Goal: Task Accomplishment & Management: Manage account settings

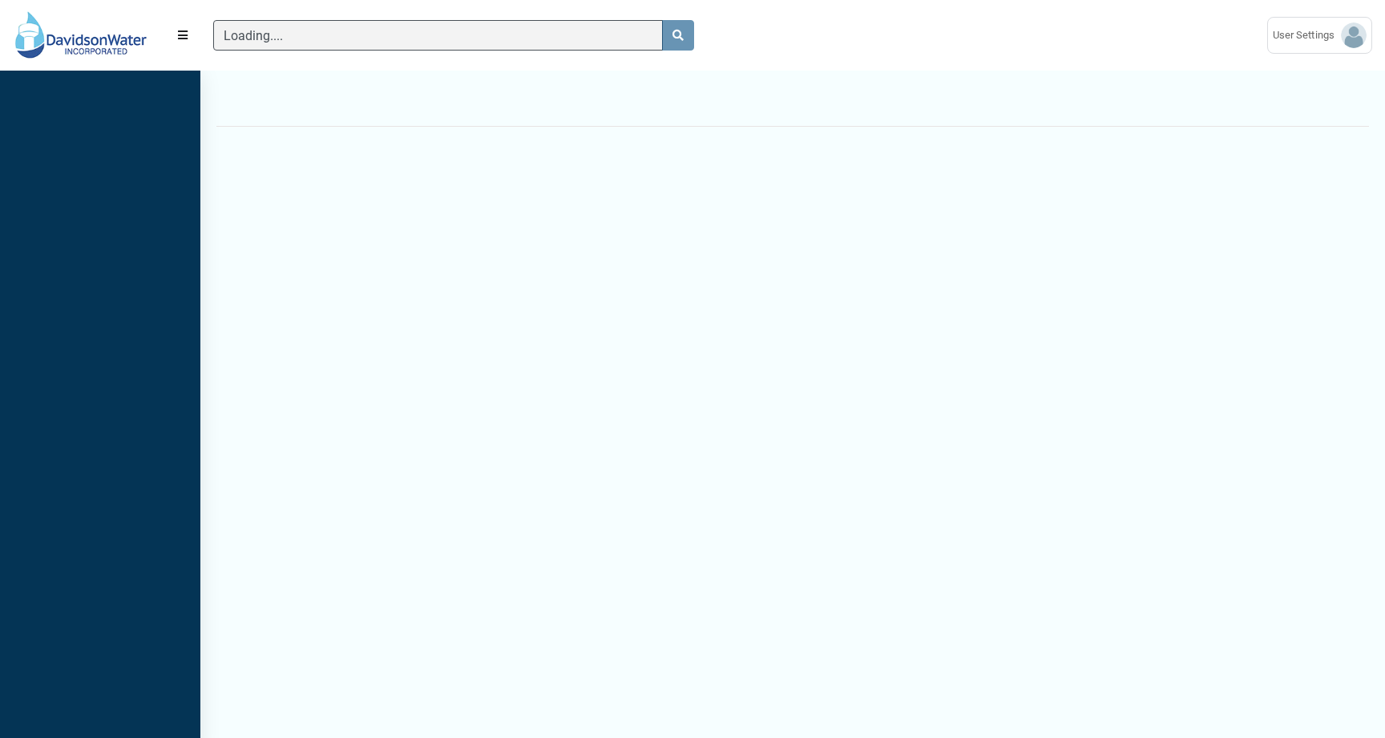
scroll to position [7, 1]
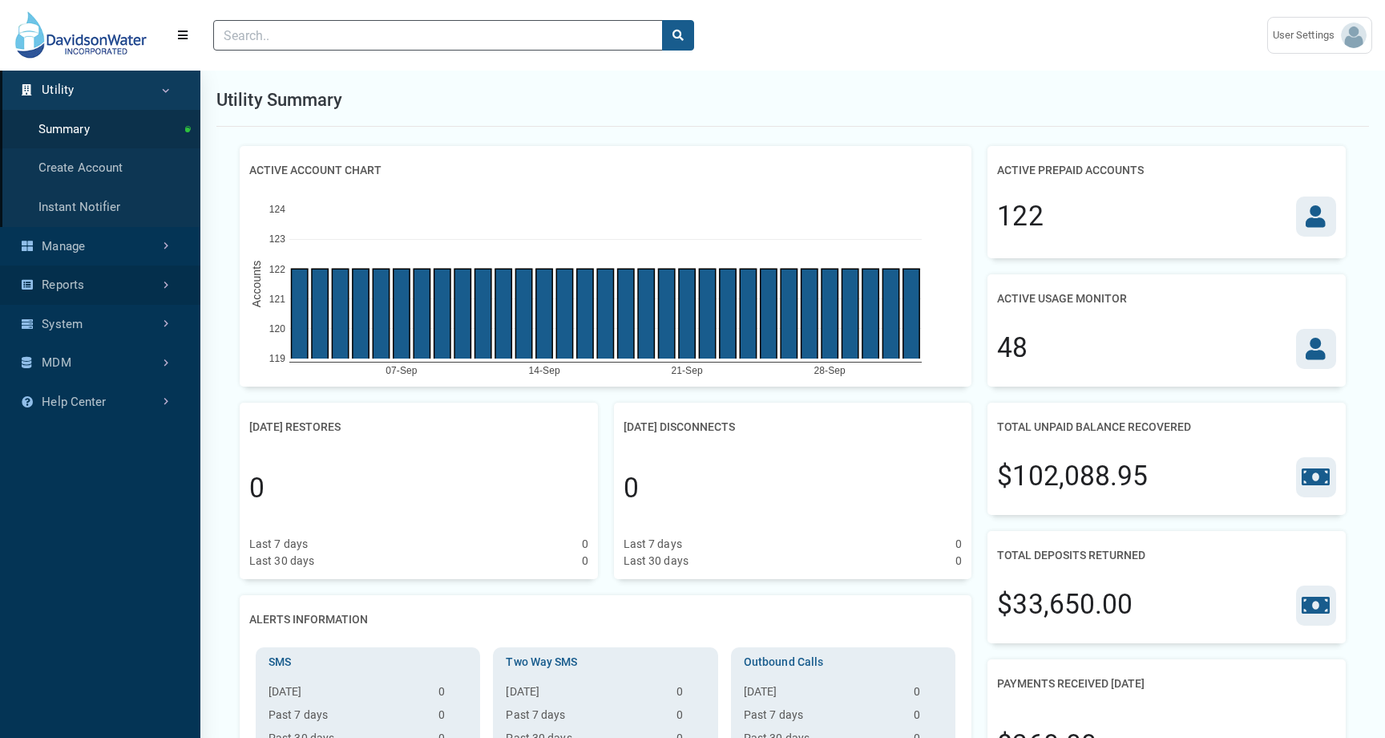
click at [125, 274] on link "Reports" at bounding box center [100, 284] width 200 height 39
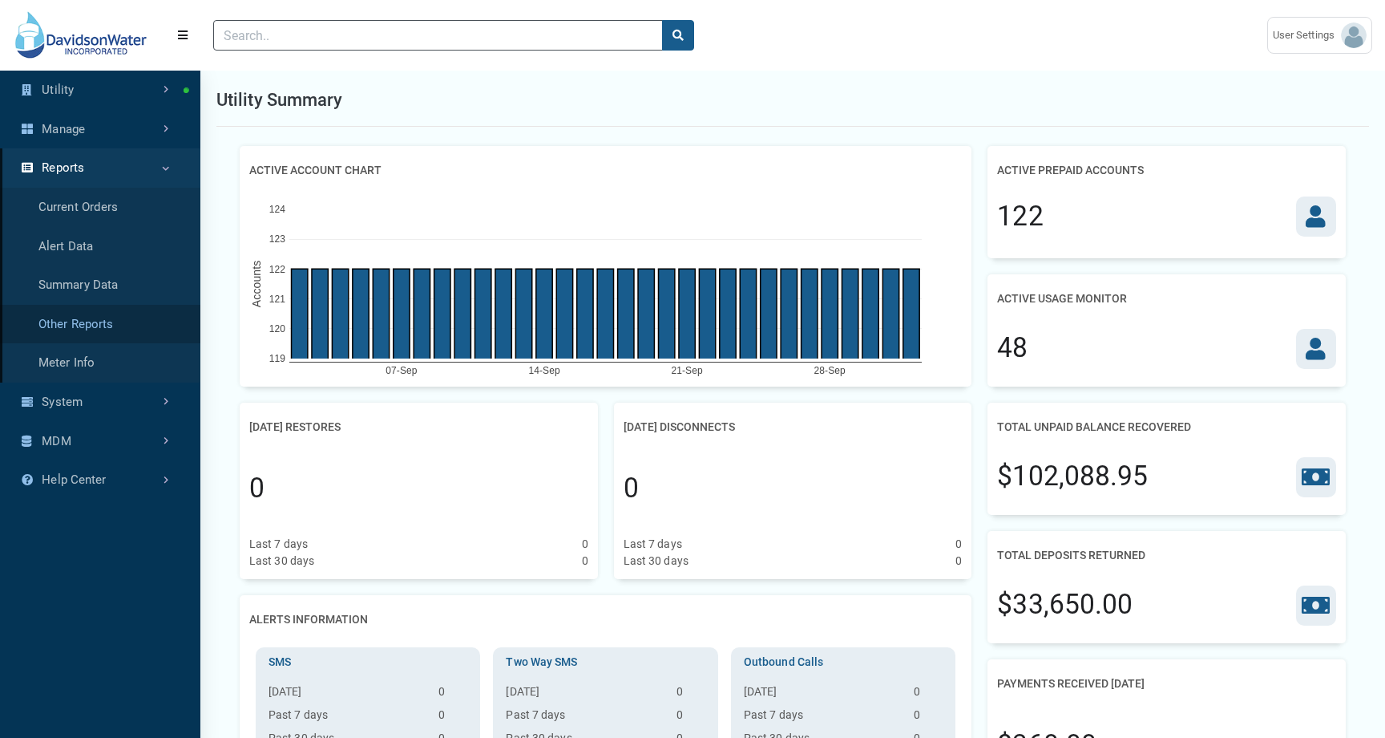
click at [115, 320] on link "Other Reports" at bounding box center [100, 324] width 200 height 39
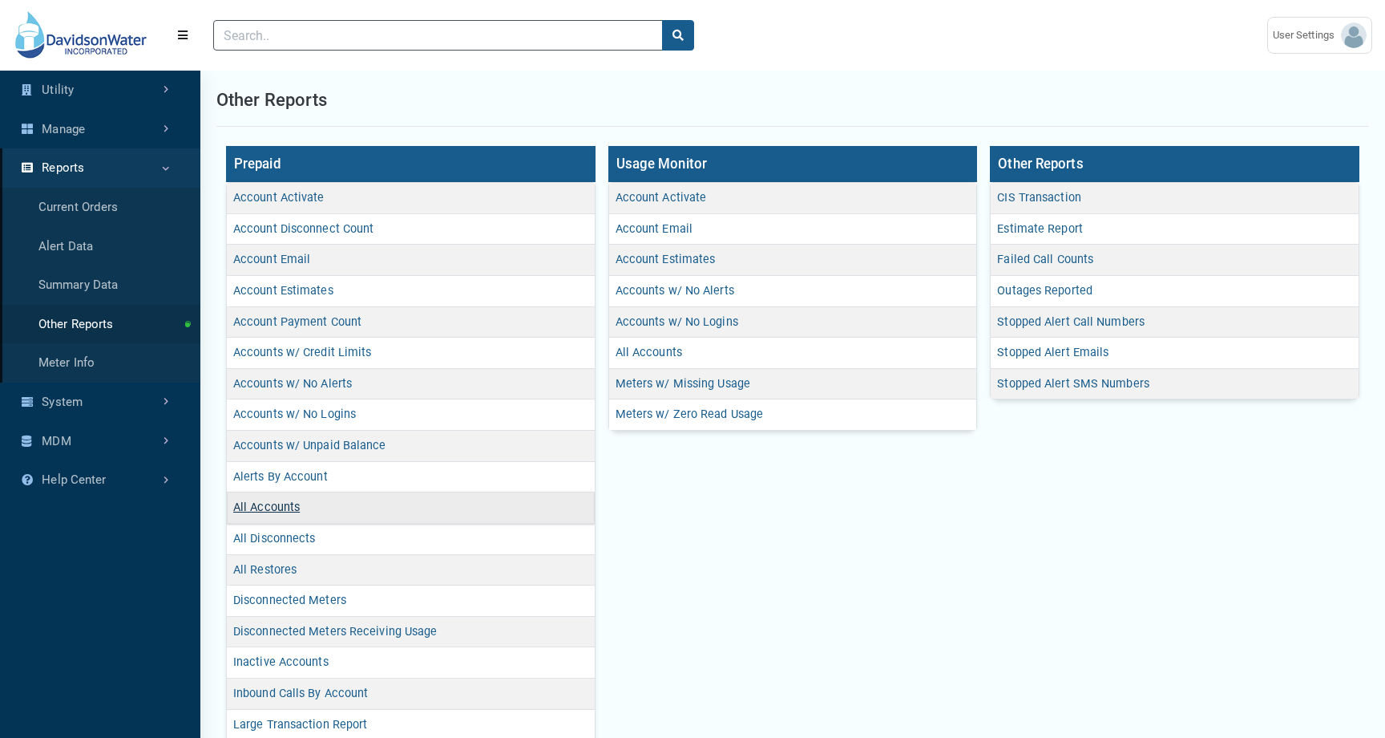
click at [288, 503] on link "All Accounts" at bounding box center [266, 507] width 67 height 14
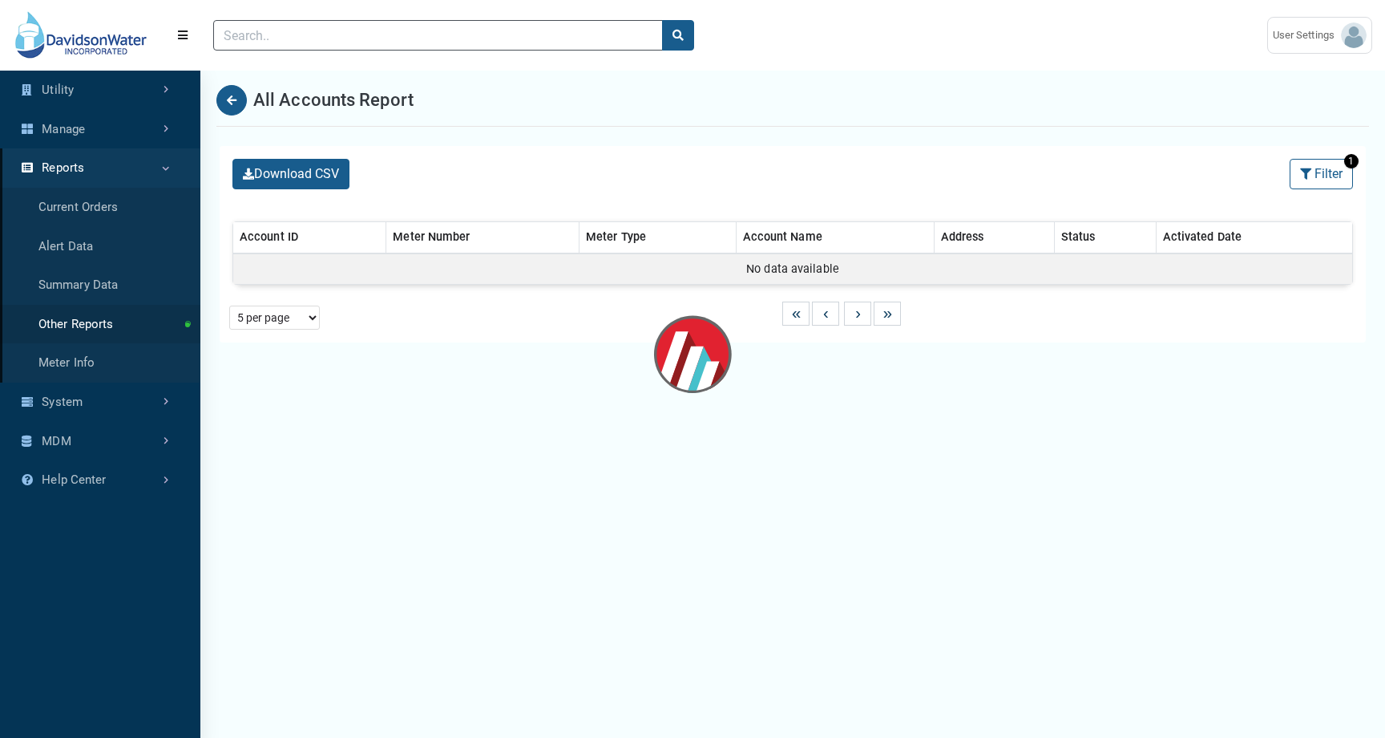
select select "Activated Date (Desc)"
select select "25 per page"
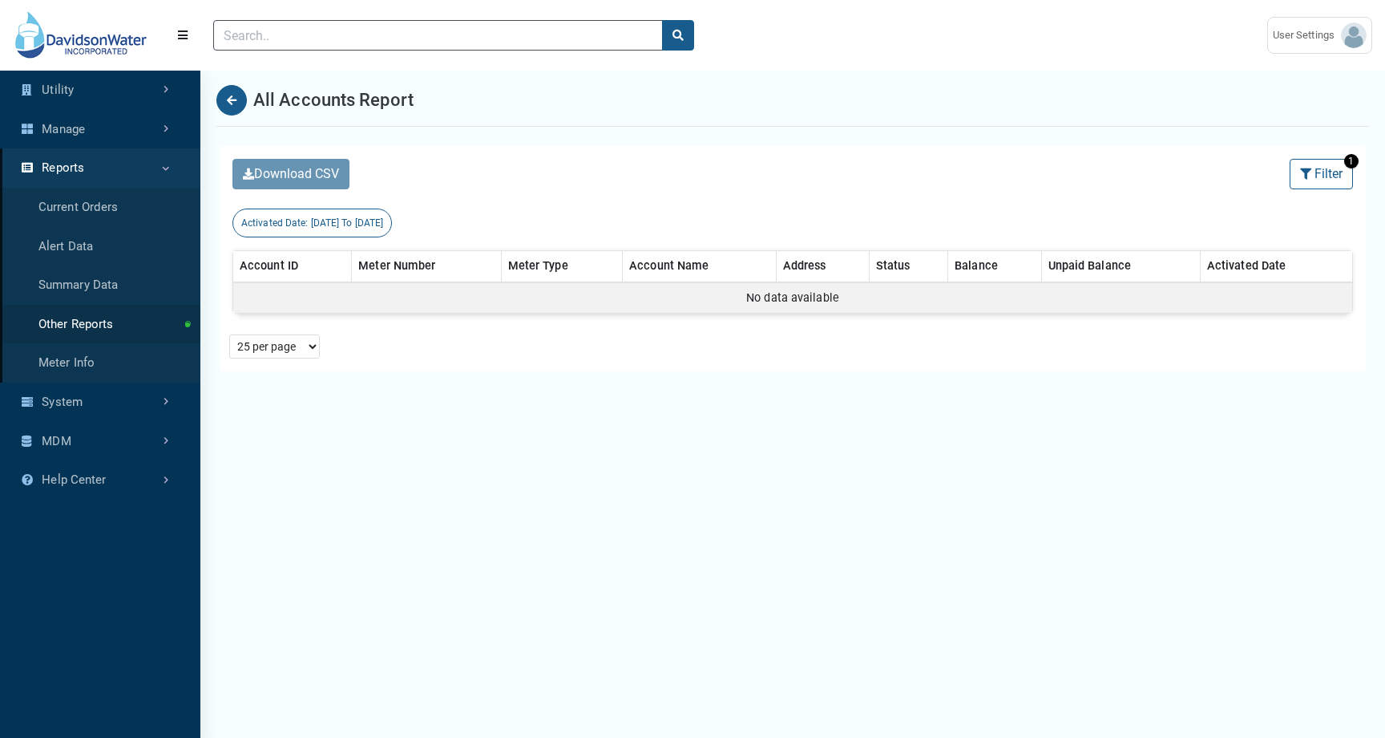
click at [371, 226] on span "09/27/2025 To 10/02/2025" at bounding box center [347, 222] width 73 height 11
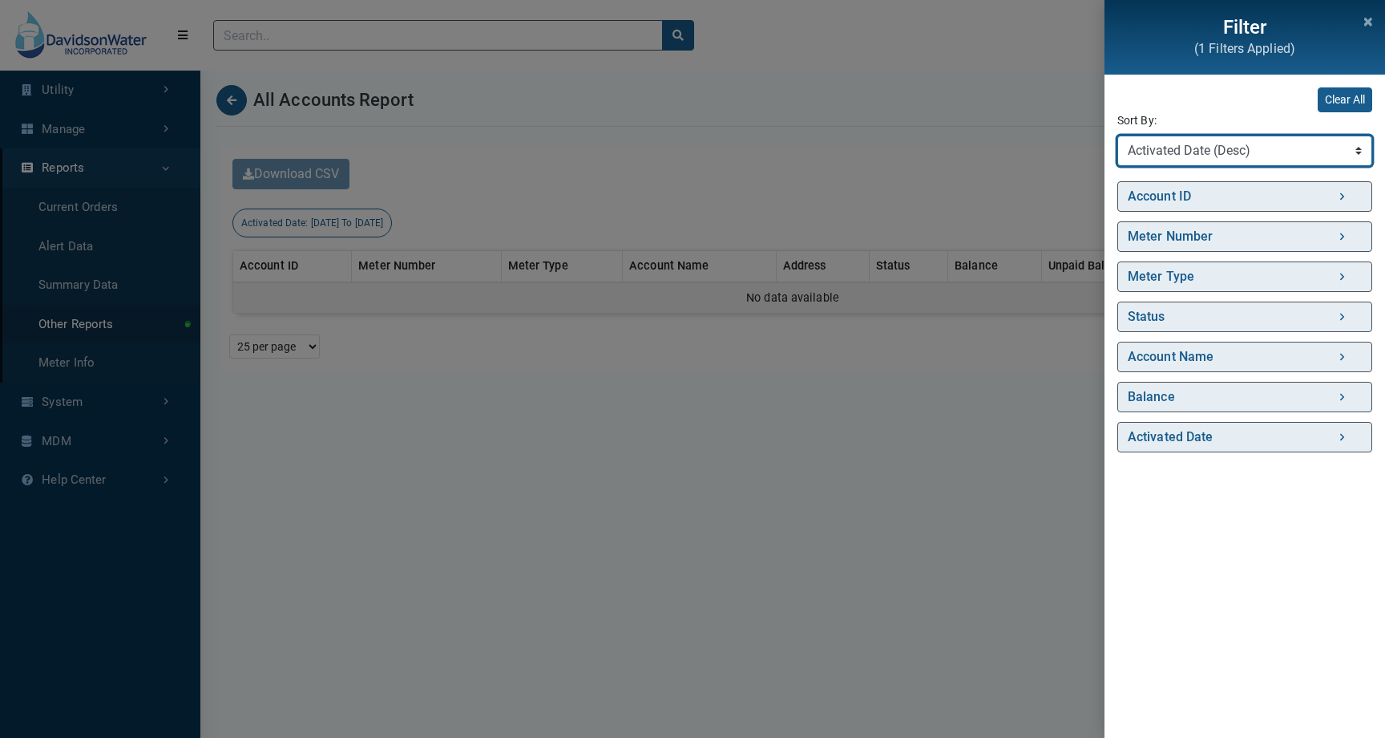
click at [1207, 155] on select "Sort By Account ID (Asc) Account ID (Desc) Meter Number (Asc) Meter Number (Des…" at bounding box center [1245, 150] width 255 height 30
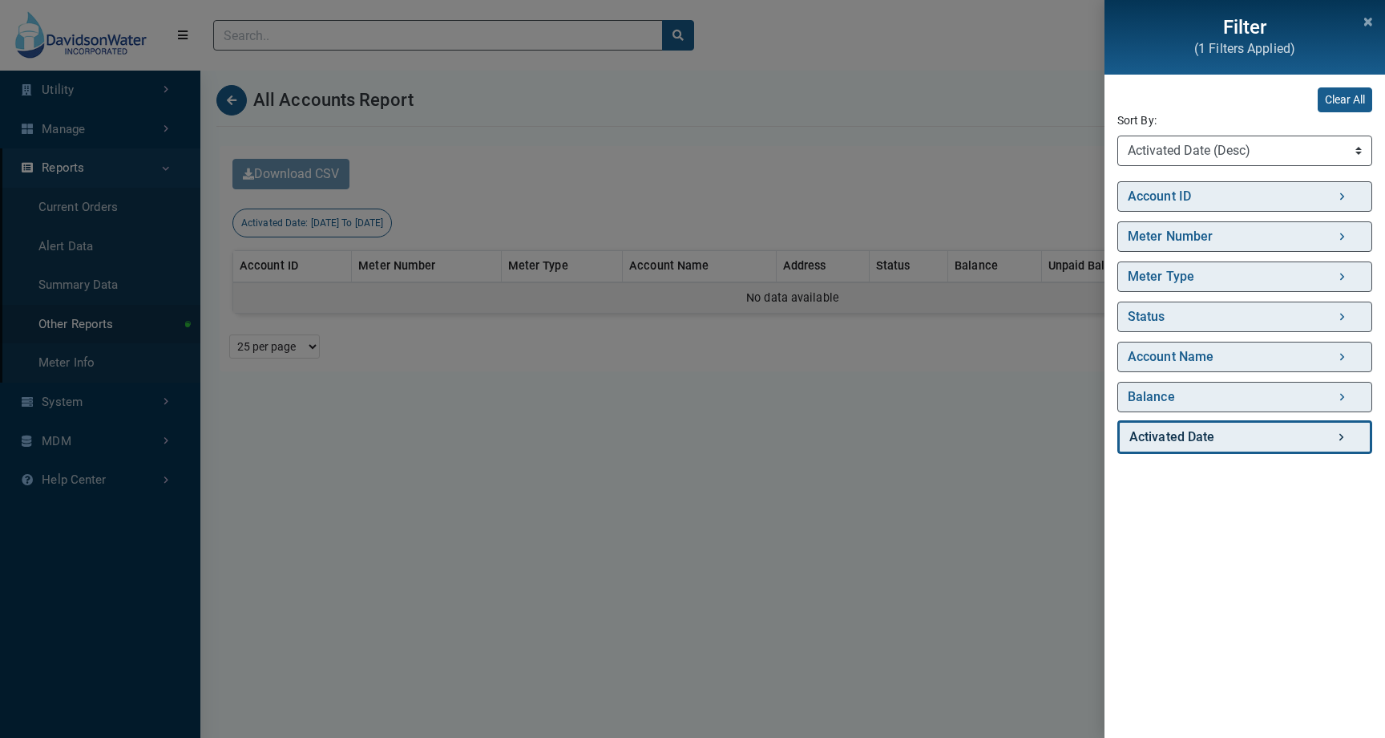
click at [1187, 442] on link "Activated Date" at bounding box center [1245, 437] width 255 height 34
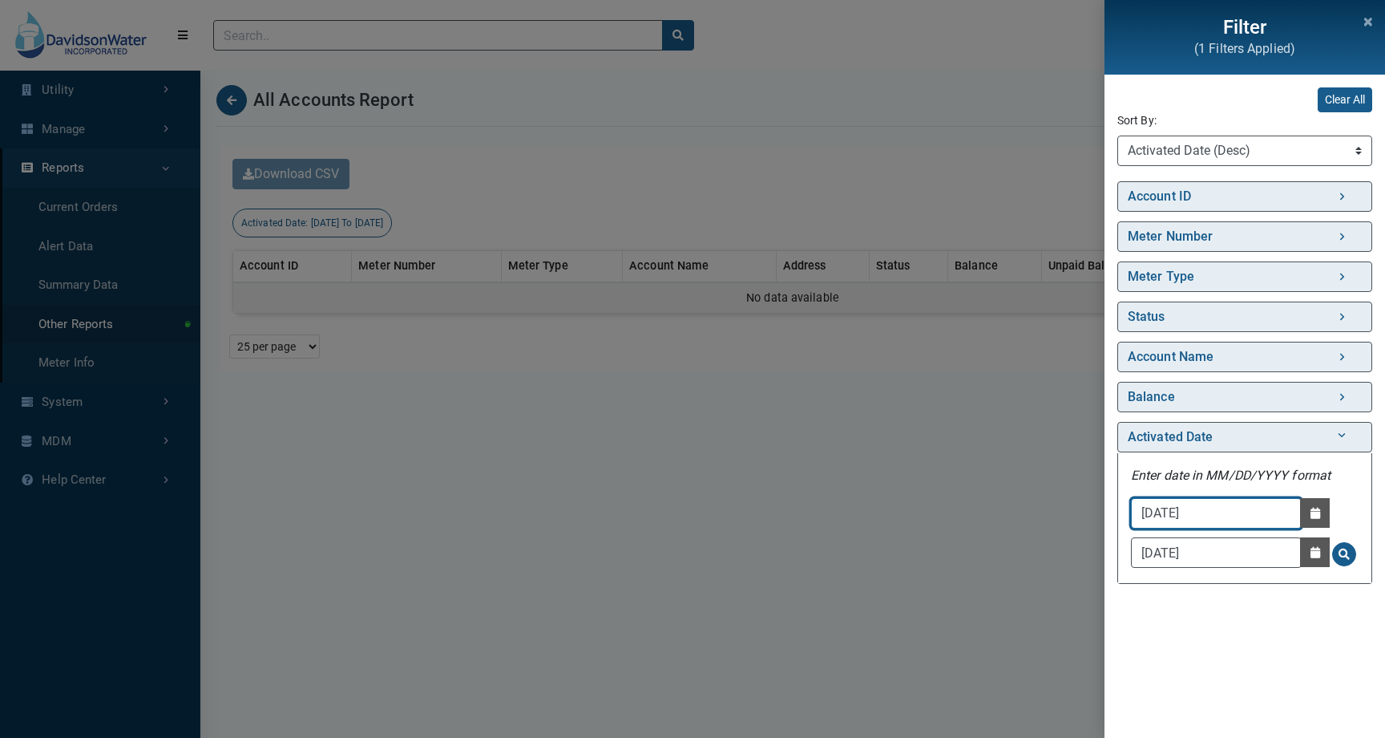
click at [1231, 515] on input "09/27/2025" at bounding box center [1216, 513] width 171 height 30
type input "09/27/2020"
click at [1336, 546] on button "Search for Activated Date - Clicking on this button will update the content on …" at bounding box center [1344, 554] width 24 height 24
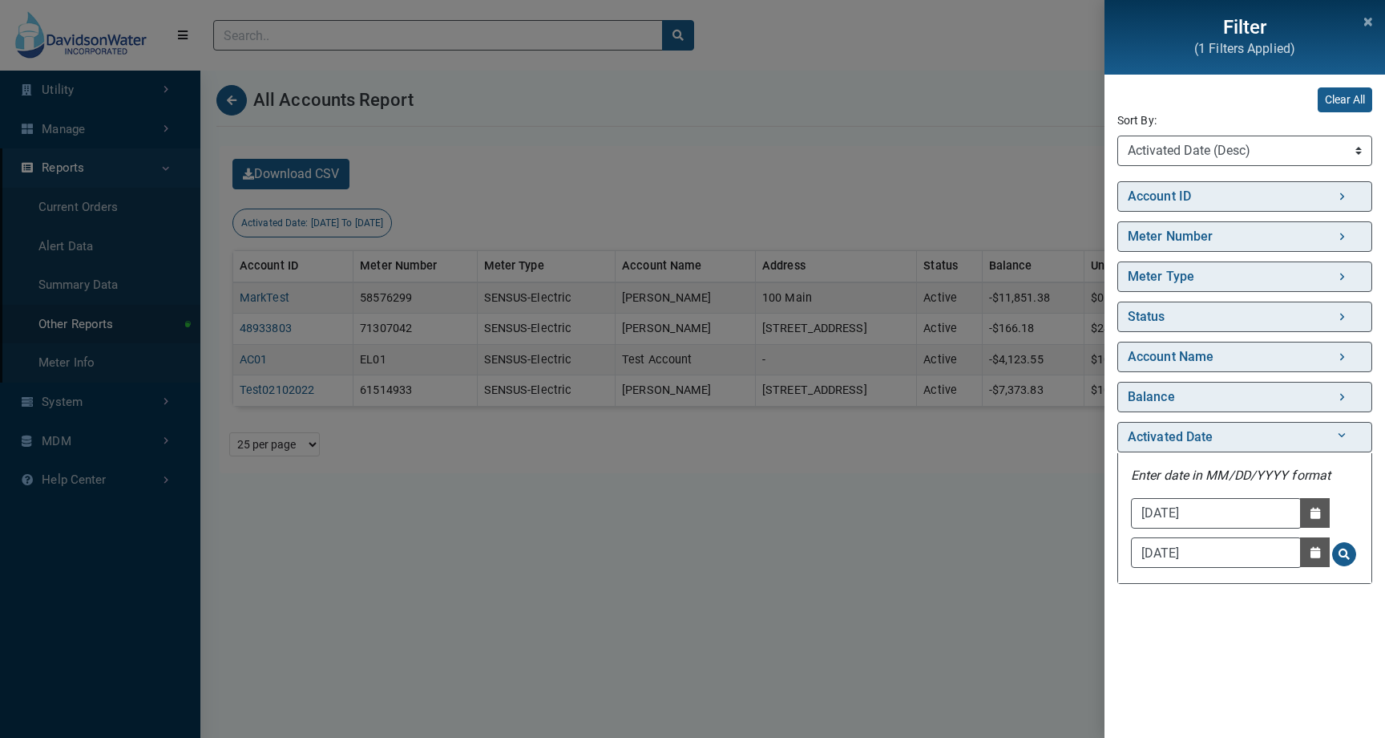
click at [846, 397] on div "Filter (1 Filters Applied) Clear All Sort By: Sort By Account ID (Asc) Account …" at bounding box center [692, 369] width 1385 height 738
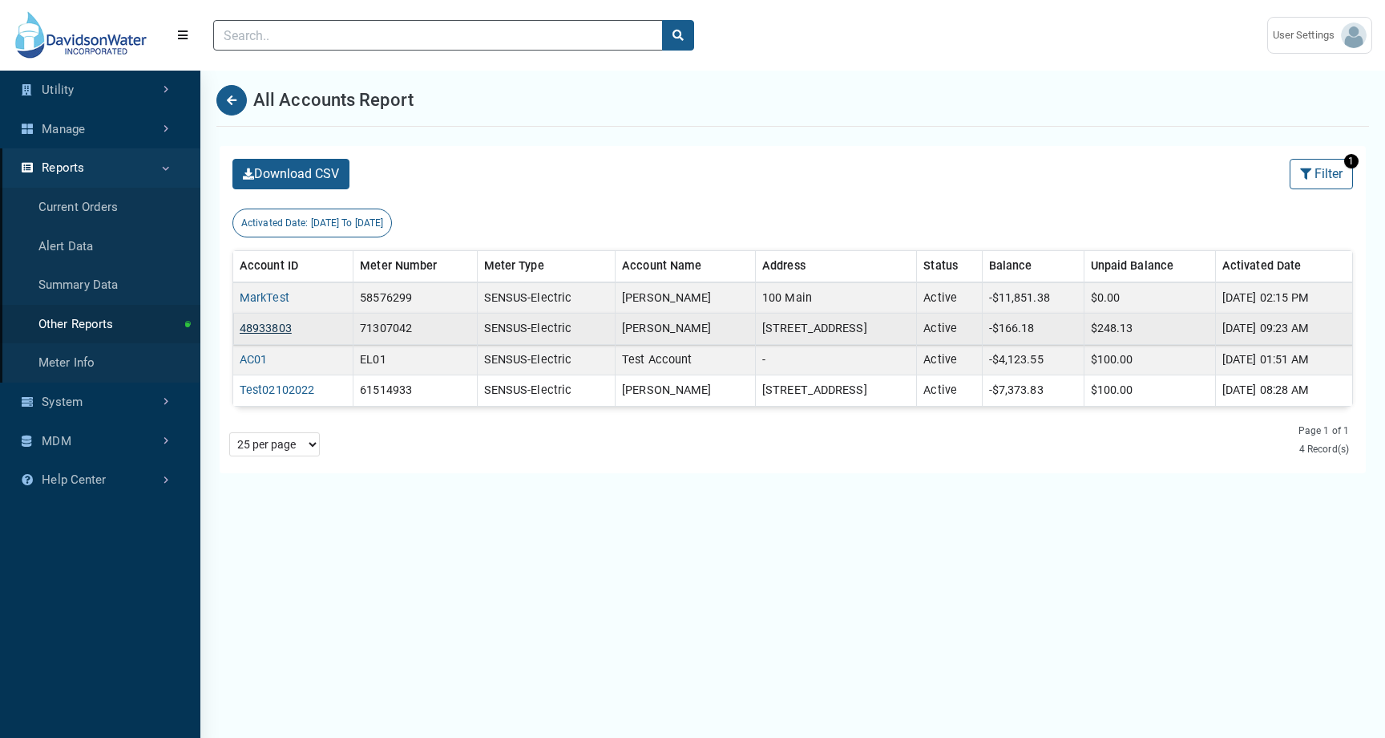
click at [259, 328] on link "48933803" at bounding box center [266, 328] width 52 height 14
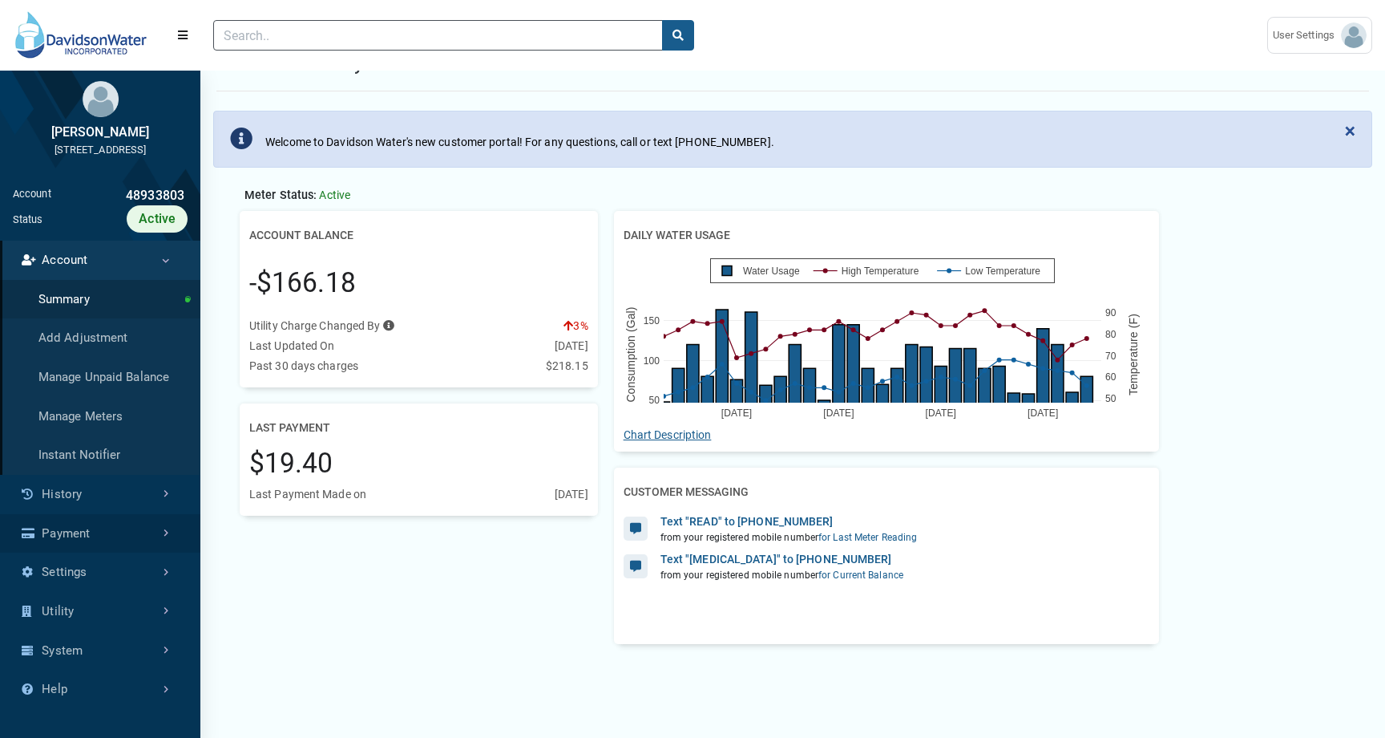
scroll to position [61, 0]
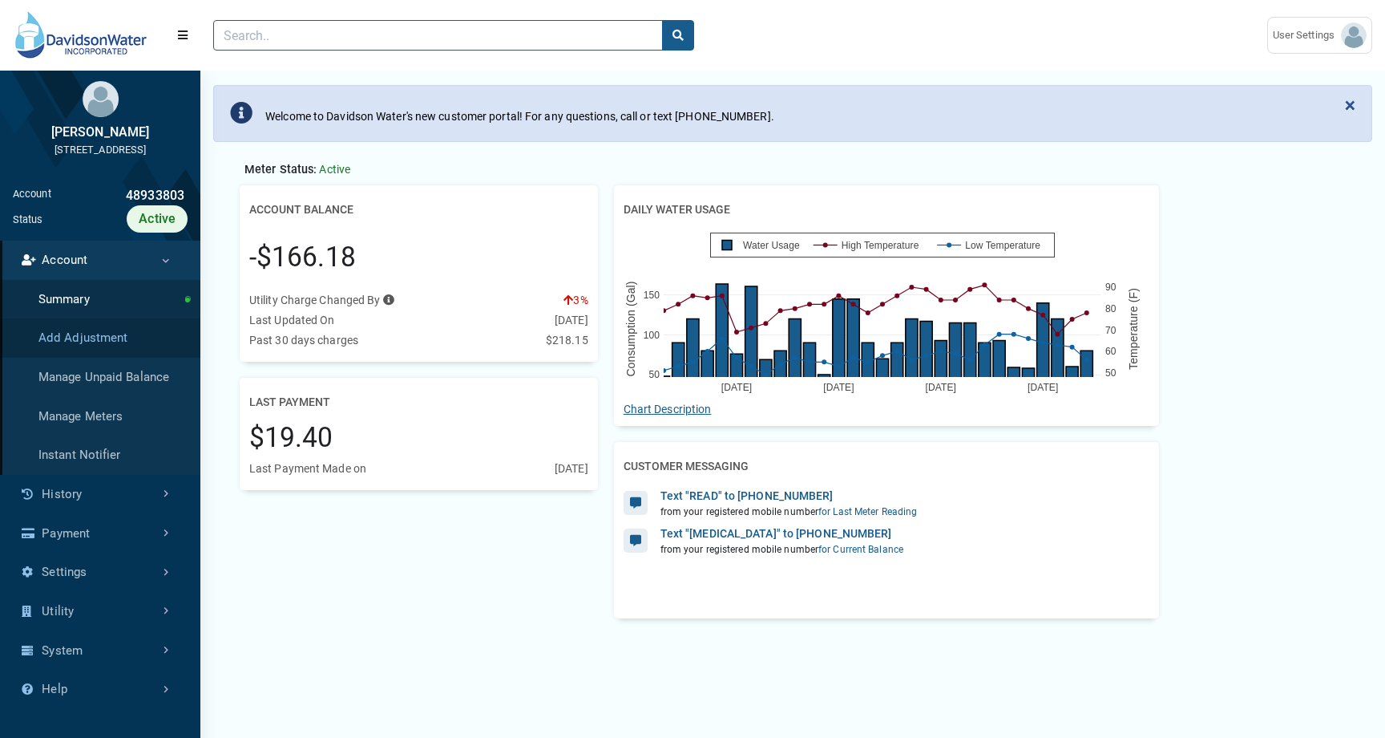
click at [141, 354] on link "Add Adjustment" at bounding box center [100, 337] width 200 height 39
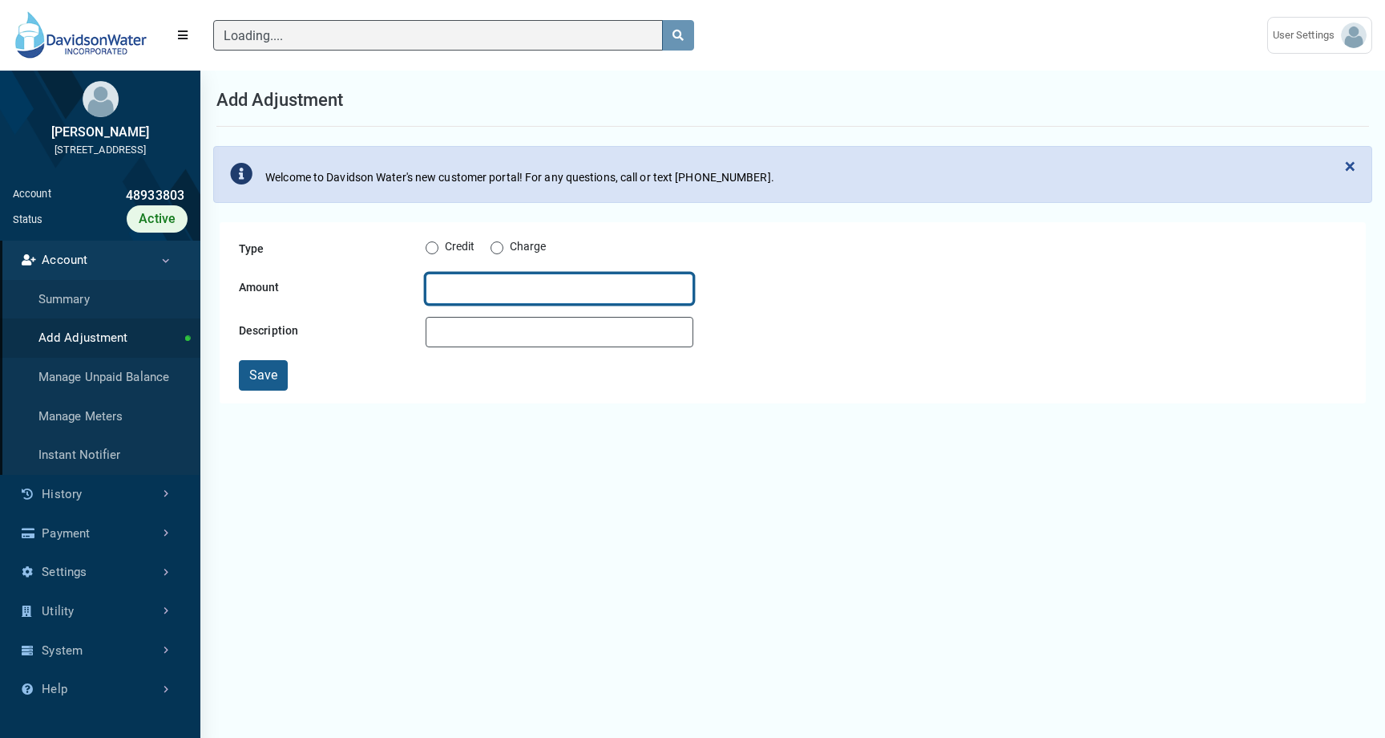
click at [568, 298] on input "Amount" at bounding box center [560, 288] width 268 height 30
type input "200"
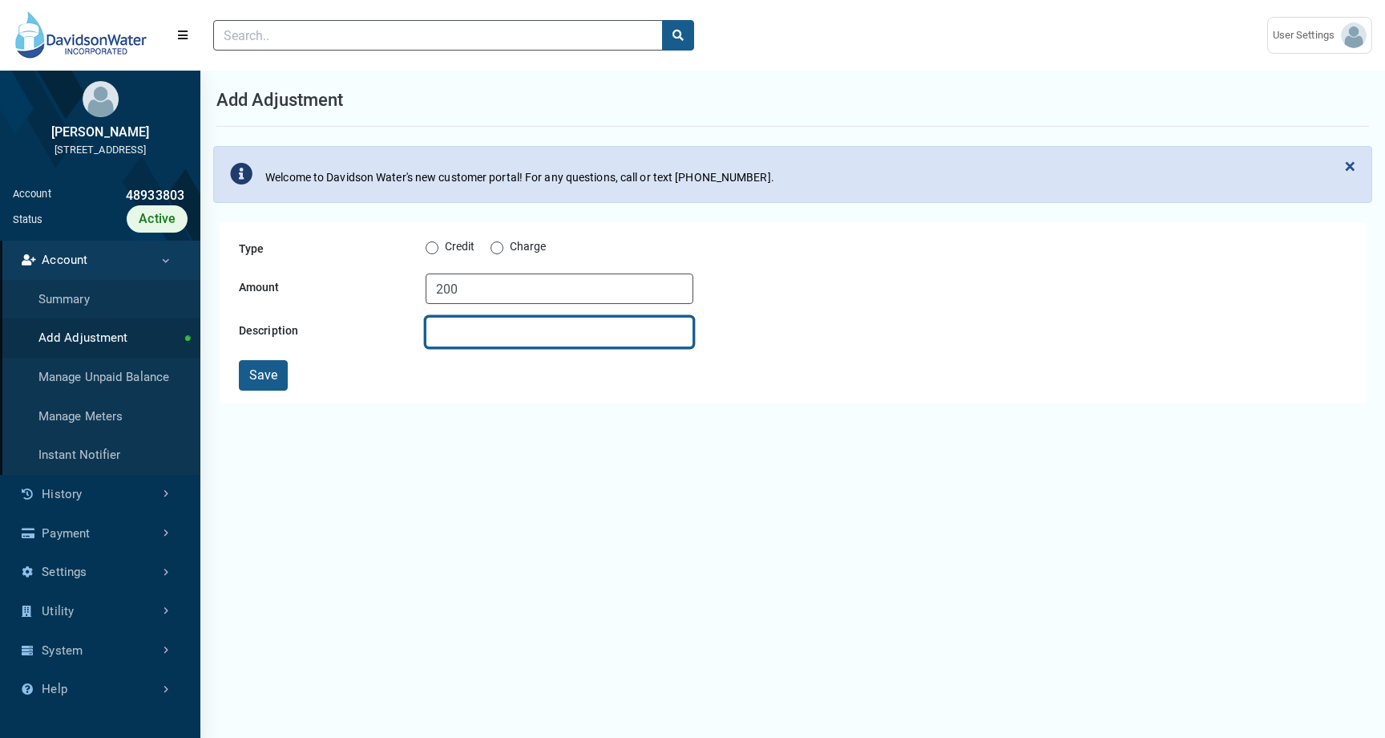
click at [544, 343] on input "Description" at bounding box center [560, 332] width 268 height 30
type input "Credit"
click at [453, 251] on label "Credit" at bounding box center [460, 247] width 30 height 19
click at [439, 251] on input "Credit" at bounding box center [432, 246] width 13 height 16
radio input "true"
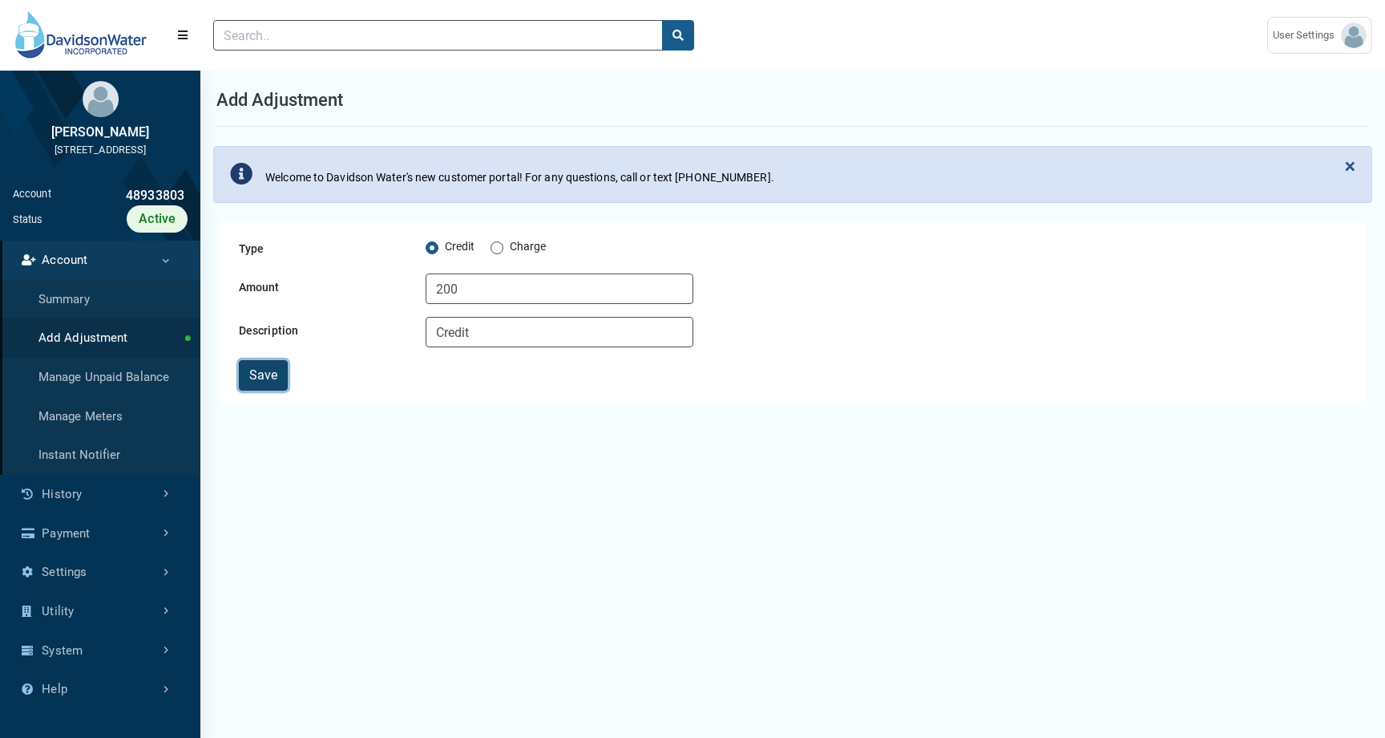
click at [272, 371] on button "Save" at bounding box center [263, 375] width 49 height 30
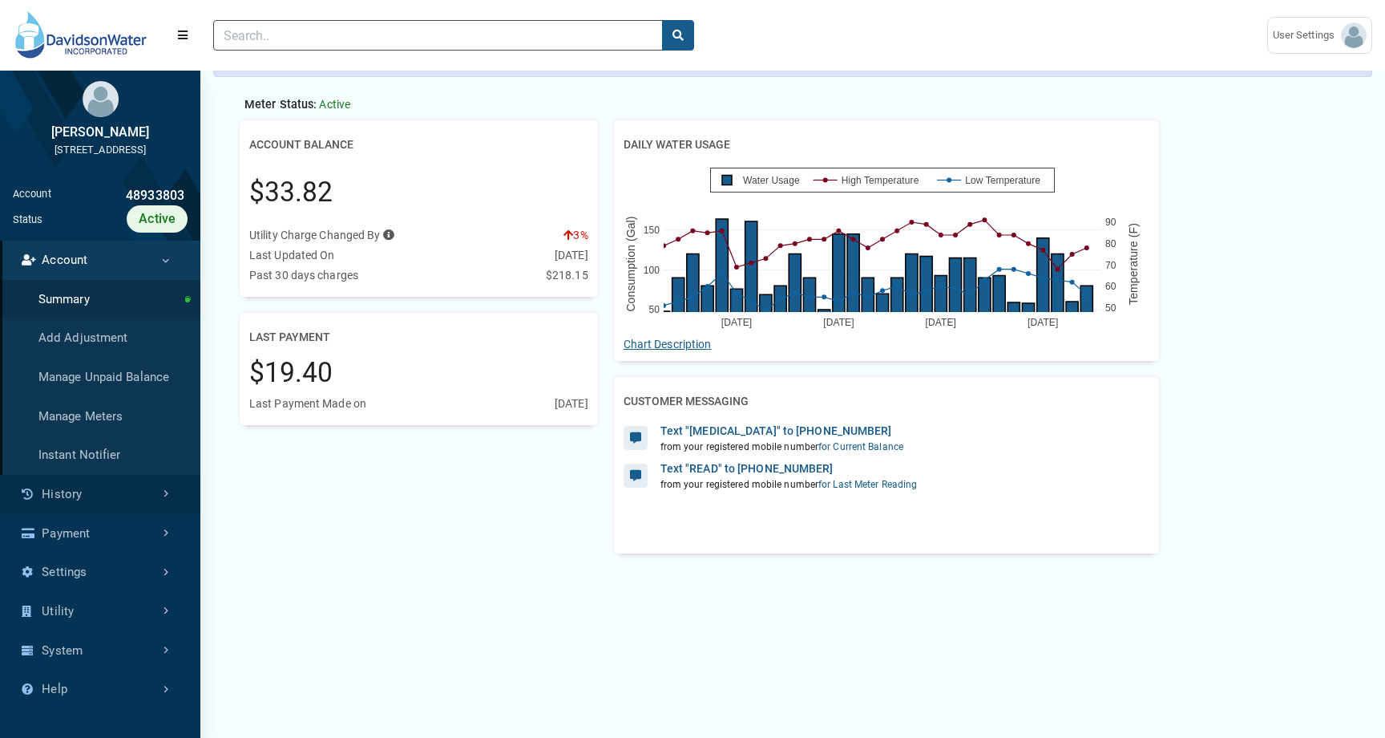
scroll to position [128, 0]
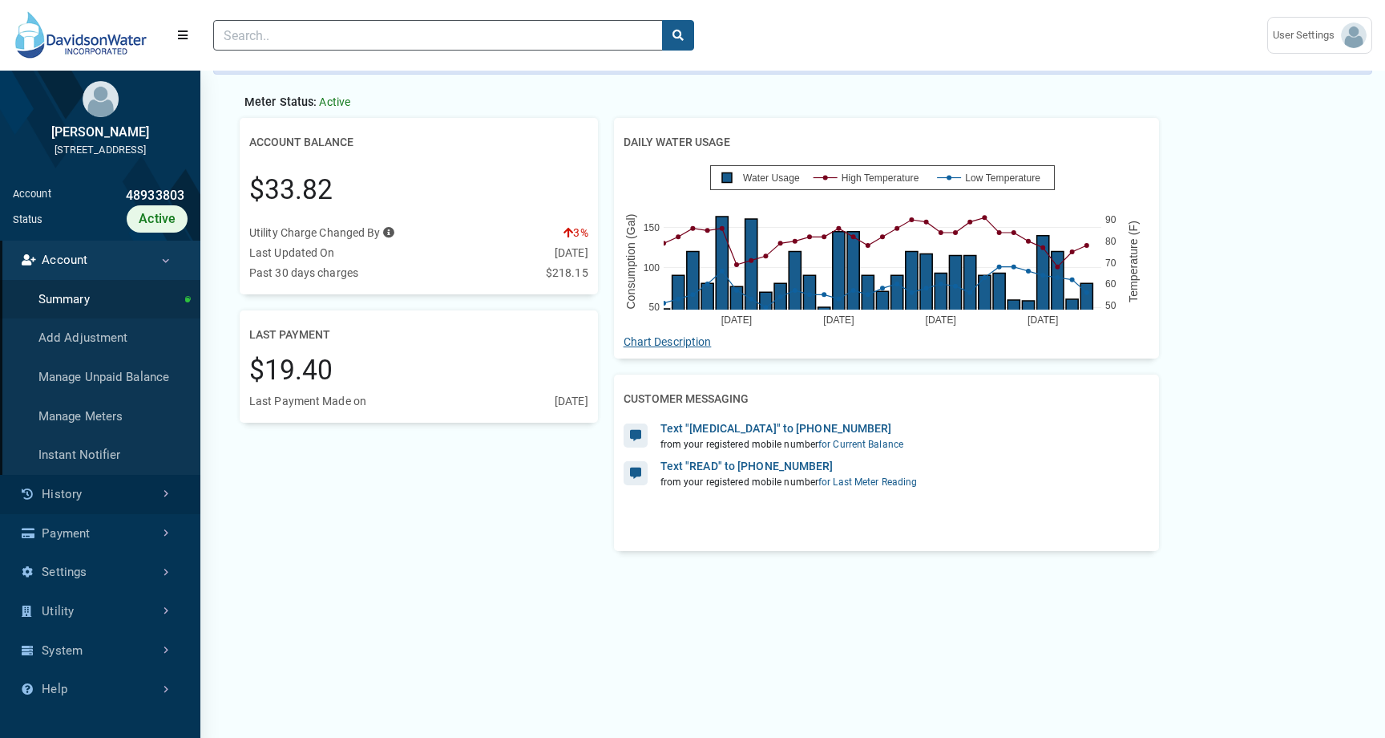
click at [141, 514] on link "History" at bounding box center [100, 494] width 200 height 39
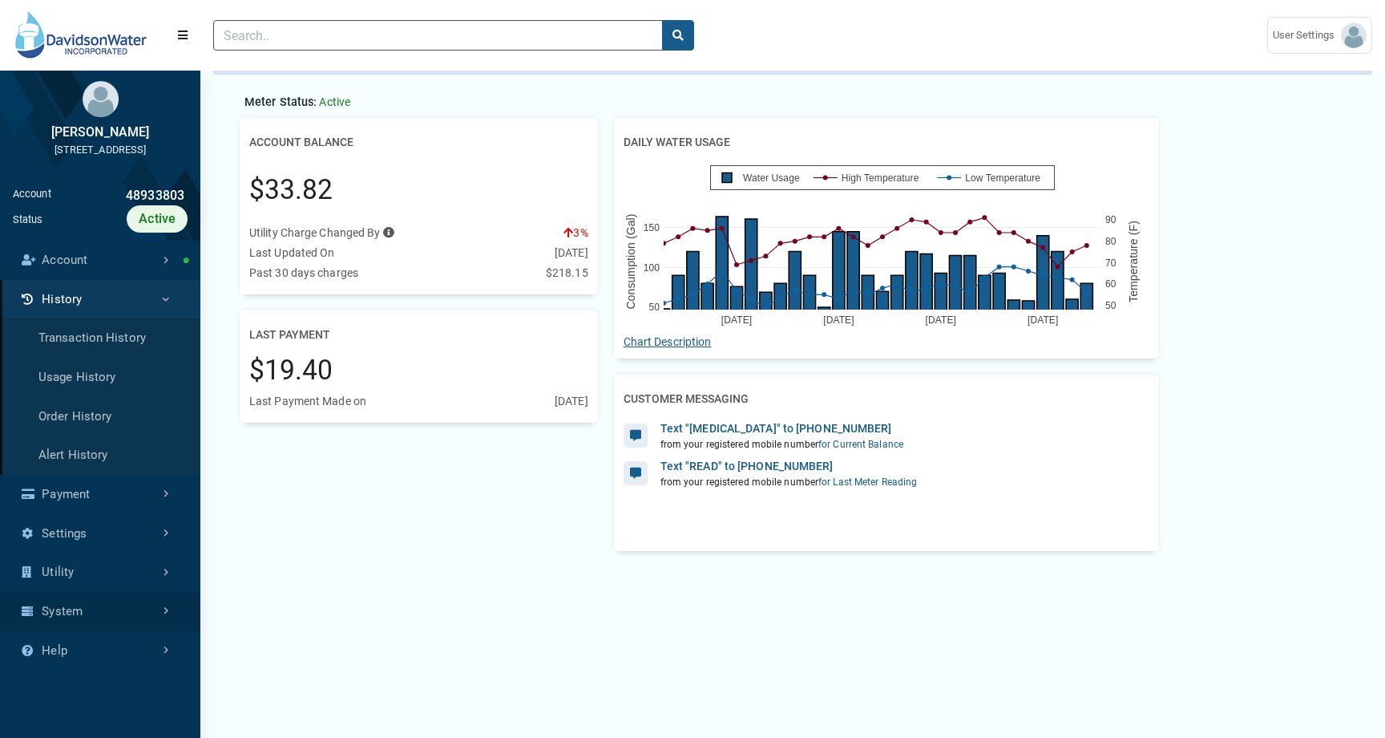
click at [131, 628] on link "System" at bounding box center [100, 611] width 200 height 39
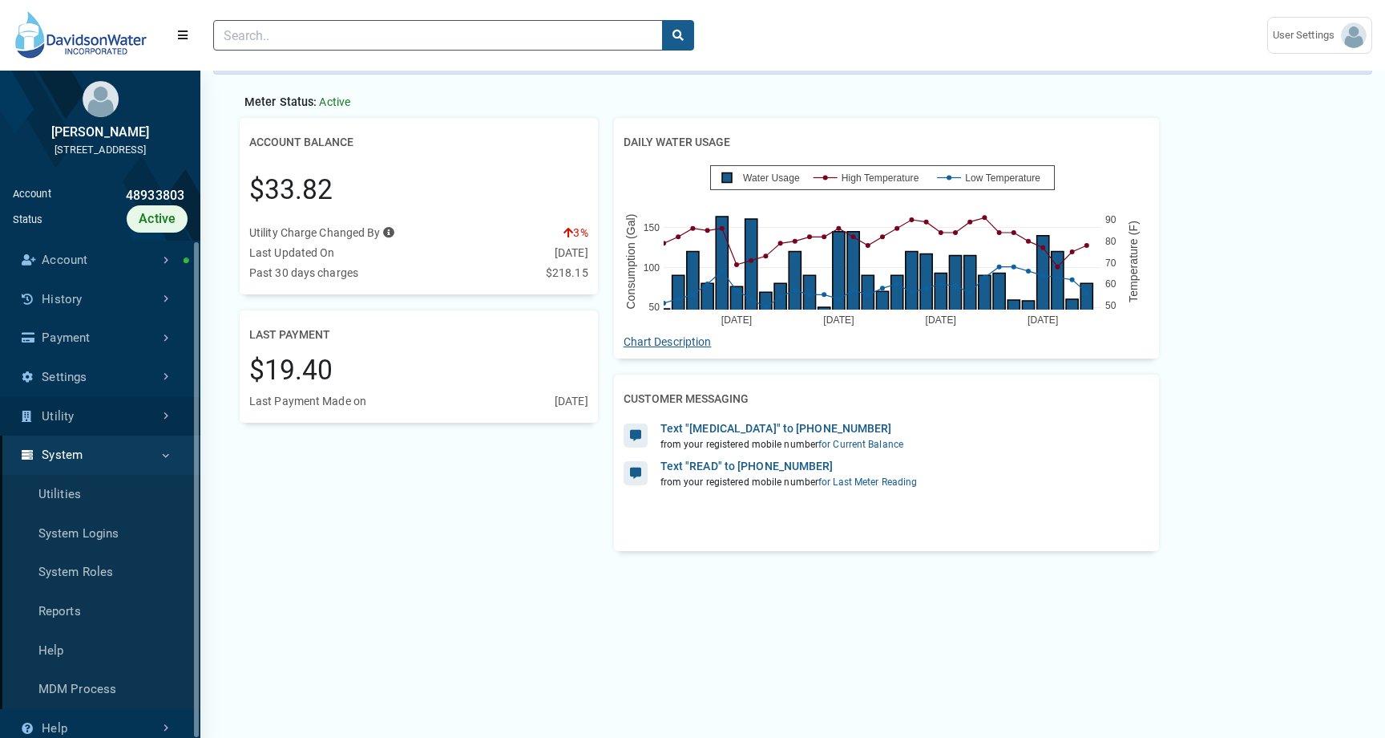
click at [119, 436] on link "Utility" at bounding box center [100, 416] width 200 height 39
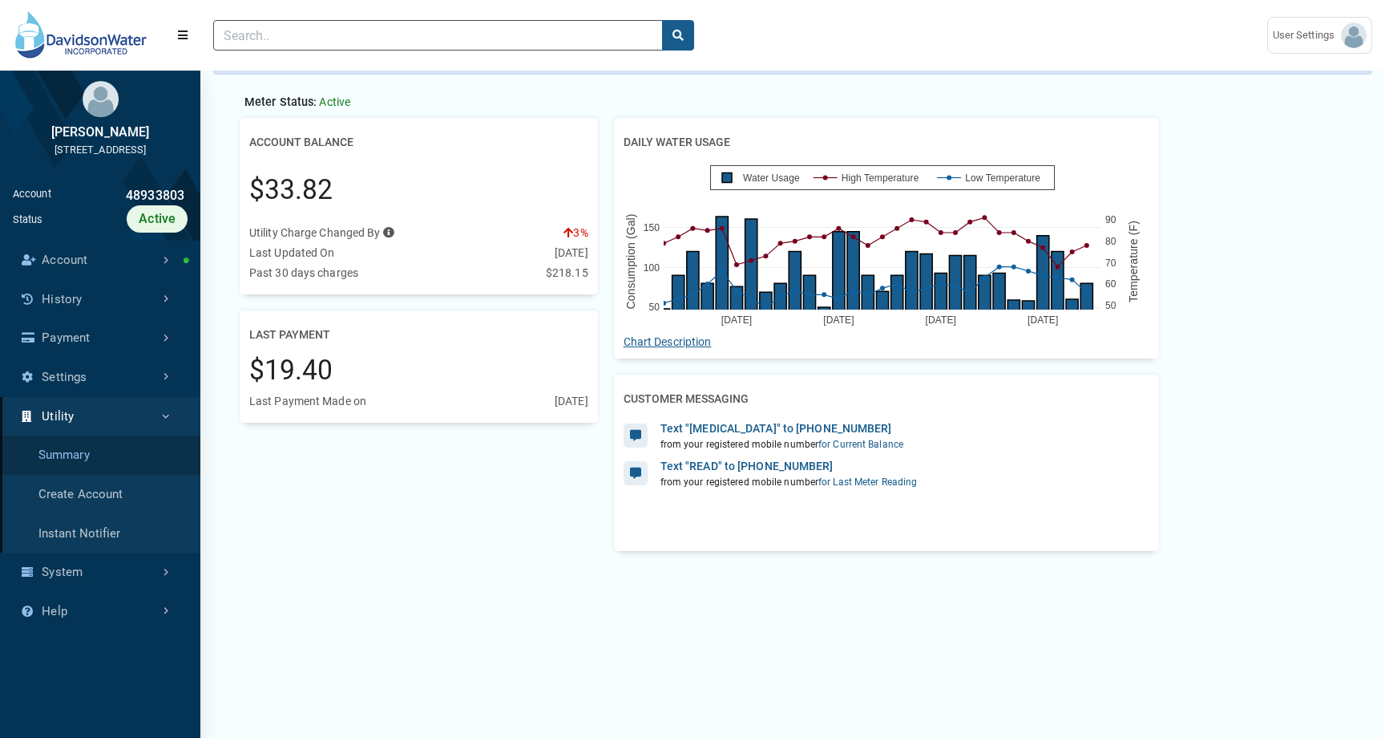
scroll to position [7, 1]
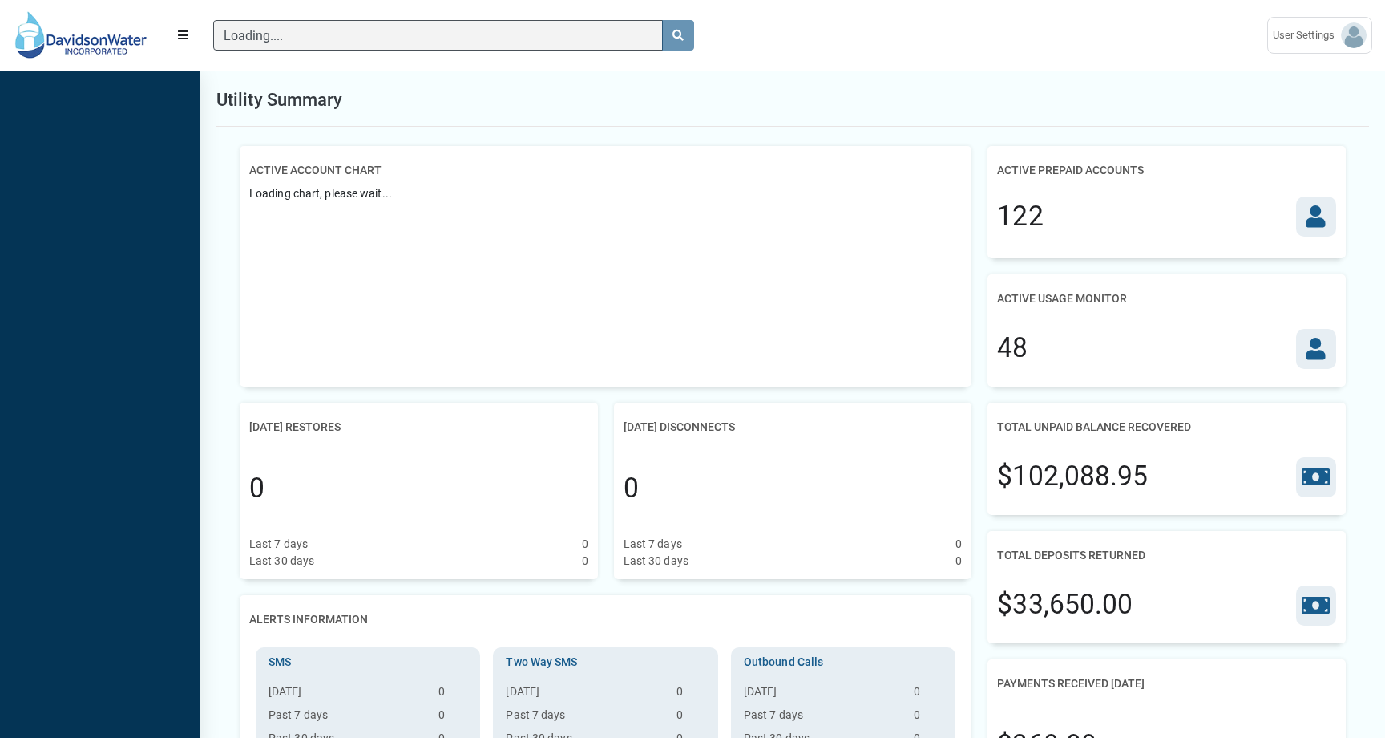
scroll to position [7, 1]
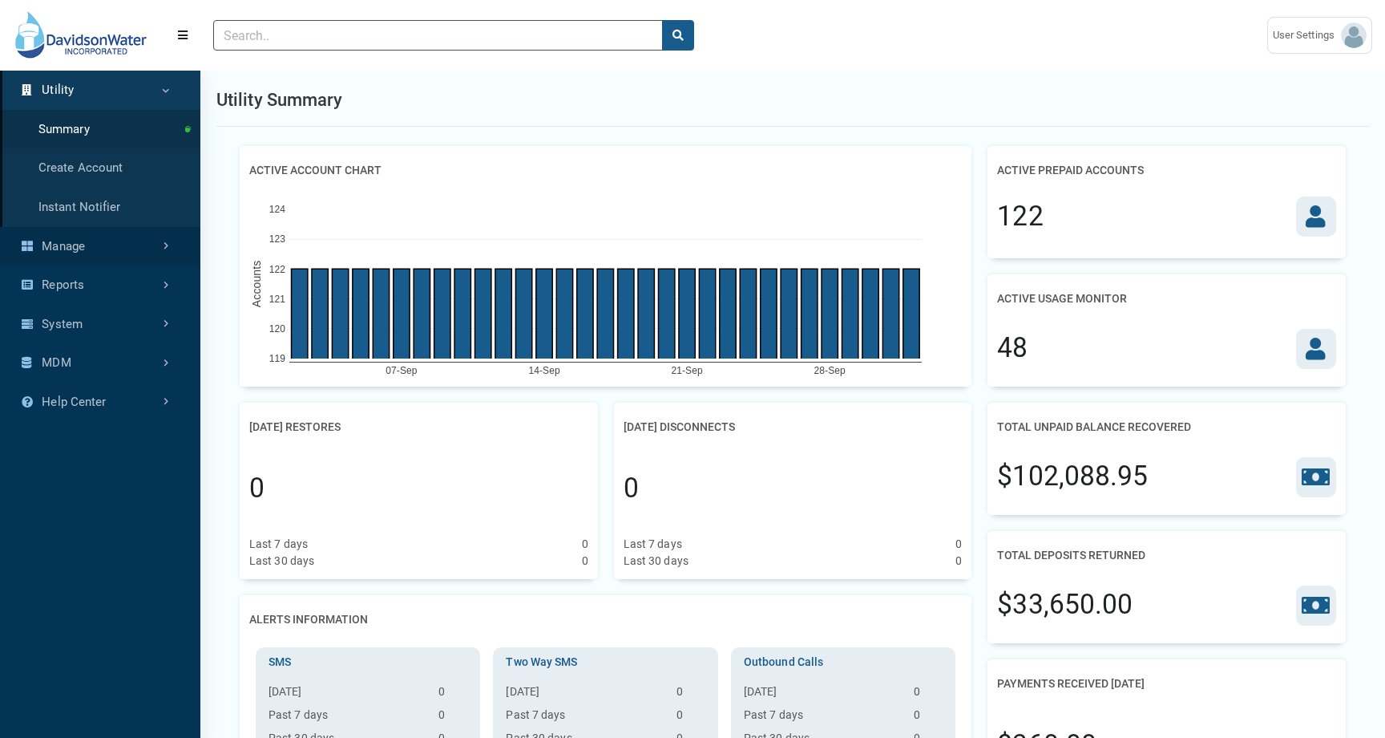
click at [120, 246] on link "Manage" at bounding box center [100, 246] width 200 height 39
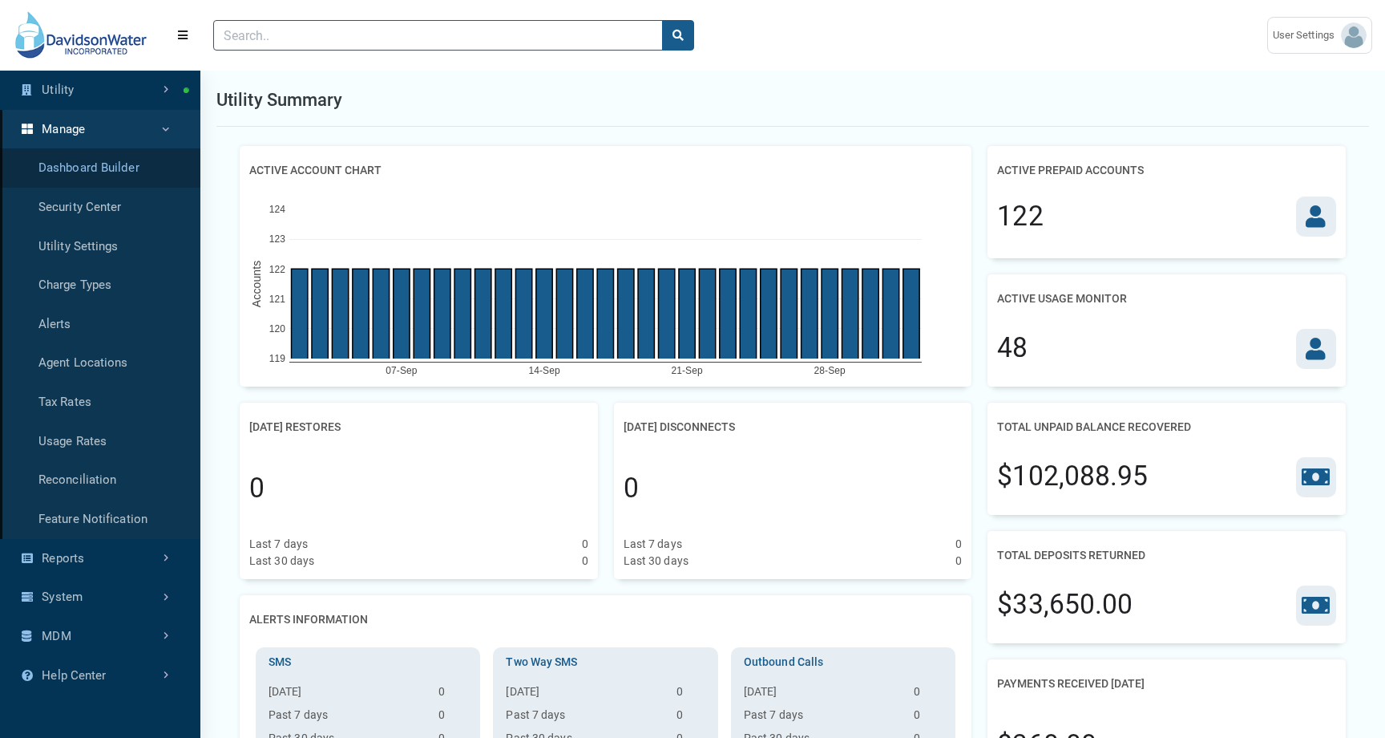
click at [125, 165] on link "Dashboard Builder" at bounding box center [100, 167] width 200 height 39
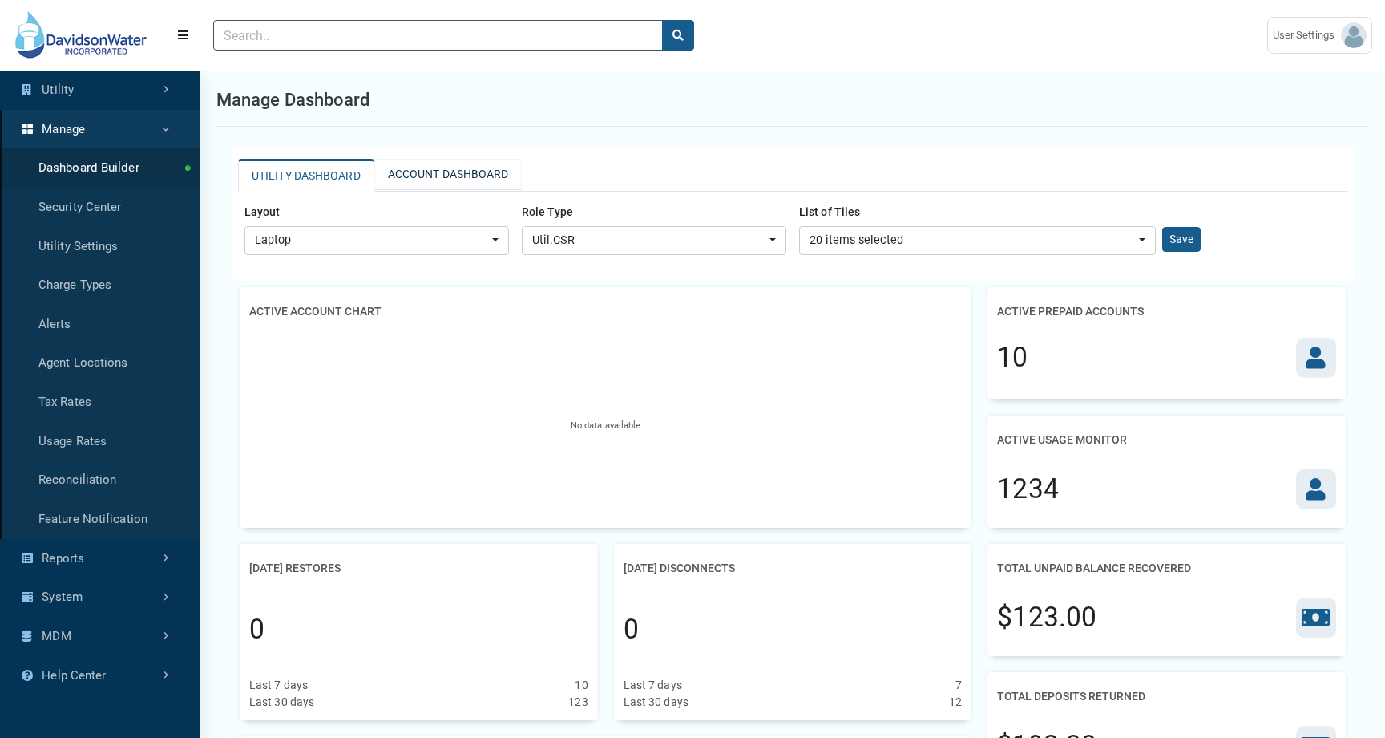
click at [455, 180] on link "ACCOUNT DASHBOARD" at bounding box center [448, 174] width 148 height 31
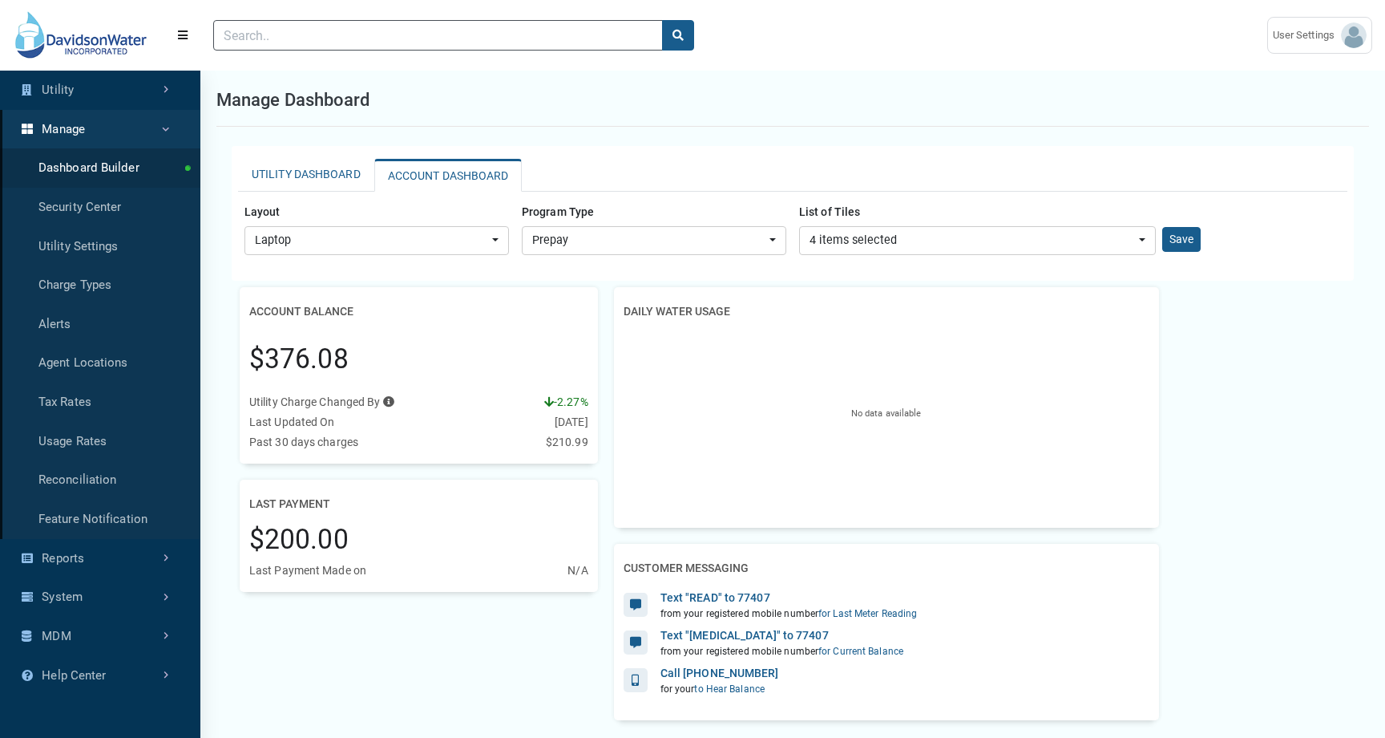
click at [688, 224] on div "Program Type Prepay UsageMonitor Prepay" at bounding box center [654, 226] width 277 height 57
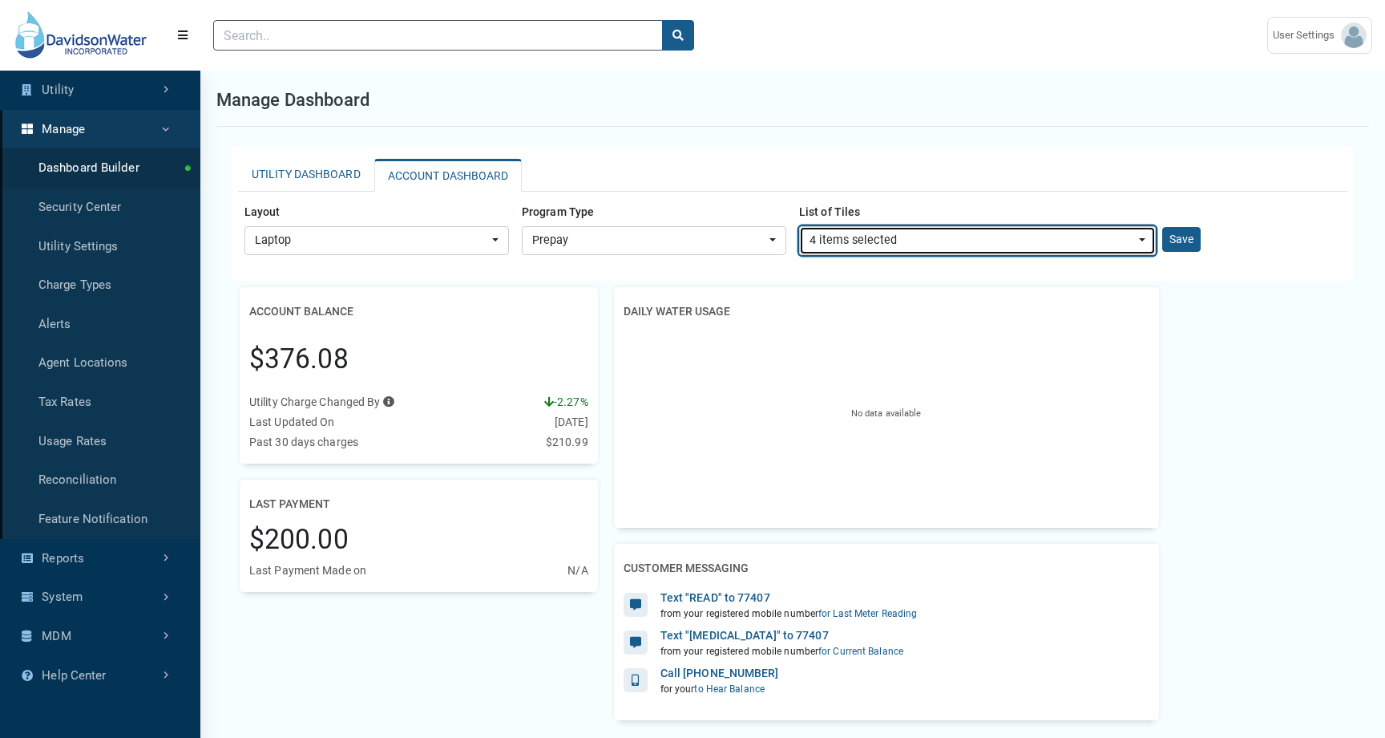
click at [849, 229] on button "4 items selected" at bounding box center [977, 240] width 357 height 29
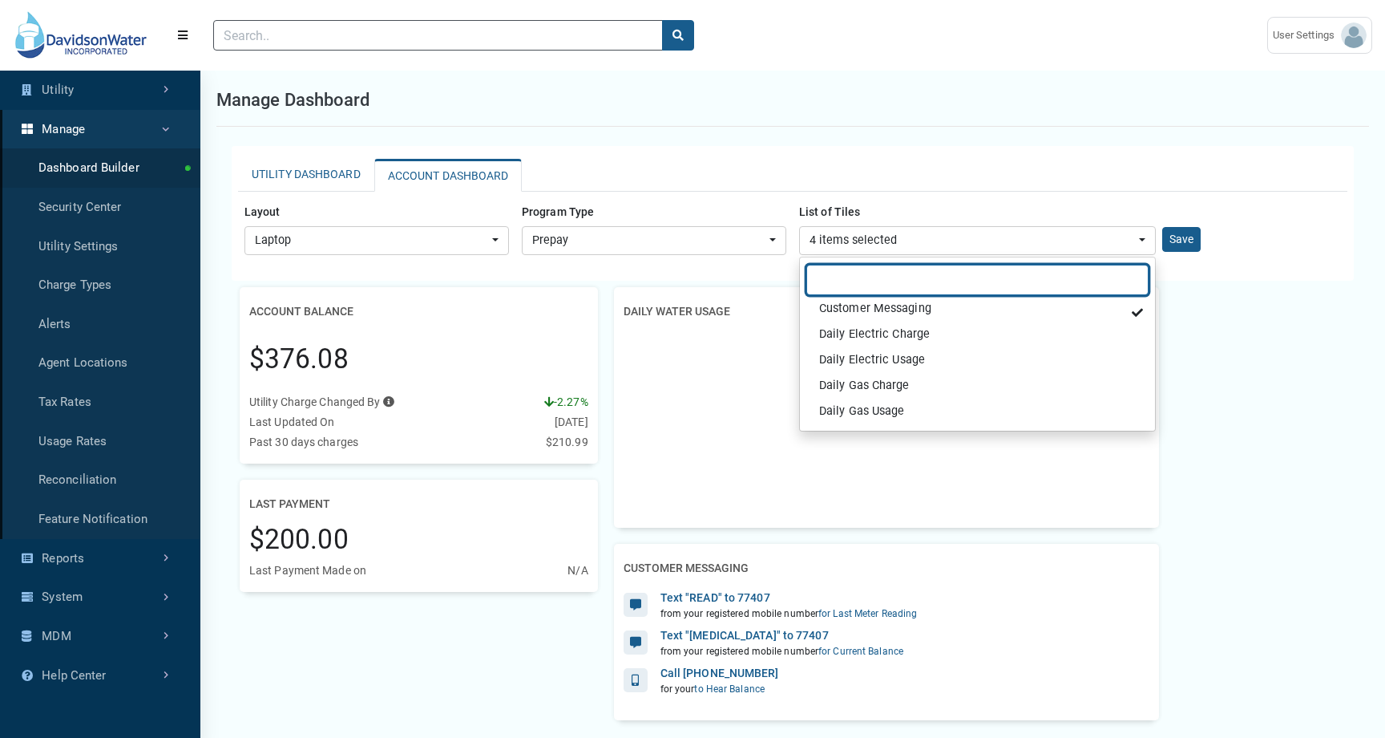
scroll to position [71, 0]
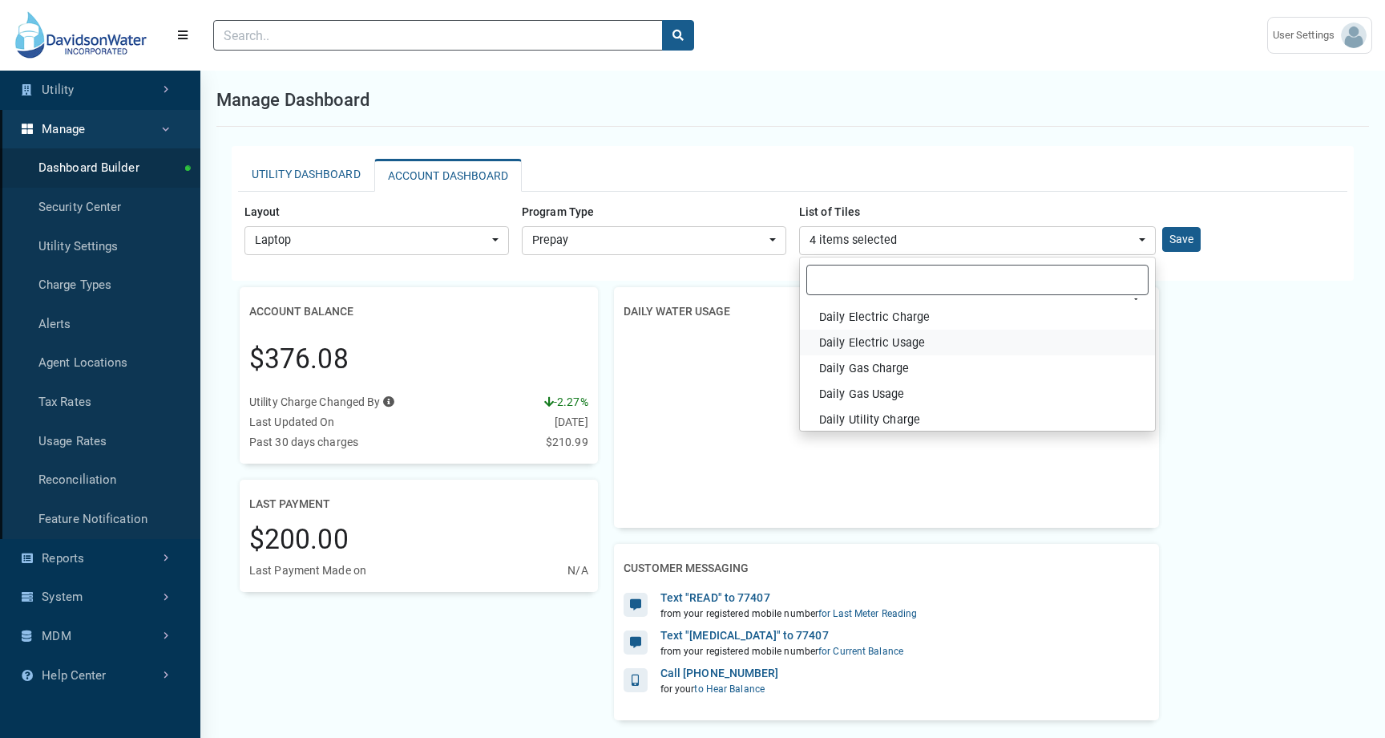
click at [921, 343] on span "Daily Electric Usage" at bounding box center [872, 343] width 106 height 18
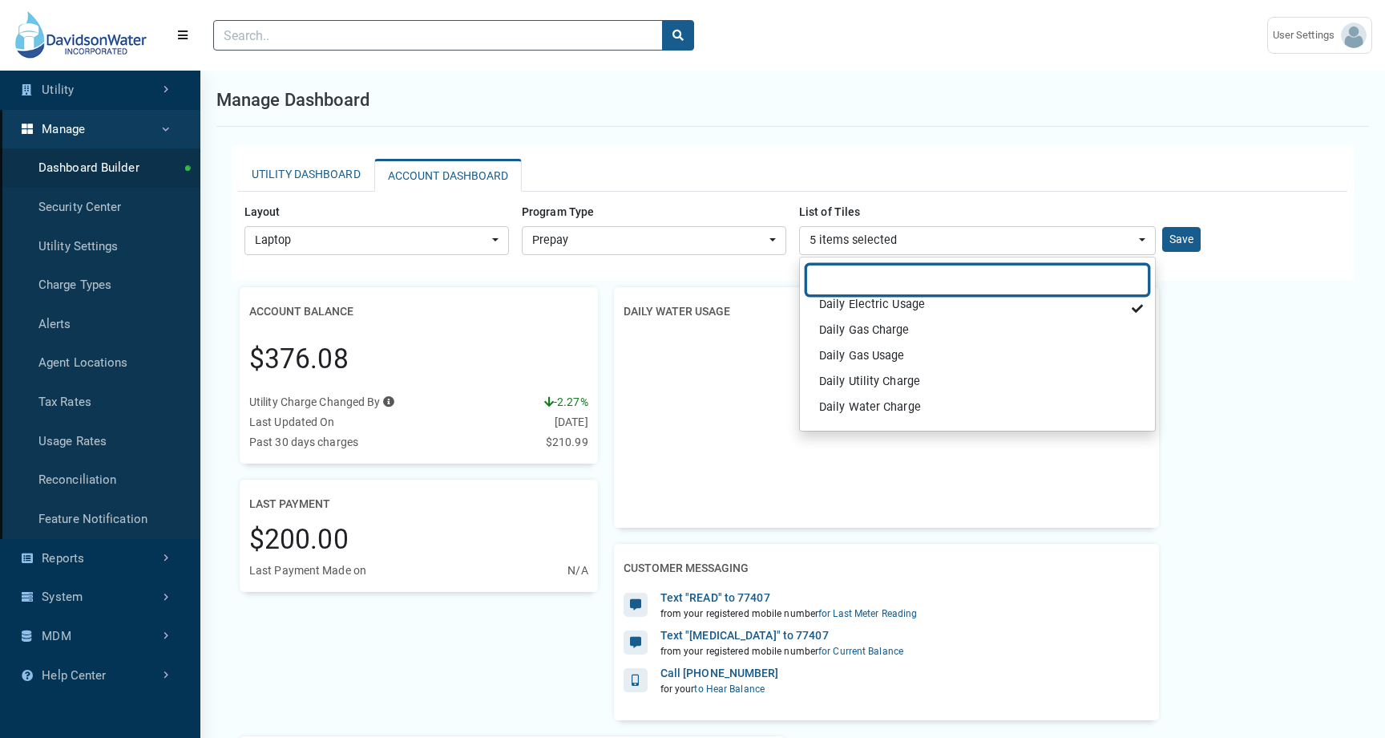
scroll to position [135, 0]
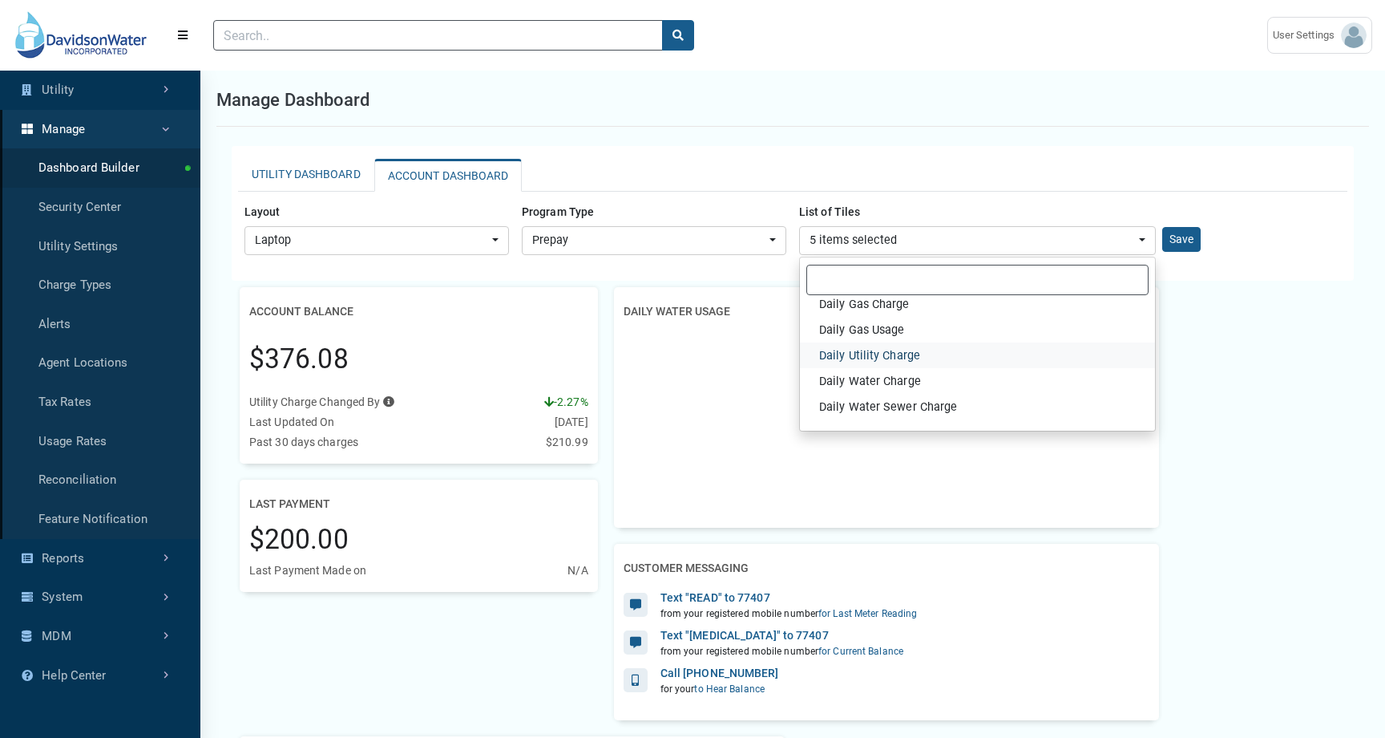
click at [931, 358] on link "Daily Utility Charge" at bounding box center [977, 355] width 355 height 26
click at [1307, 430] on div "Account Balance $376.08 Utility Charge Changed By Press Tab key to access addit…" at bounding box center [793, 631] width 1122 height 689
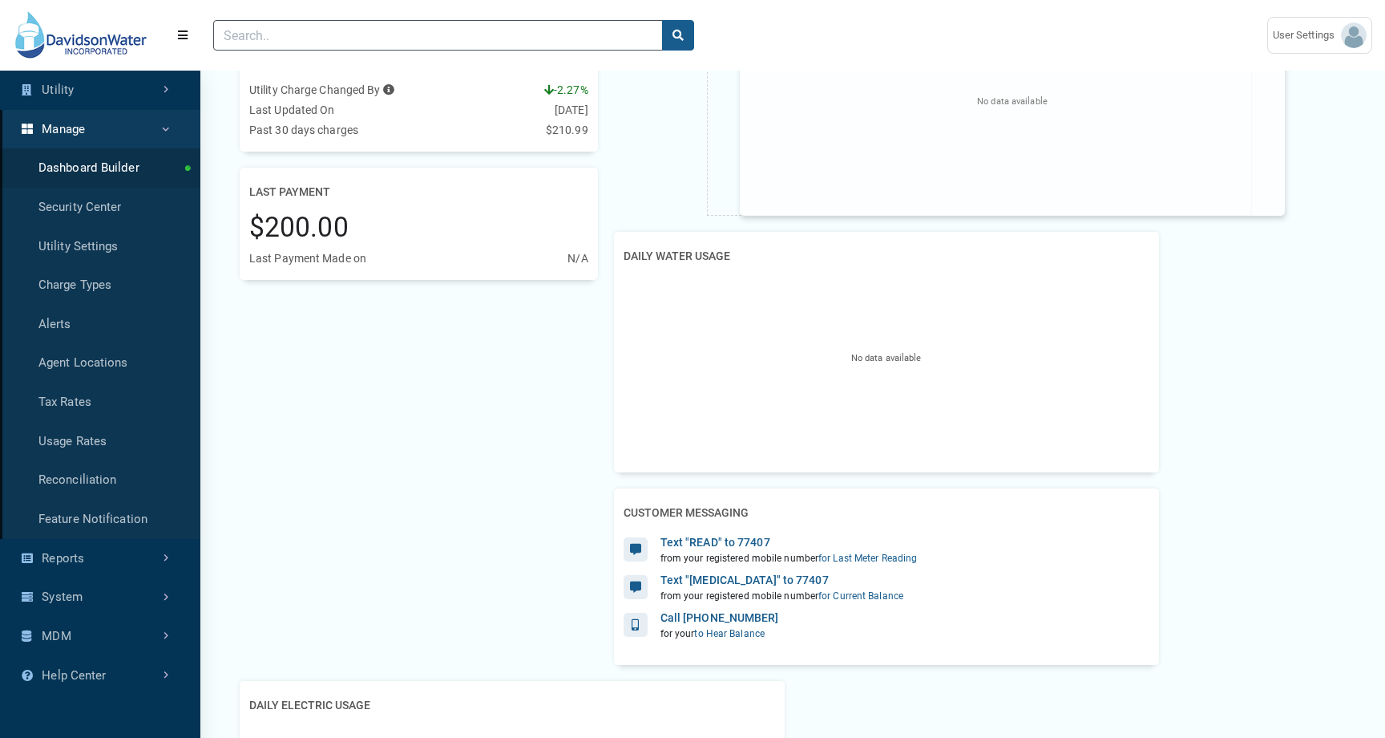
scroll to position [0, 0]
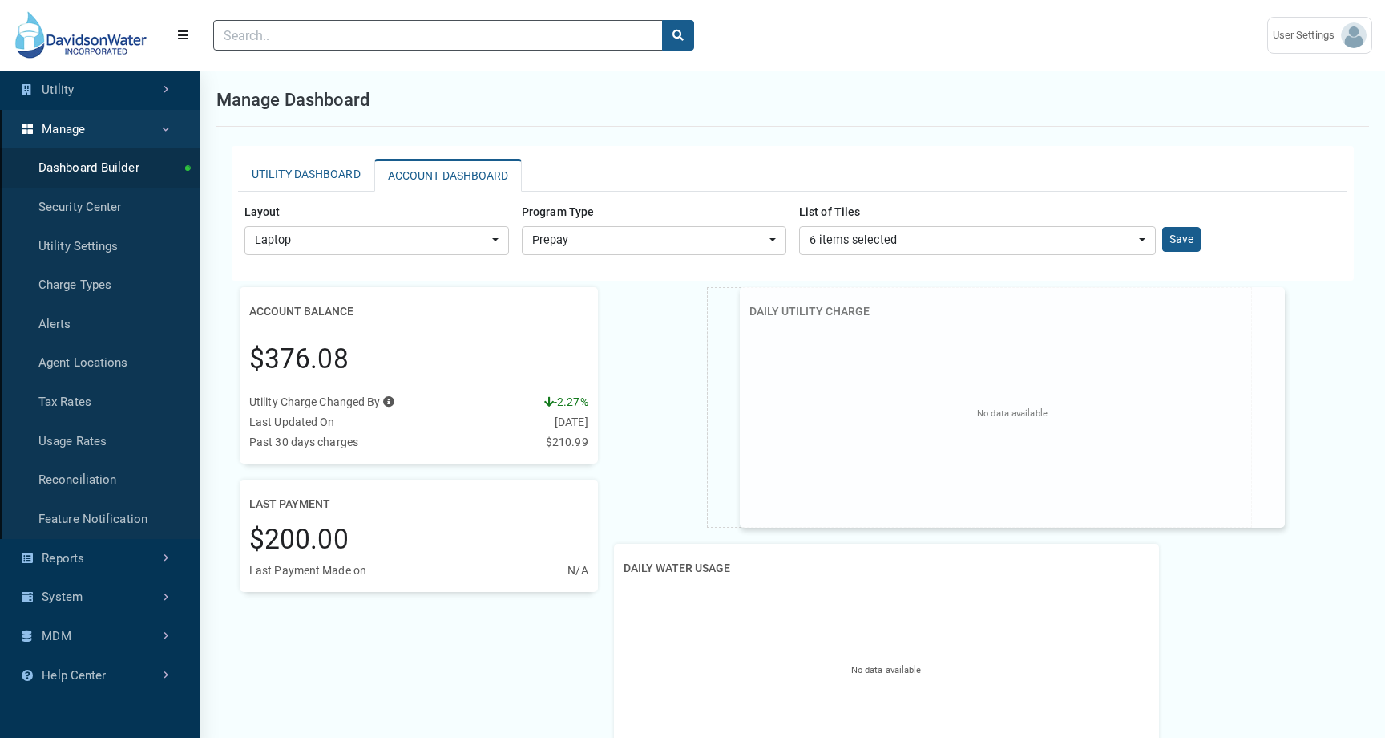
drag, startPoint x: 938, startPoint y: 512, endPoint x: 862, endPoint y: 103, distance: 416.7
click at [862, 103] on div "Manage Dashboard UTILITY DASHBOARD ACCOUNT DASHBOARD Layout Laptop Mobile Table…" at bounding box center [792, 655] width 1185 height 1163
drag, startPoint x: 1196, startPoint y: 405, endPoint x: 1087, endPoint y: 405, distance: 109.0
click at [1087, 405] on div "No data available" at bounding box center [847, 414] width 526 height 176
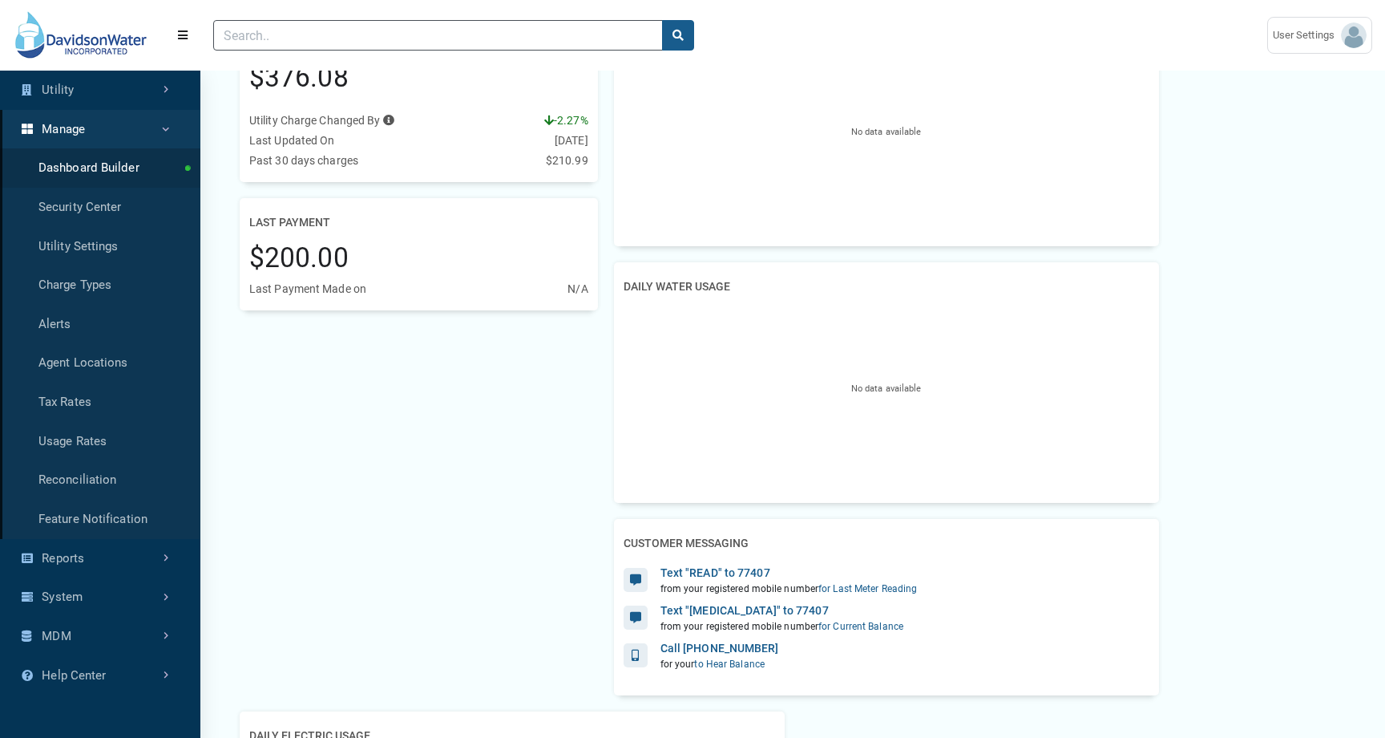
scroll to position [357, 0]
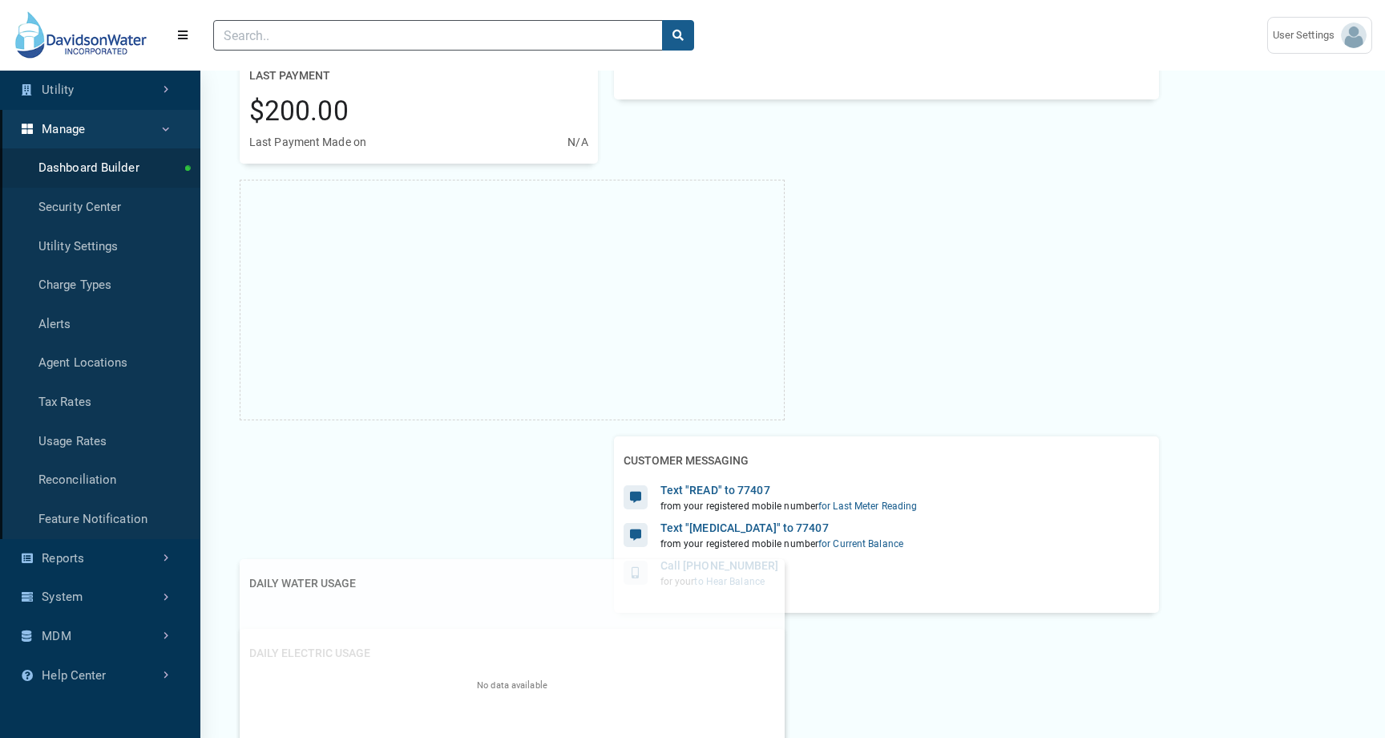
drag, startPoint x: 1061, startPoint y: 333, endPoint x: 570, endPoint y: 680, distance: 601.1
click at [570, 680] on div "No data available" at bounding box center [512, 686] width 526 height 176
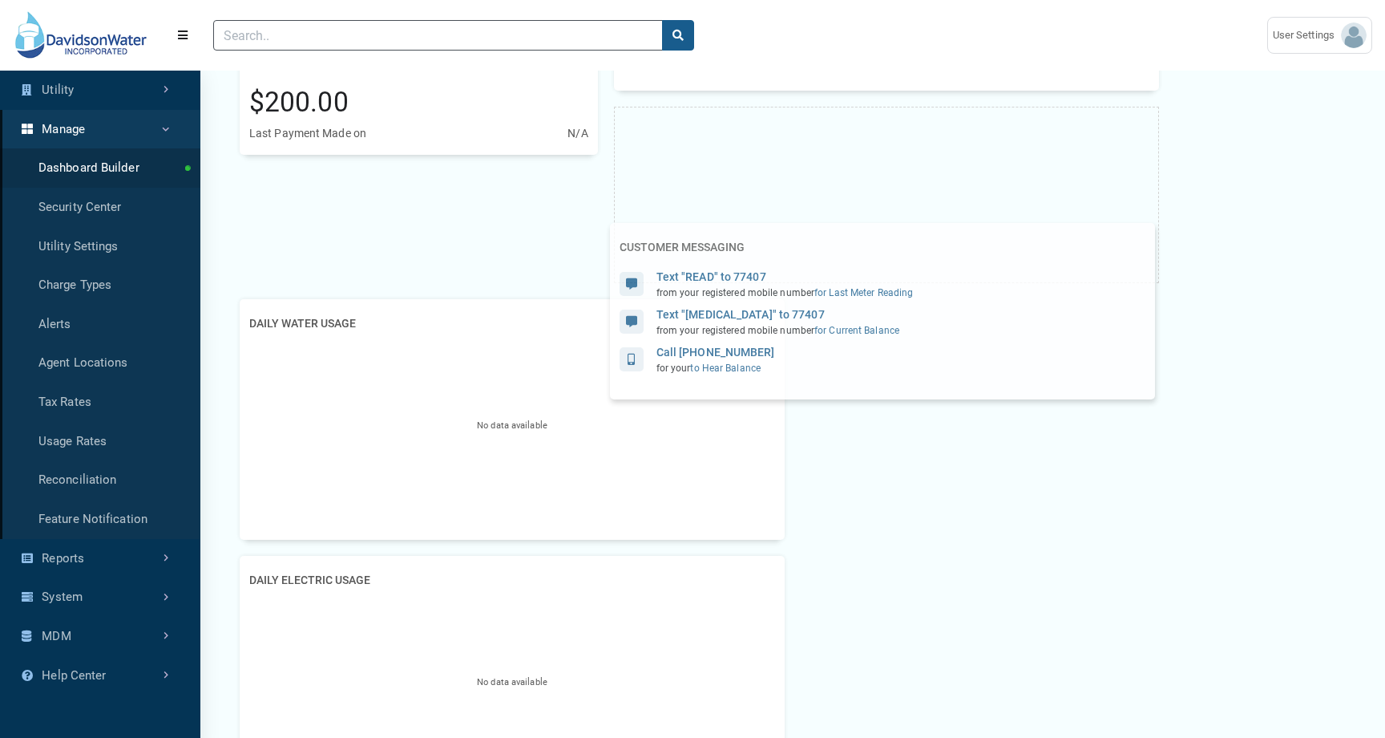
drag, startPoint x: 986, startPoint y: 497, endPoint x: 973, endPoint y: 261, distance: 236.9
click at [973, 269] on div "Text "READ" to 77407 from your registered mobile number for last meter reading" at bounding box center [883, 284] width 526 height 31
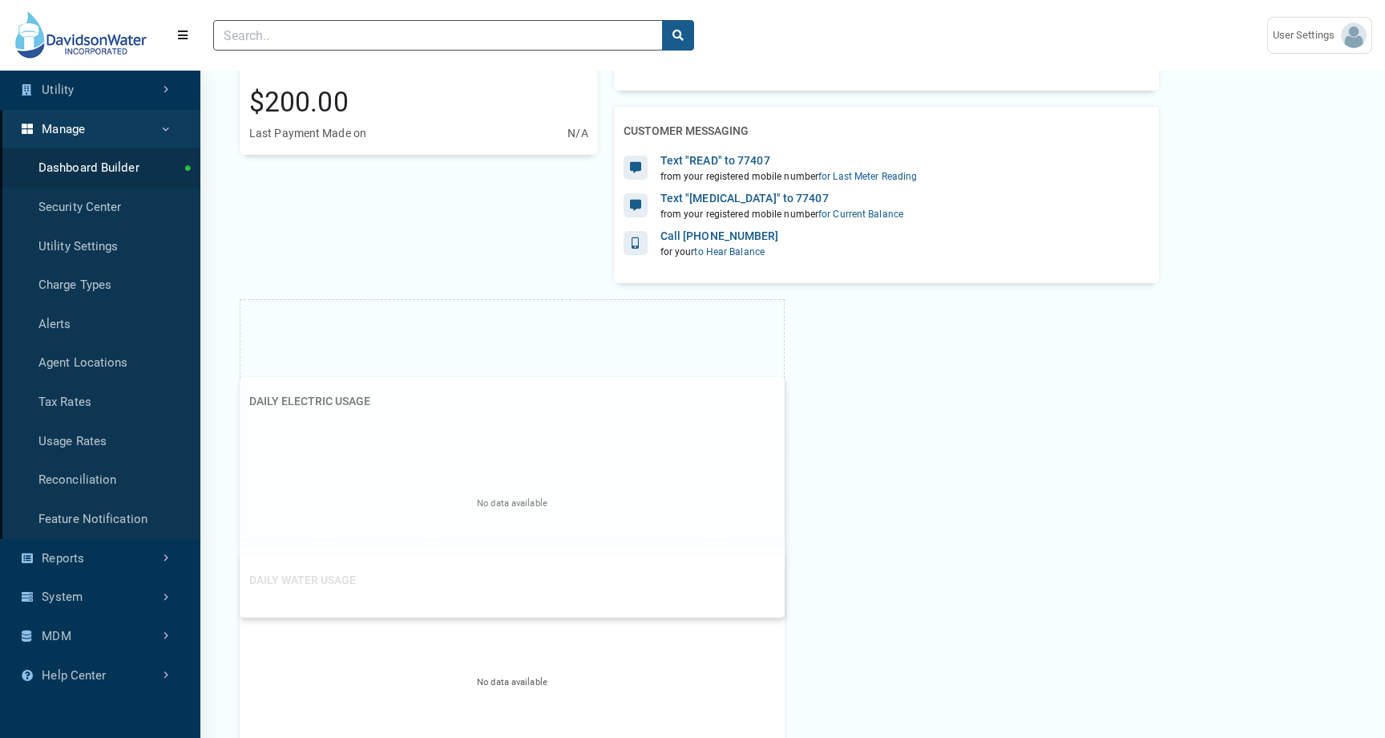
drag, startPoint x: 684, startPoint y: 619, endPoint x: 642, endPoint y: 406, distance: 217.3
click at [642, 416] on div "No data available" at bounding box center [512, 504] width 526 height 176
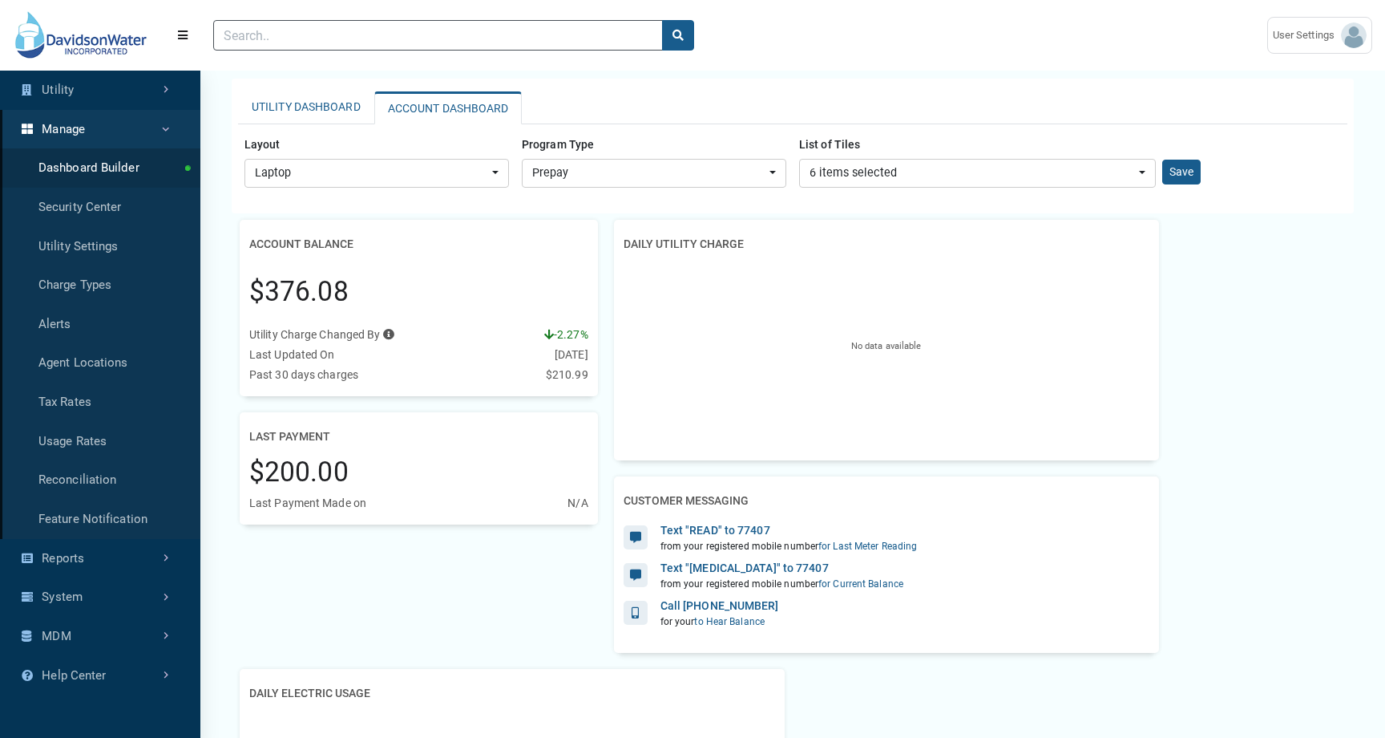
scroll to position [66, 0]
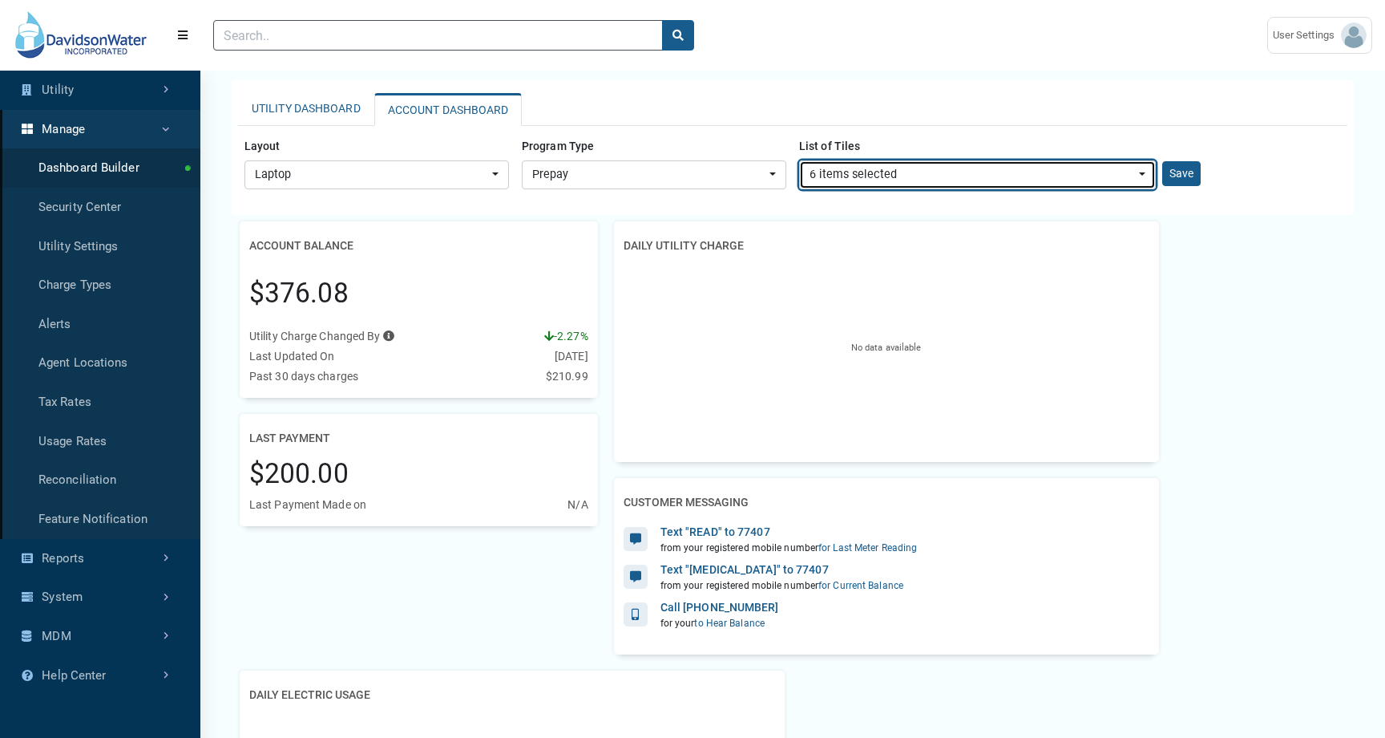
click at [916, 176] on div "6 items selected" at bounding box center [973, 175] width 326 height 18
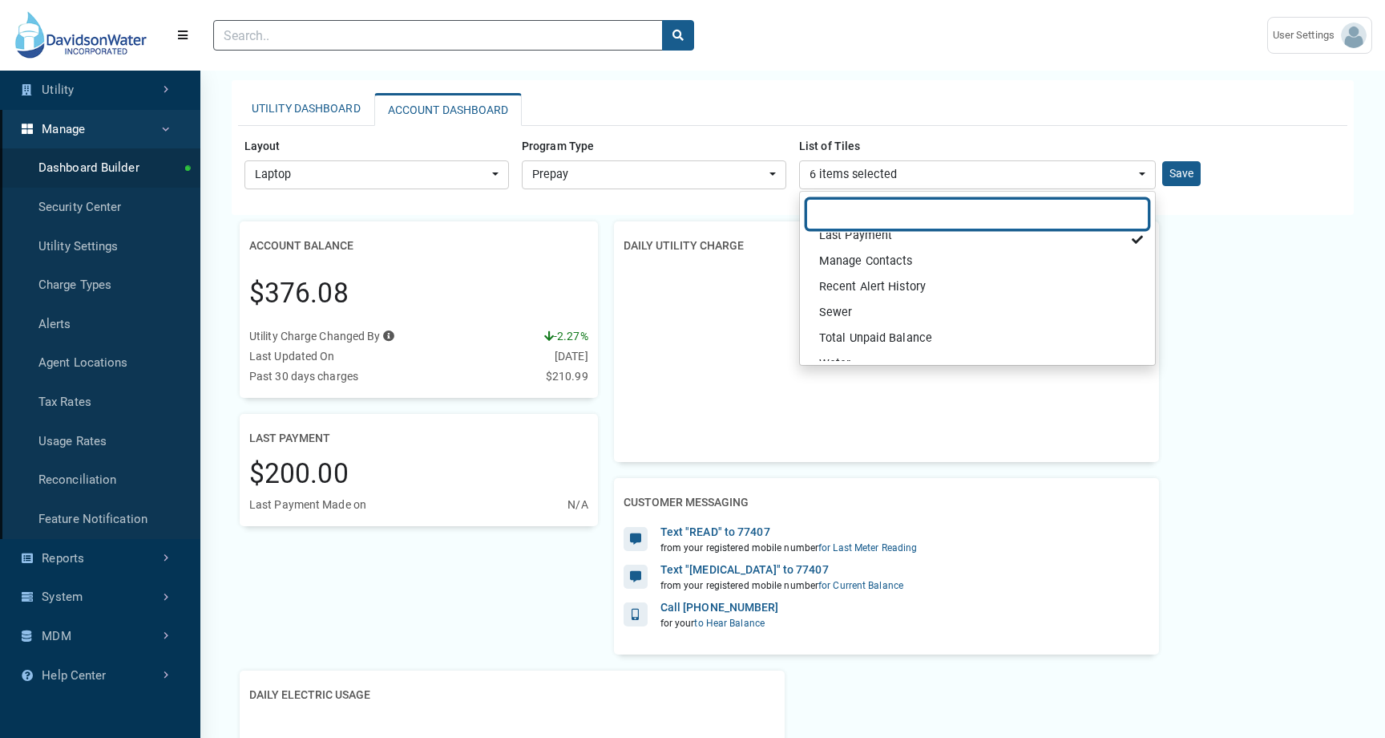
scroll to position [409, 0]
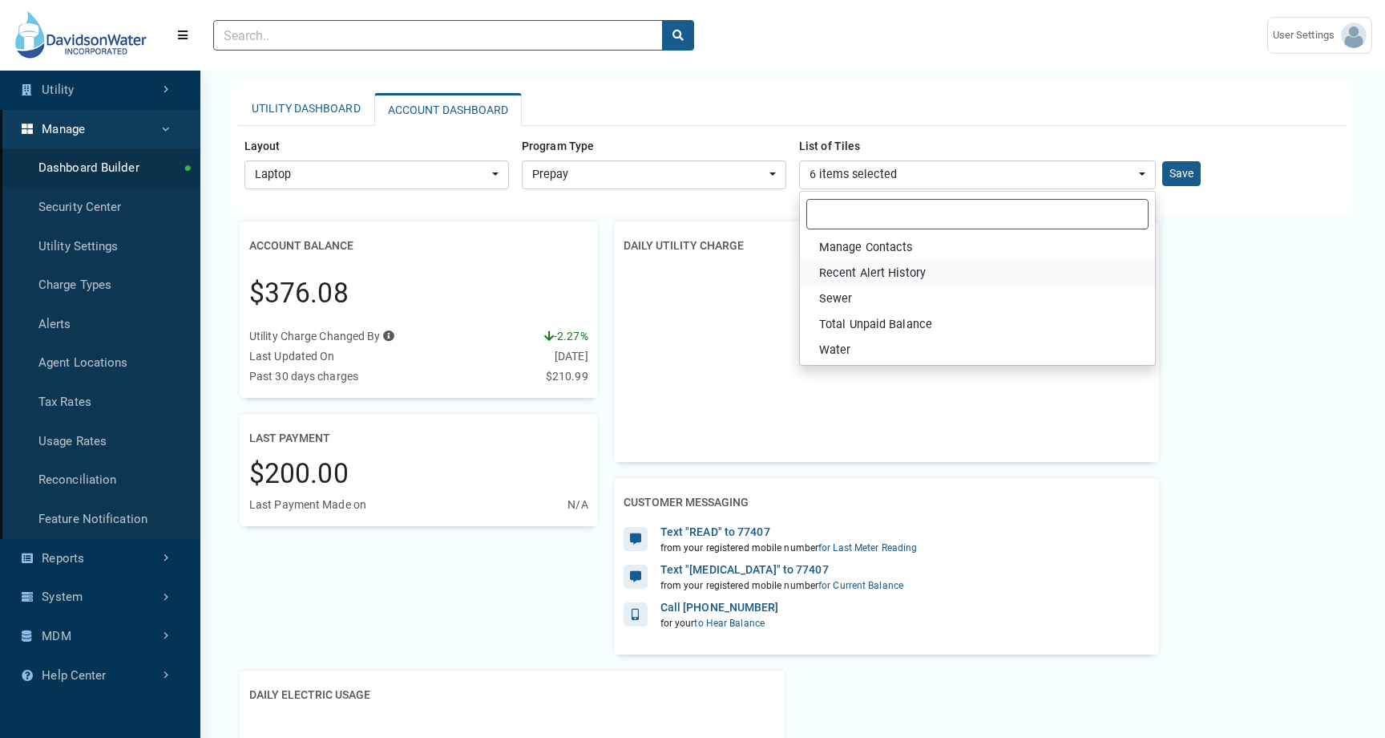
click at [935, 271] on link "Recent Alert History" at bounding box center [977, 273] width 355 height 26
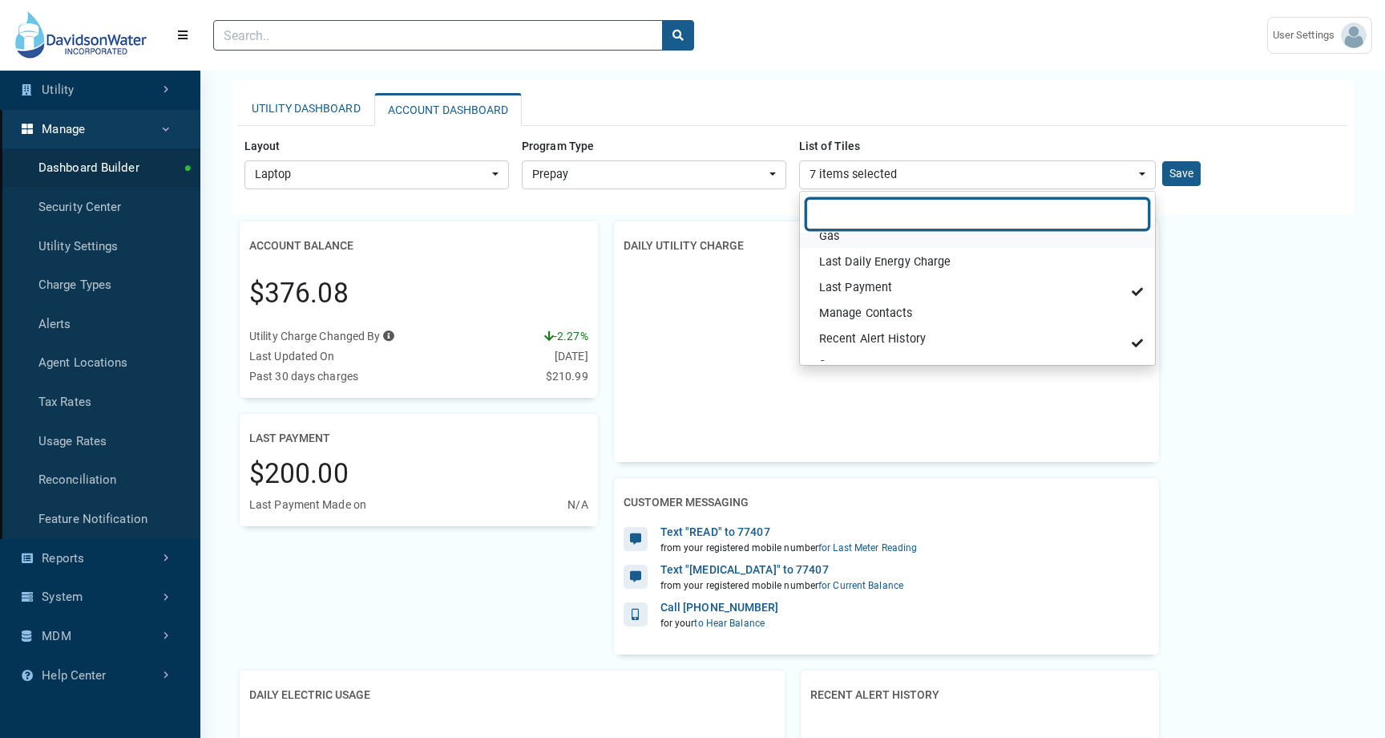
scroll to position [344, 0]
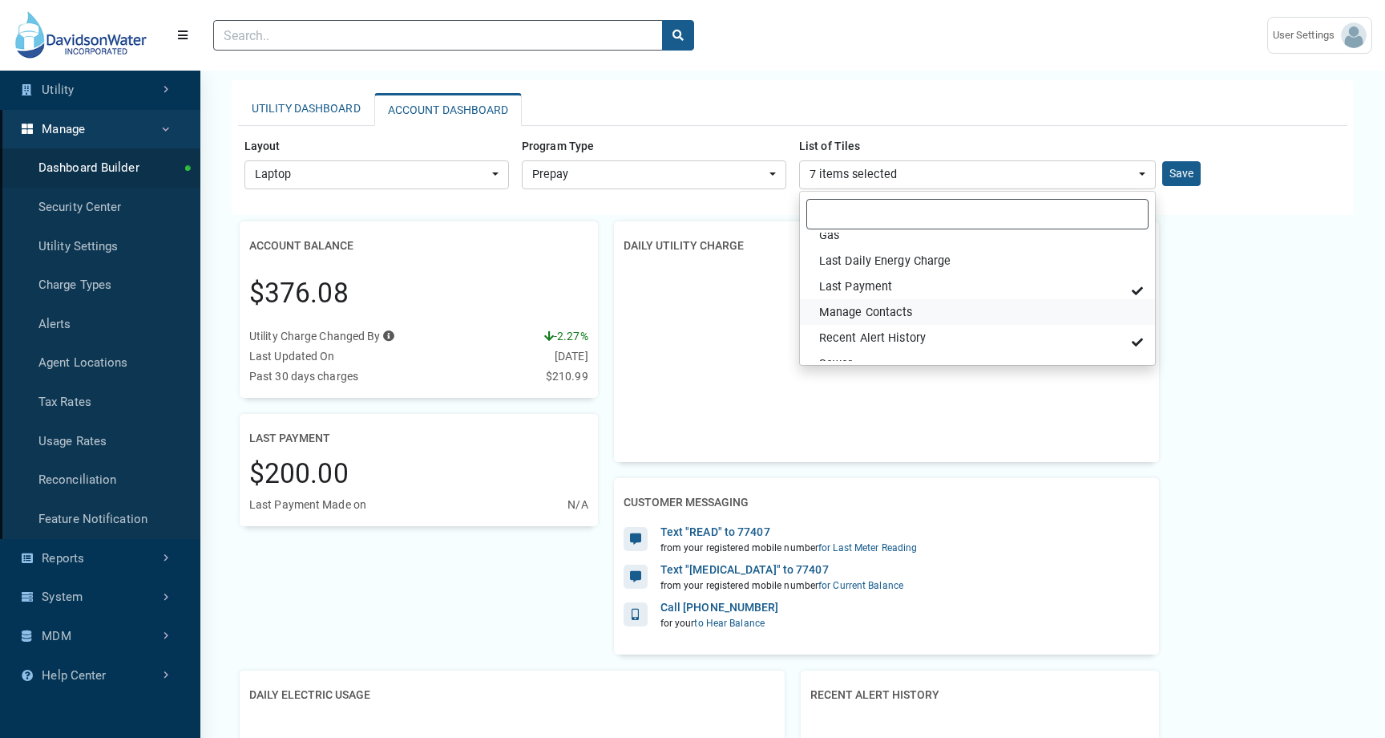
click at [1049, 314] on link "Manage Contacts" at bounding box center [977, 312] width 355 height 26
click at [1313, 408] on div "Account Balance $376.08 Utility Charge Changed By Press Tab key to access addit…" at bounding box center [793, 694] width 1122 height 946
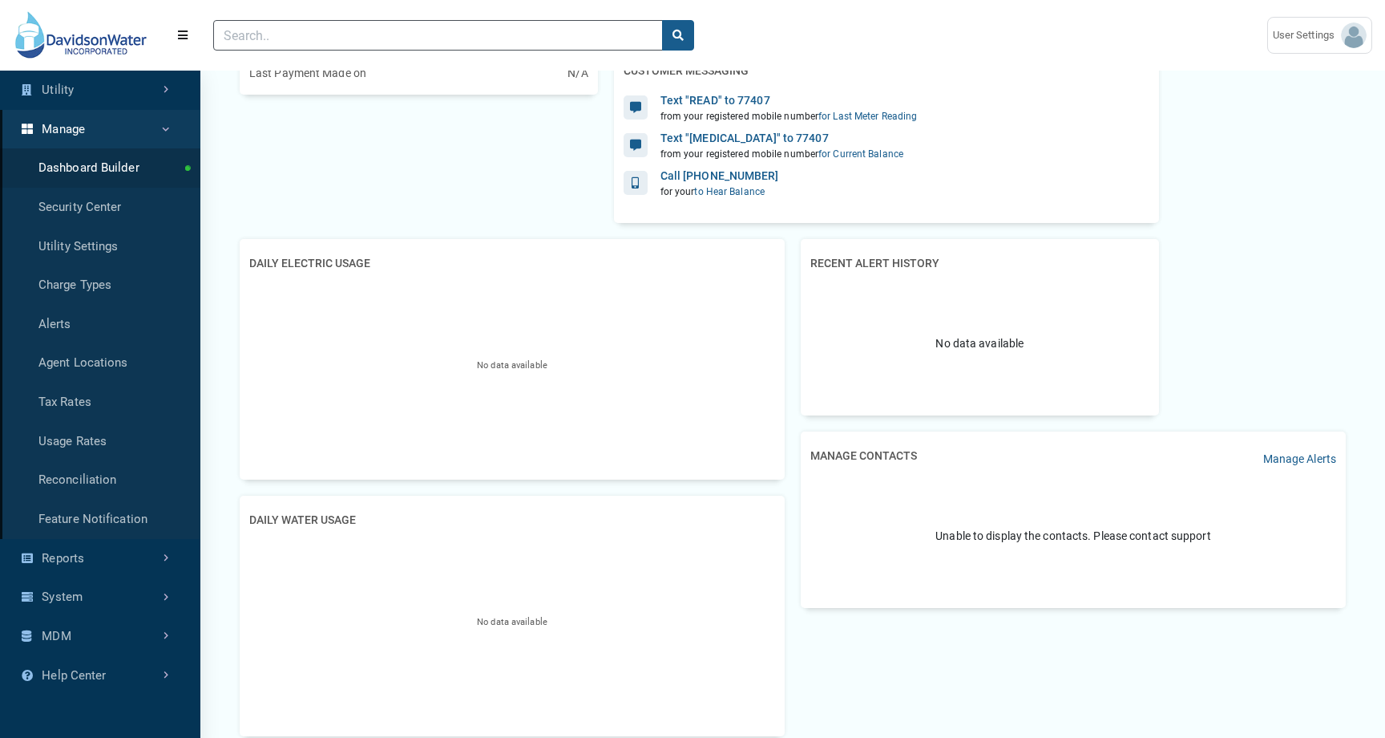
scroll to position [477, 0]
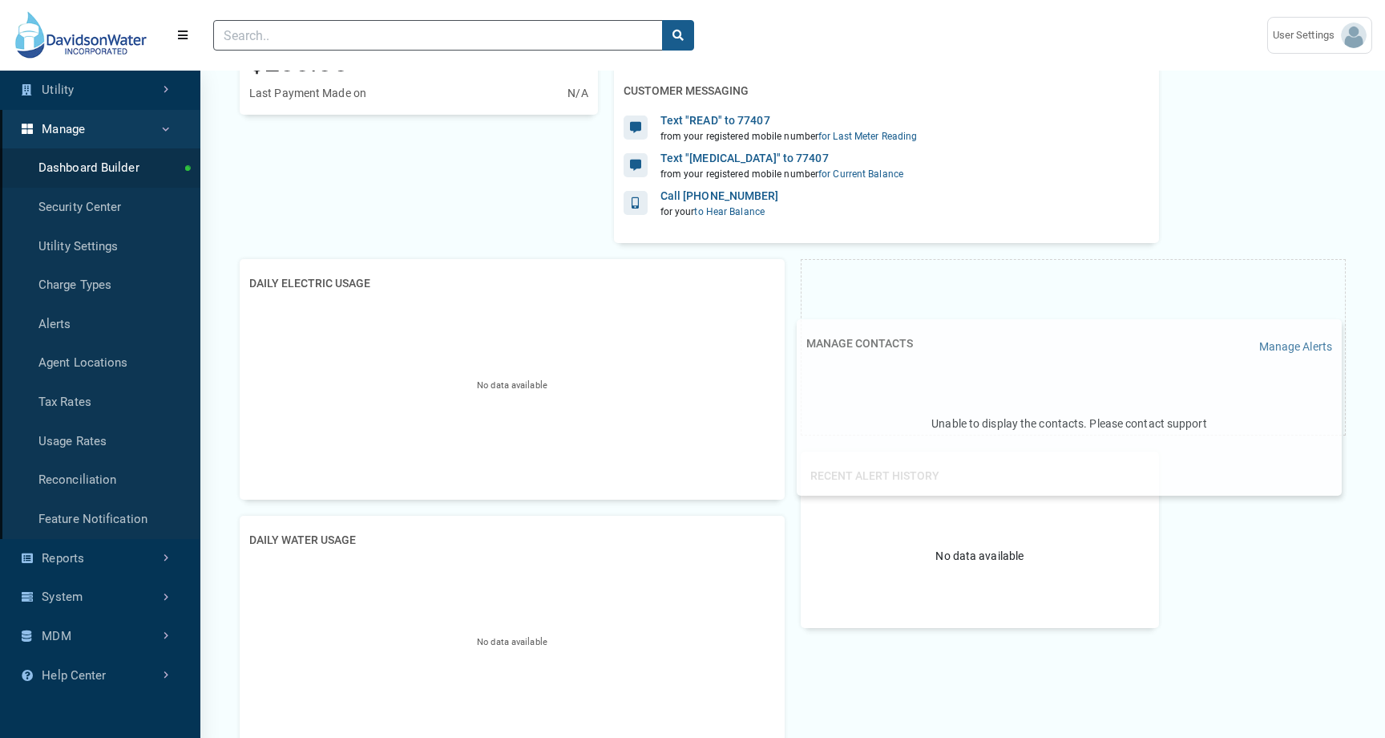
drag, startPoint x: 1240, startPoint y: 540, endPoint x: 1233, endPoint y: 397, distance: 143.7
click at [1233, 396] on div "Unable to display the contacts. Please contact support" at bounding box center [1070, 424] width 526 height 118
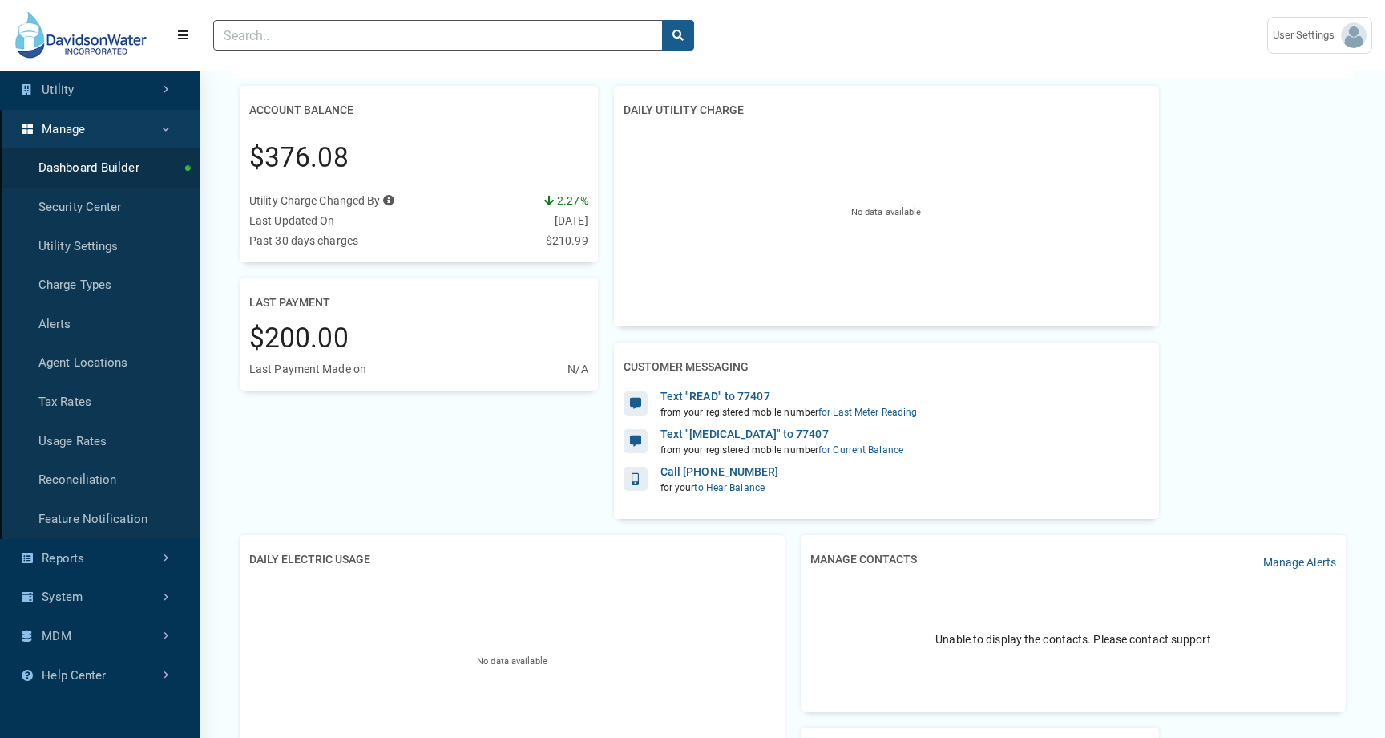
scroll to position [0, 0]
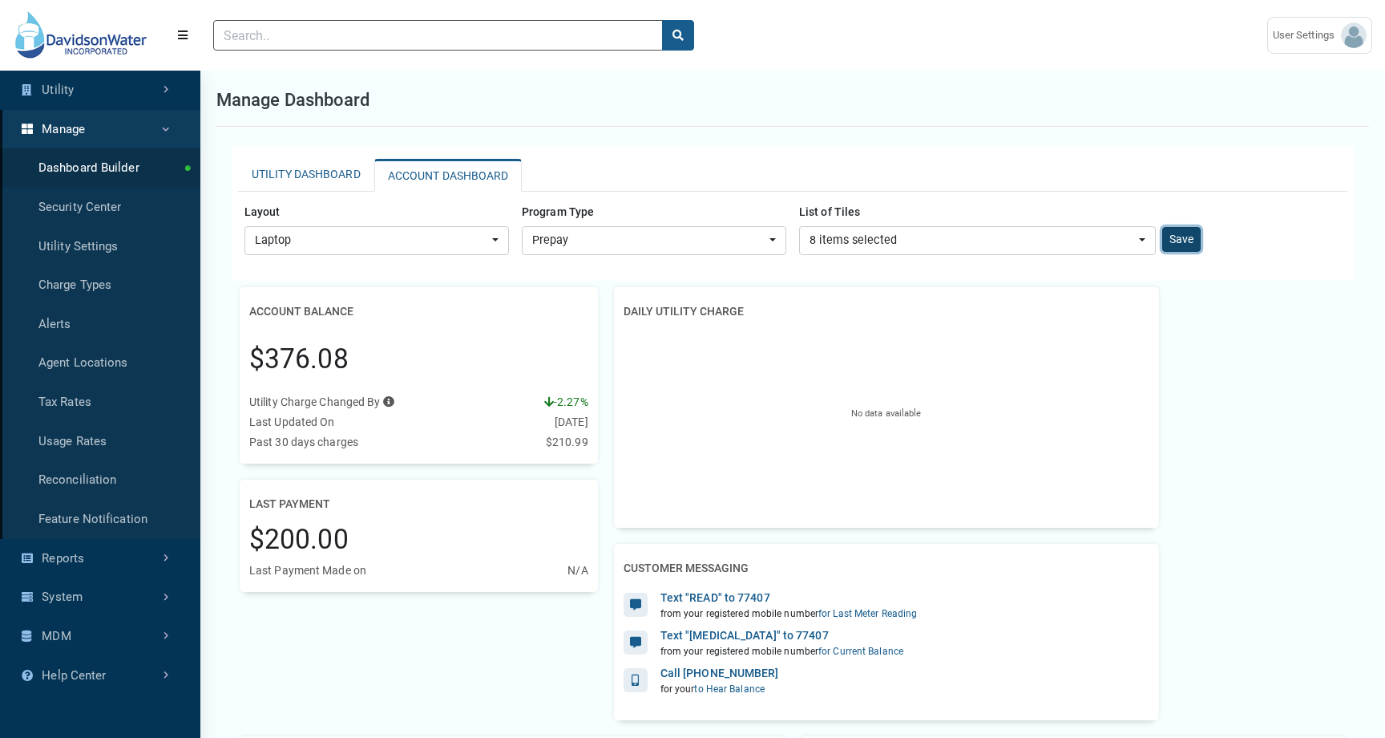
click at [1199, 237] on button "Save" at bounding box center [1182, 239] width 38 height 25
click at [127, 91] on link "Utility" at bounding box center [100, 90] width 200 height 39
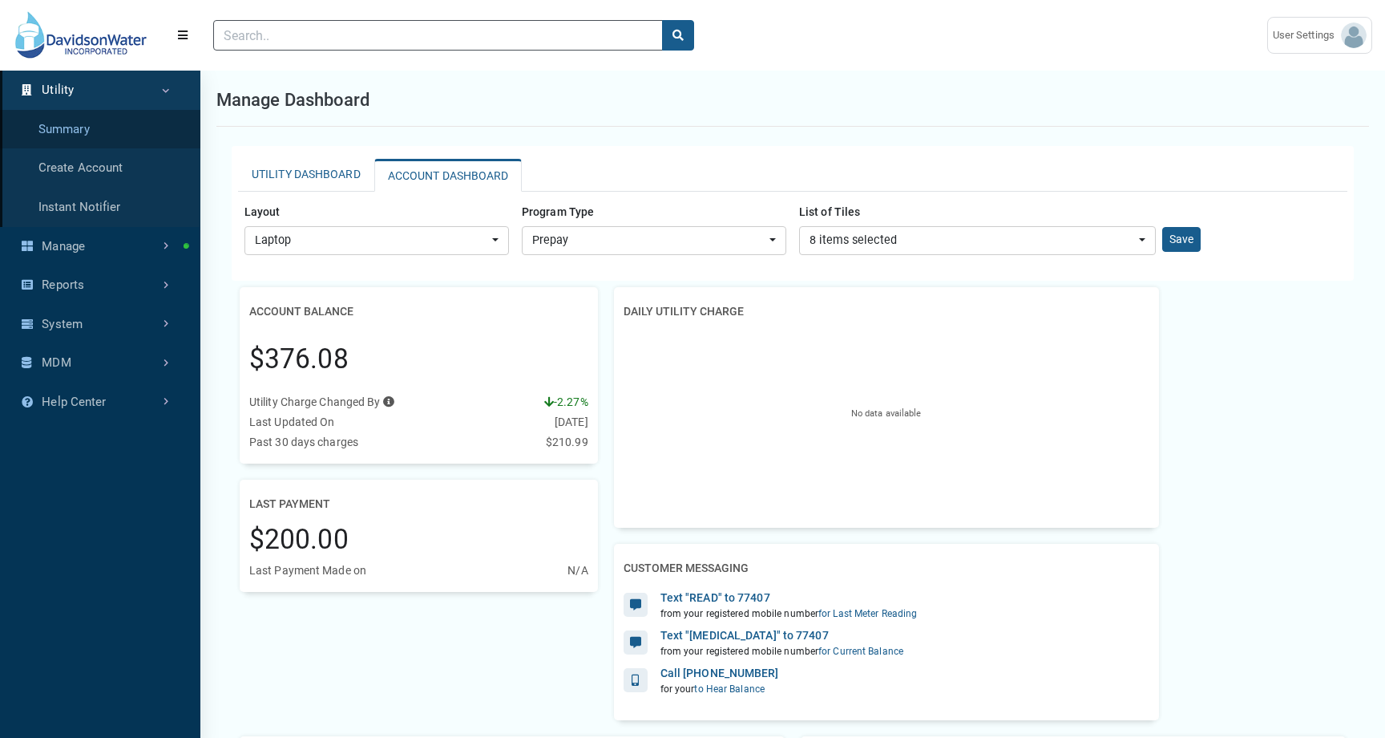
click at [119, 136] on link "Summary" at bounding box center [100, 129] width 200 height 39
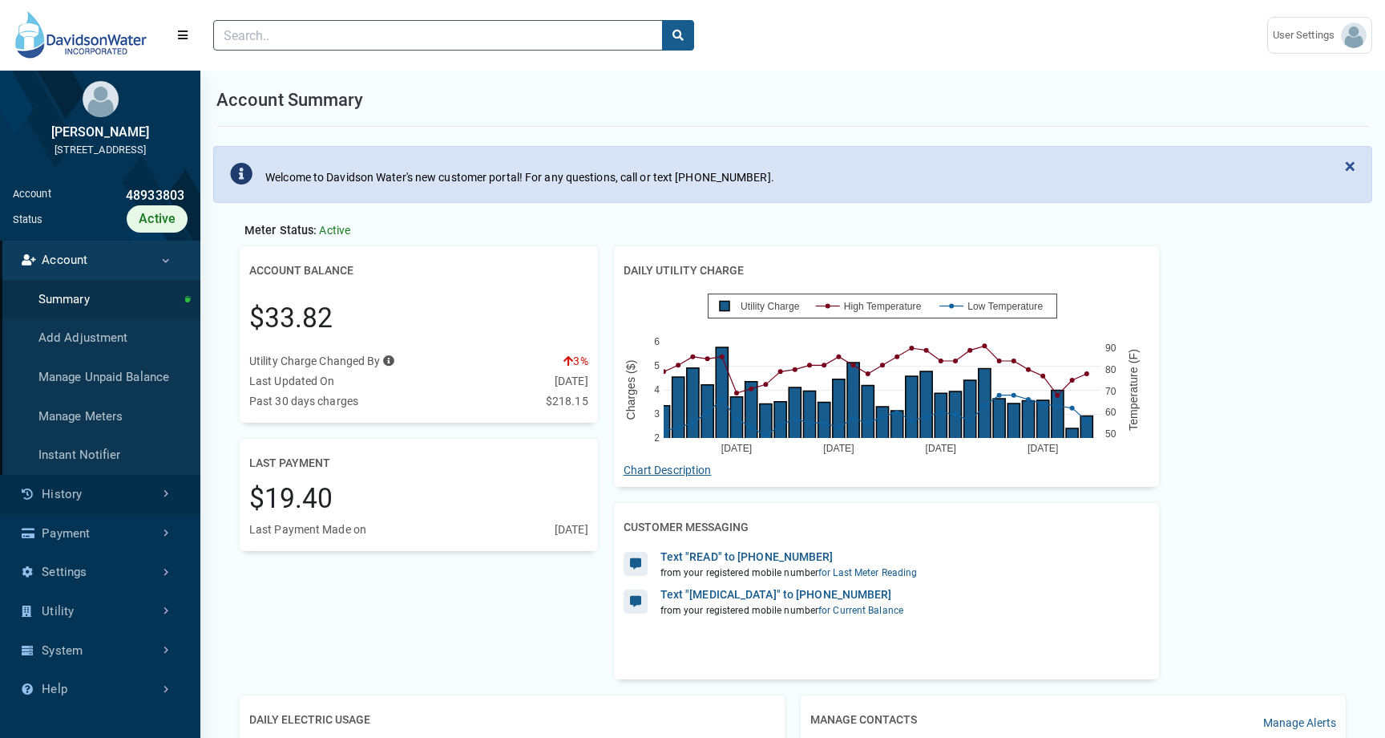
click at [93, 511] on link "History" at bounding box center [100, 494] width 200 height 39
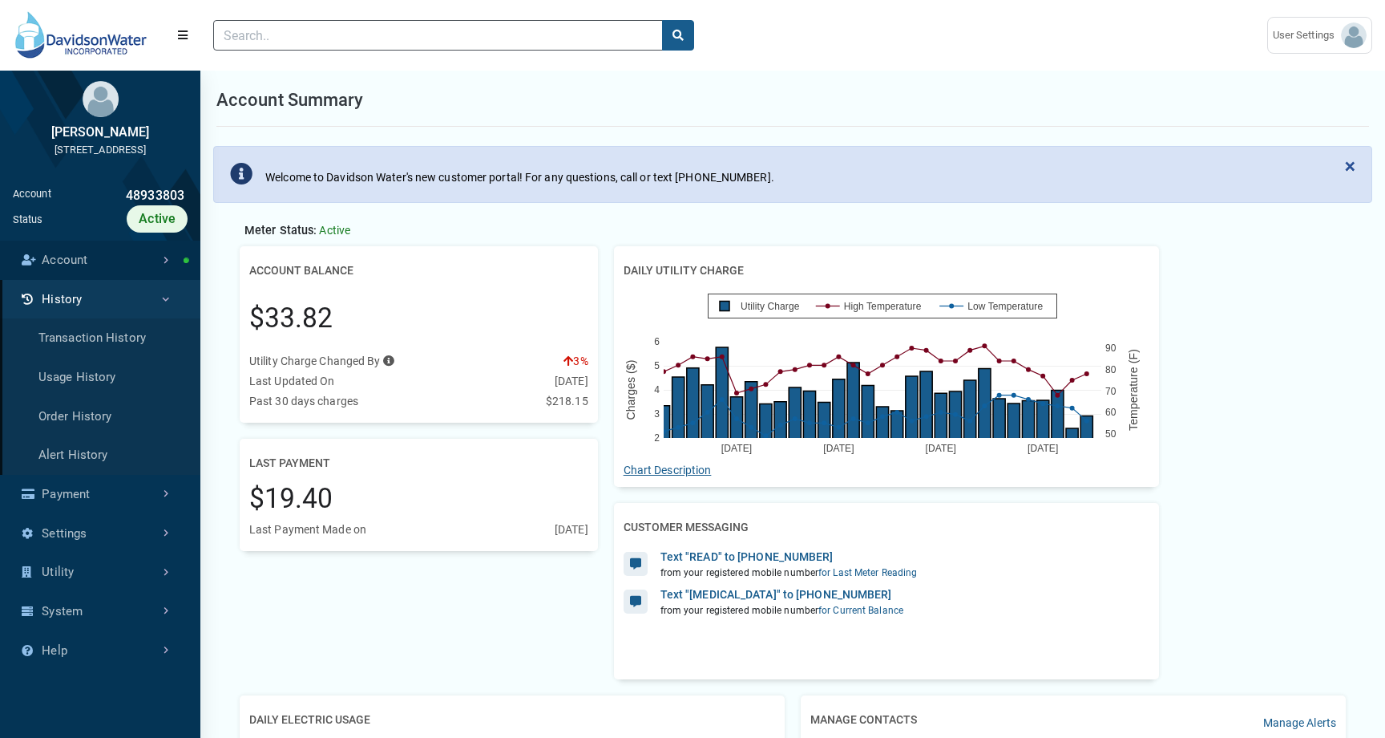
click at [154, 278] on link "Account" at bounding box center [100, 260] width 200 height 39
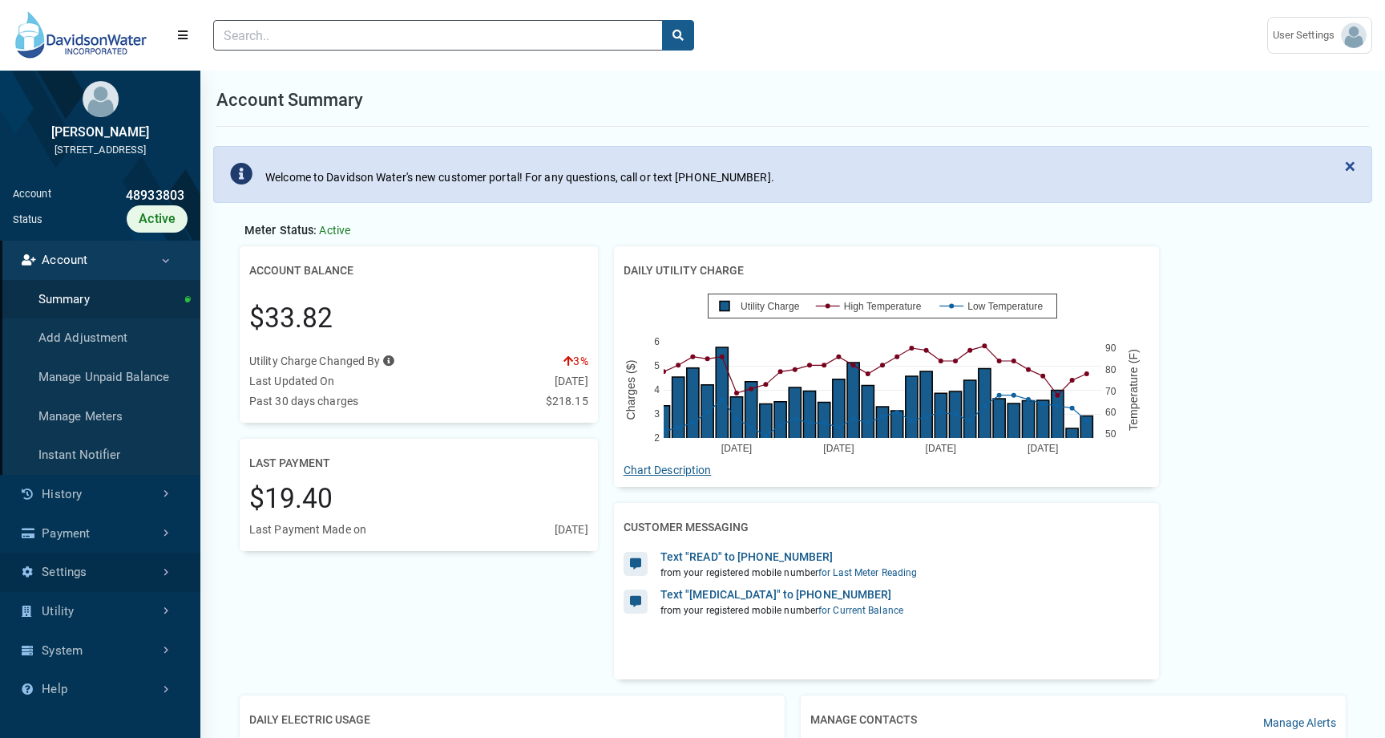
click at [130, 583] on link "Settings" at bounding box center [100, 571] width 200 height 39
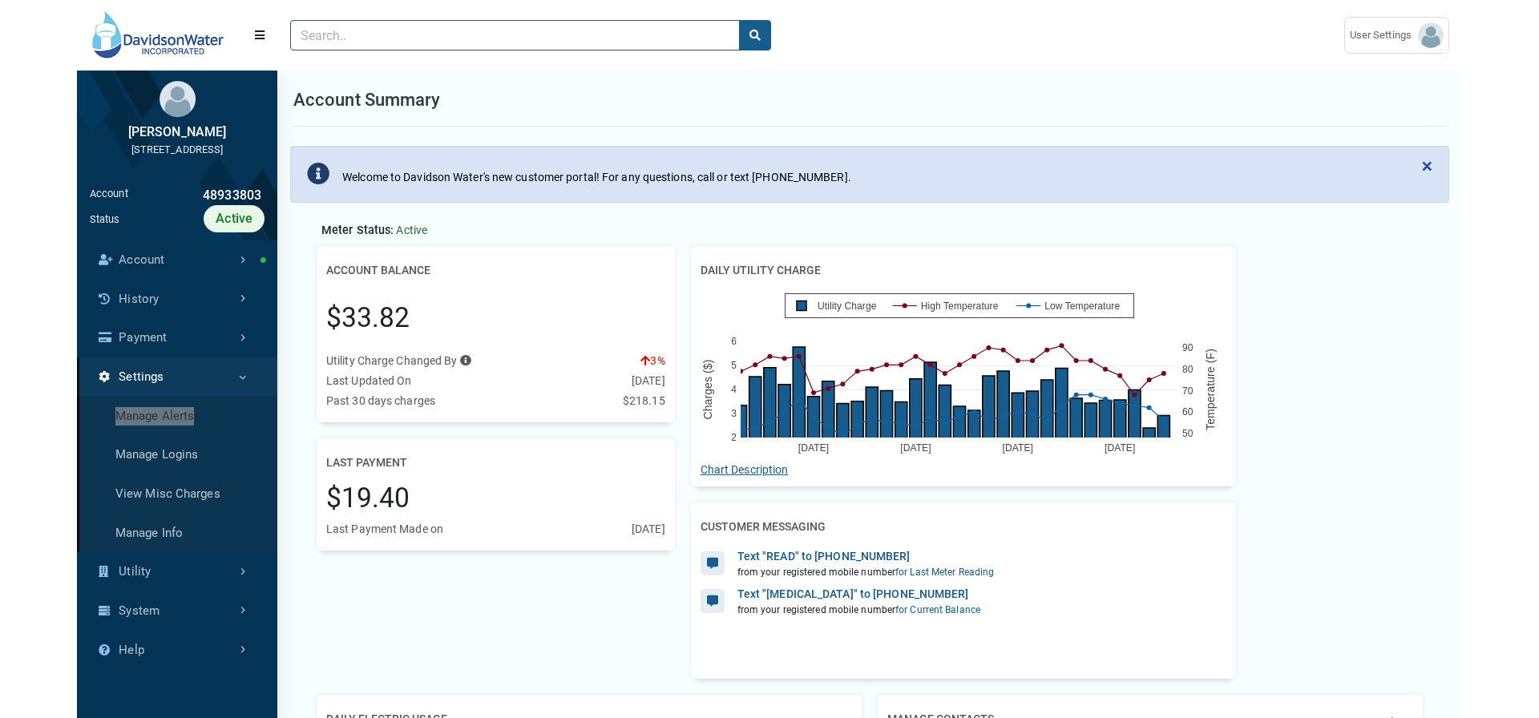
scroll to position [475, 200]
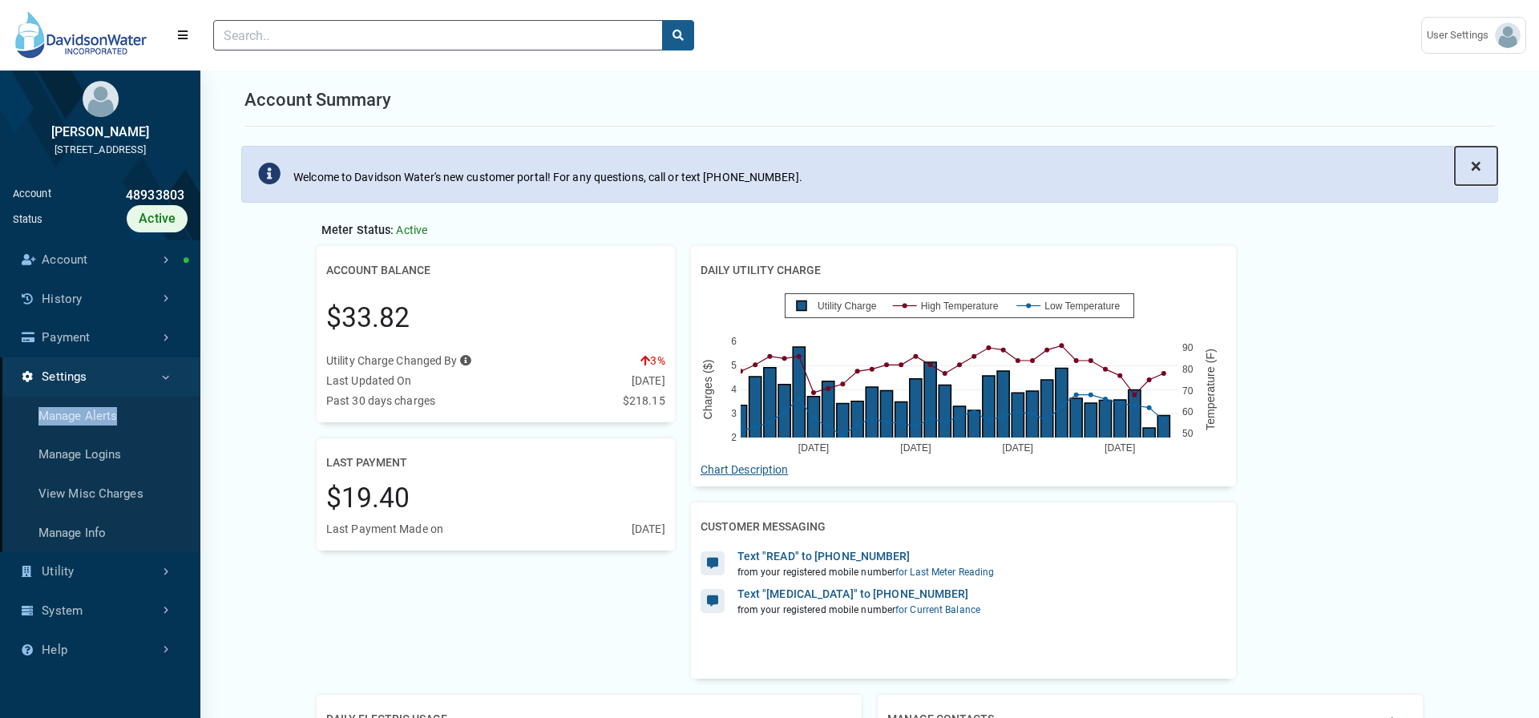
click at [1385, 170] on span "×" at bounding box center [1476, 166] width 10 height 22
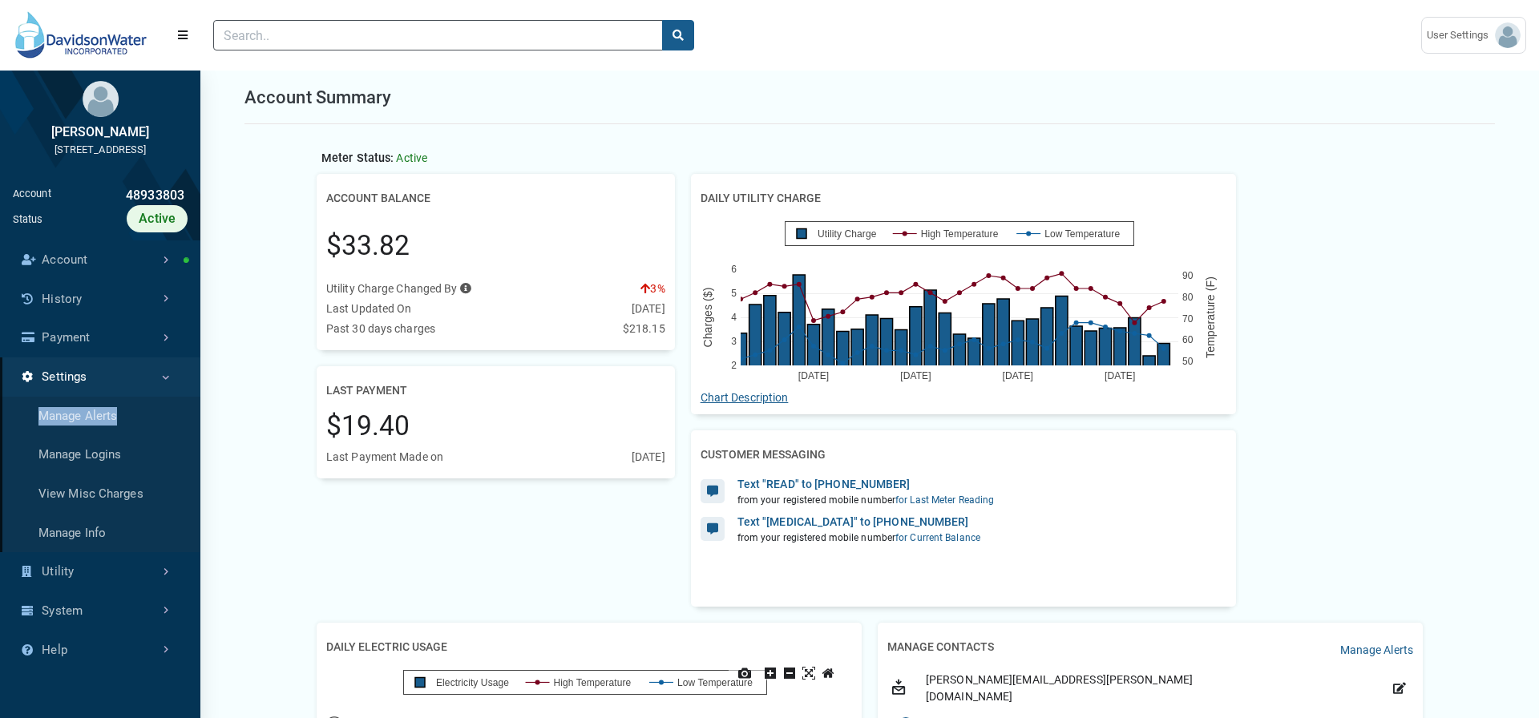
scroll to position [0, 0]
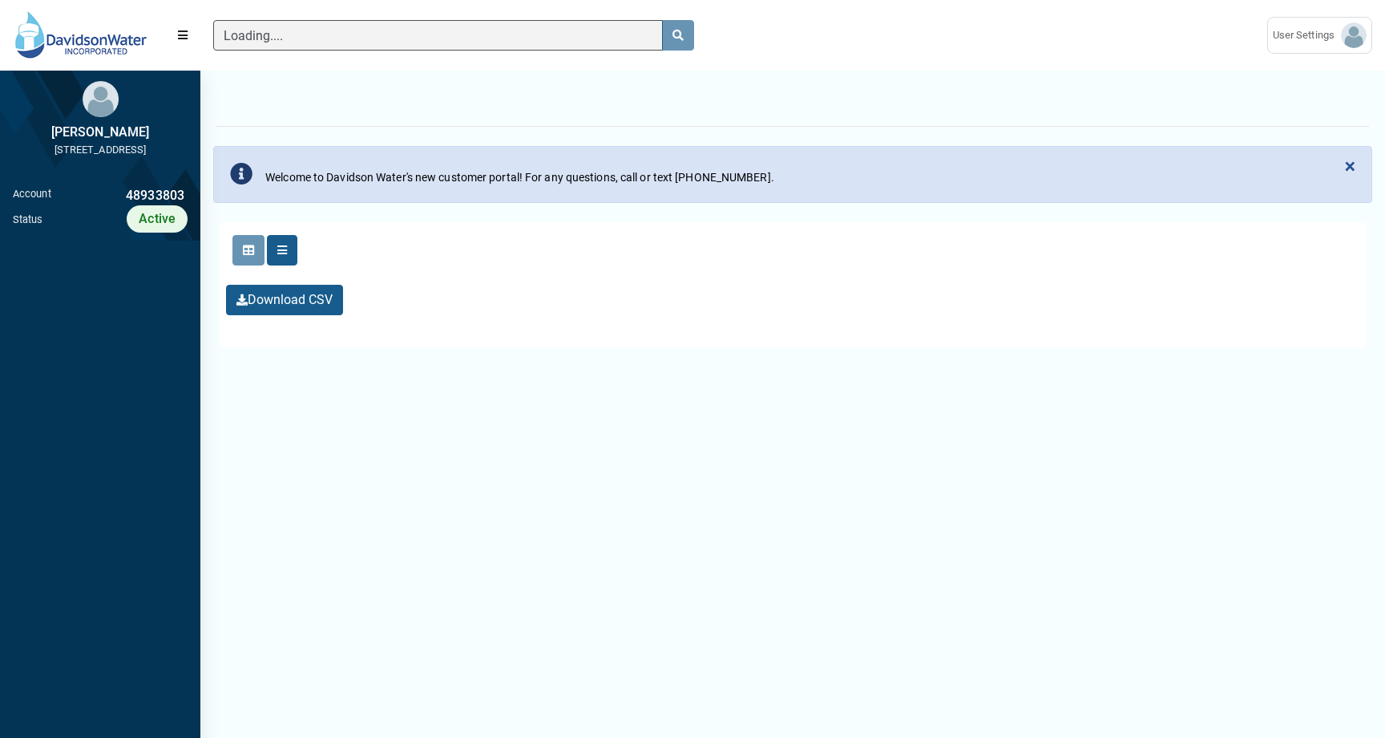
scroll to position [7, 1]
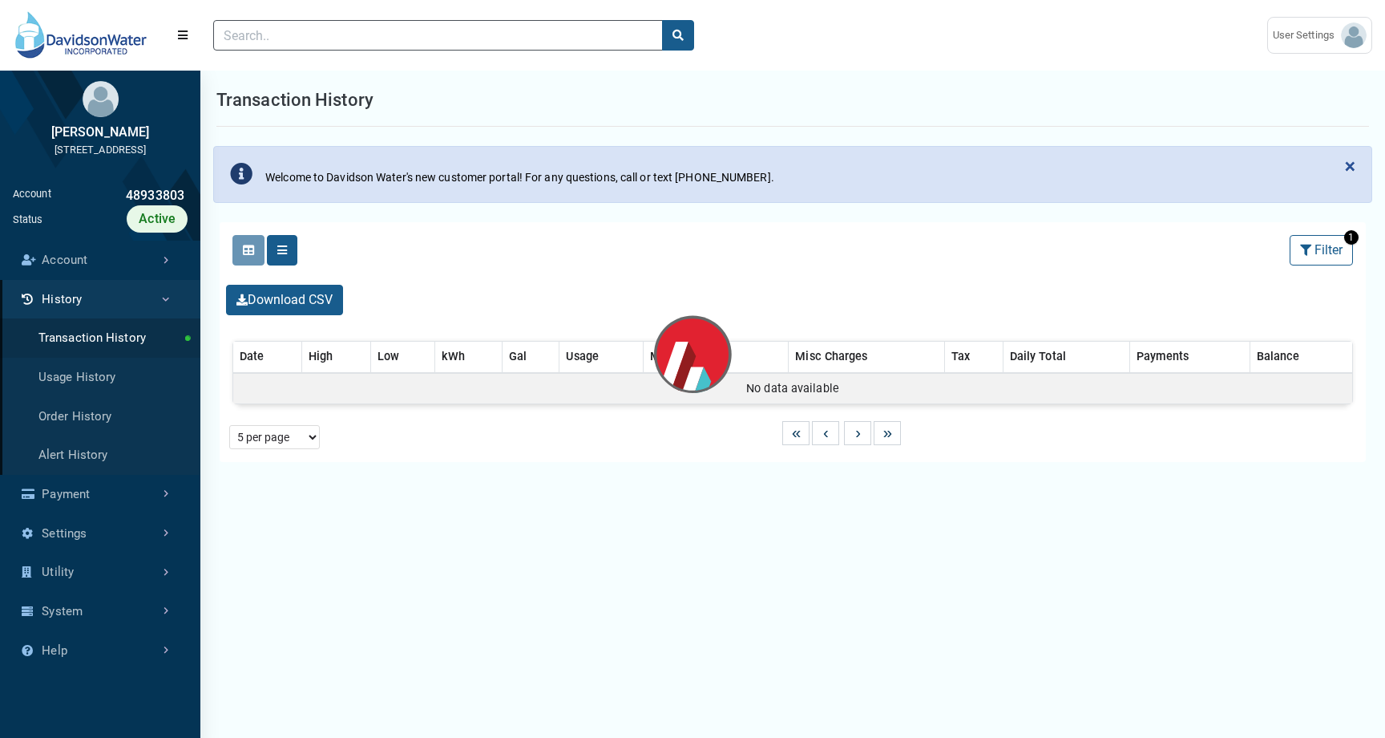
select select "25 per page"
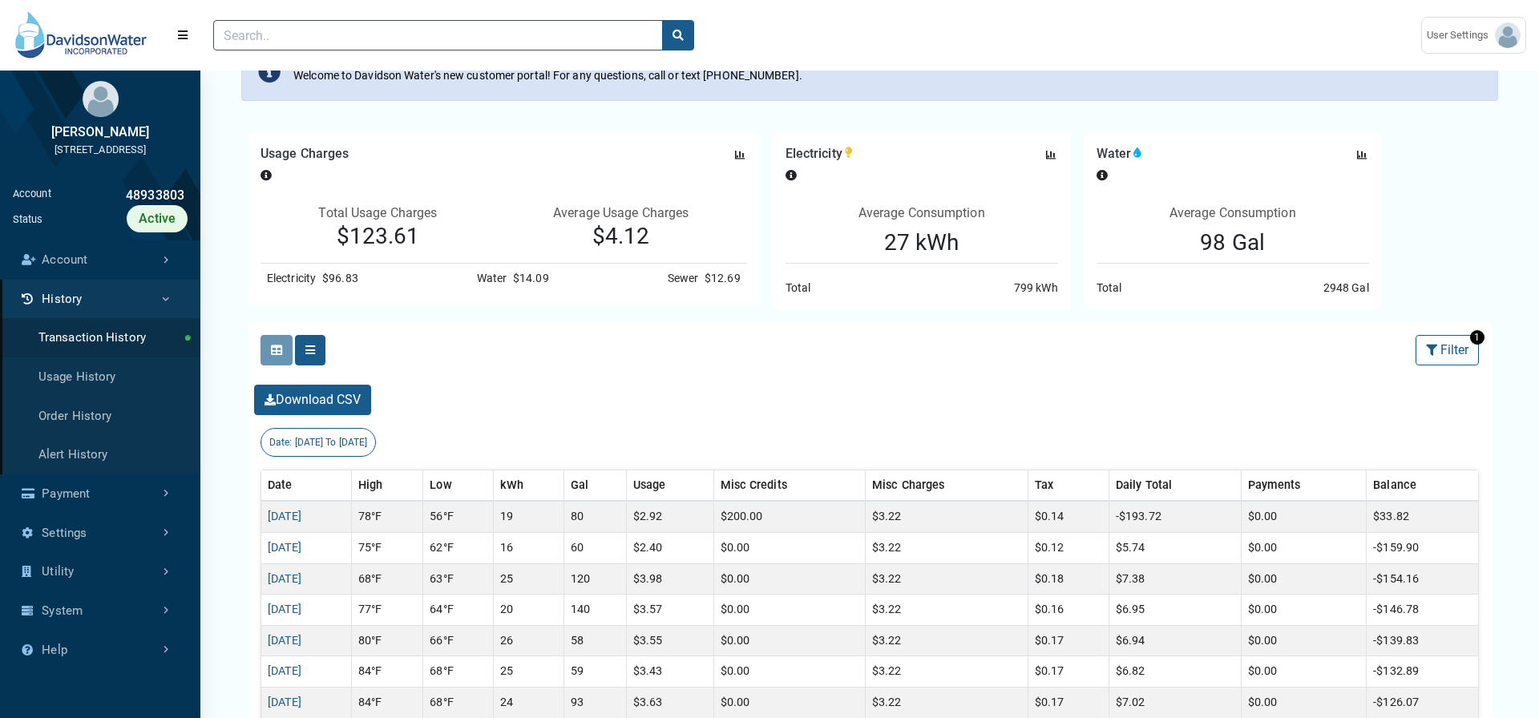
click at [620, 331] on div "Clicking on the following buttons will update the content below Selected Select…" at bounding box center [870, 350] width 1244 height 56
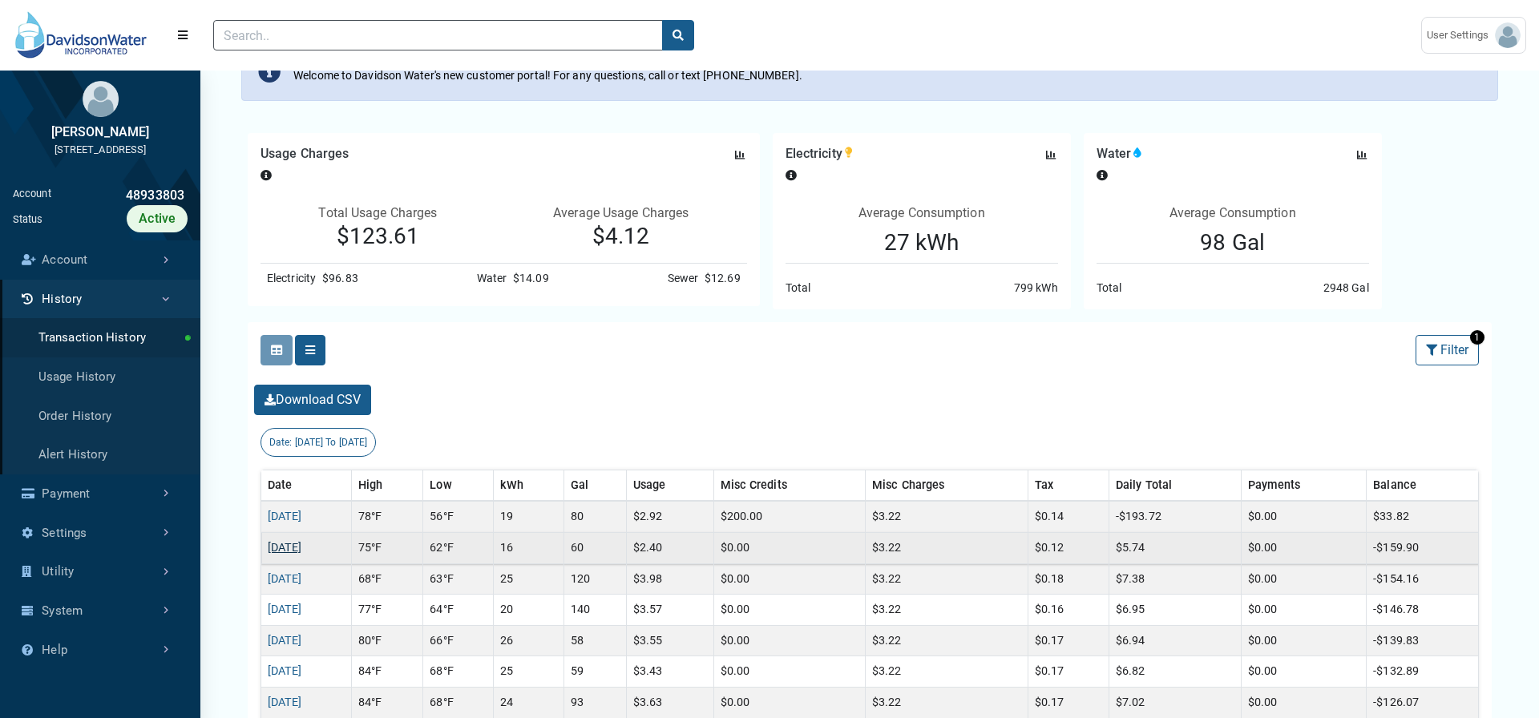
click at [290, 544] on link "10/01/2025" at bounding box center [285, 548] width 34 height 14
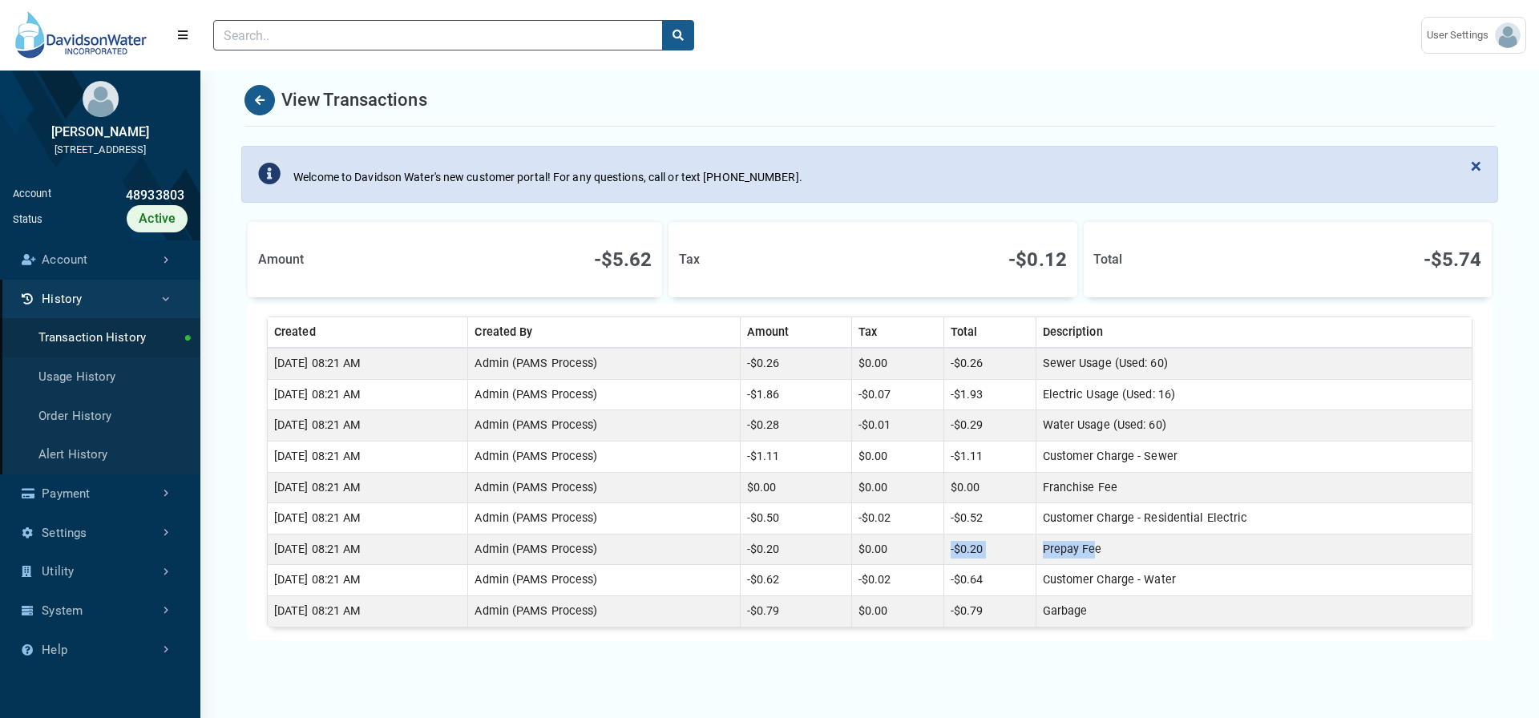
drag, startPoint x: 989, startPoint y: 540, endPoint x: 1125, endPoint y: 546, distance: 135.6
click at [1125, 547] on tr "10/01/2025 08:21 AM Admin (PAMS Process) -$0.20 $0.00 -$0.20 Prepay Fee" at bounding box center [870, 549] width 1205 height 31
click at [1120, 559] on td "Prepay Fee" at bounding box center [1254, 549] width 436 height 31
drag, startPoint x: 1068, startPoint y: 450, endPoint x: 1150, endPoint y: 459, distance: 82.3
click at [1150, 459] on td "Customer Charge - Sewer" at bounding box center [1254, 457] width 436 height 31
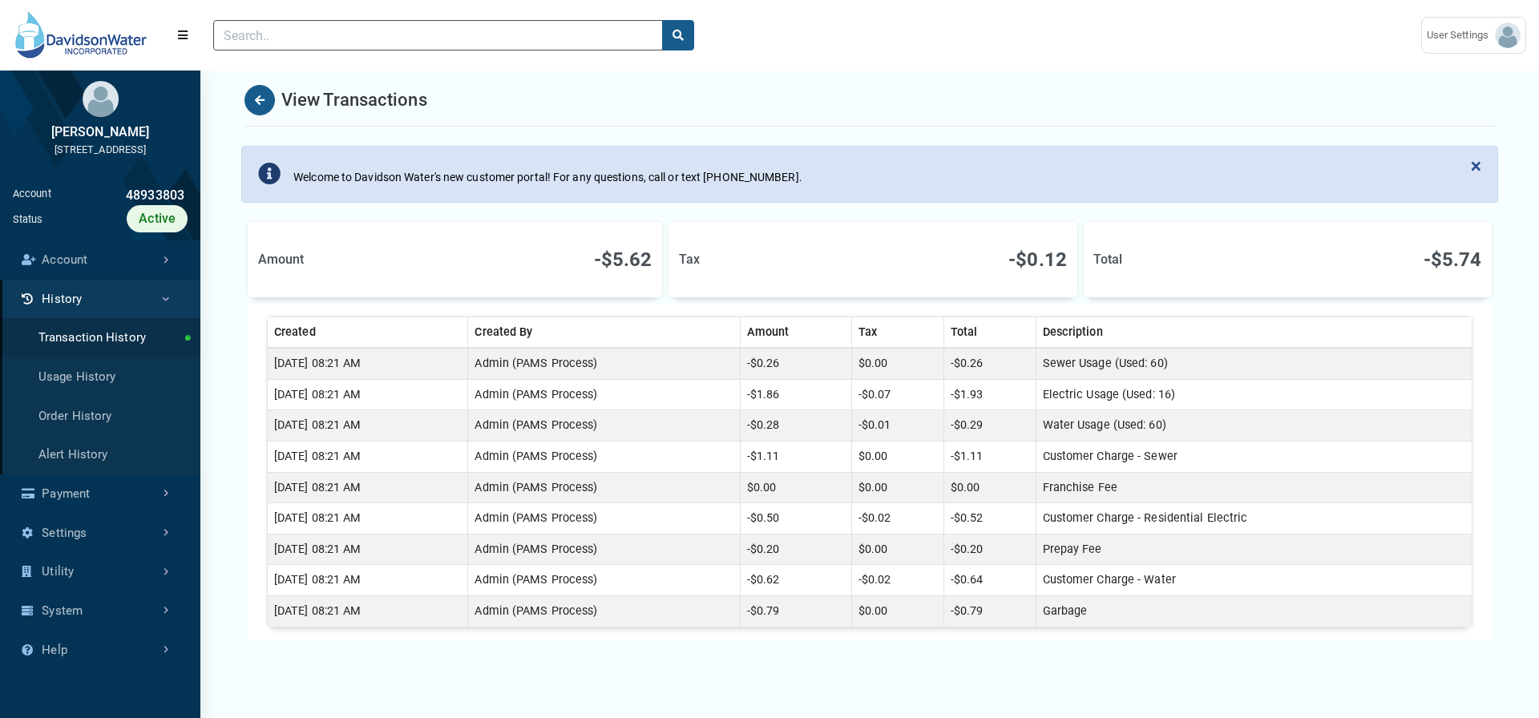
click at [985, 453] on td "-$1.11" at bounding box center [990, 457] width 92 height 31
click at [276, 108] on div "View Transactions" at bounding box center [870, 100] width 1251 height 53
click at [265, 103] on button "Back" at bounding box center [260, 100] width 30 height 30
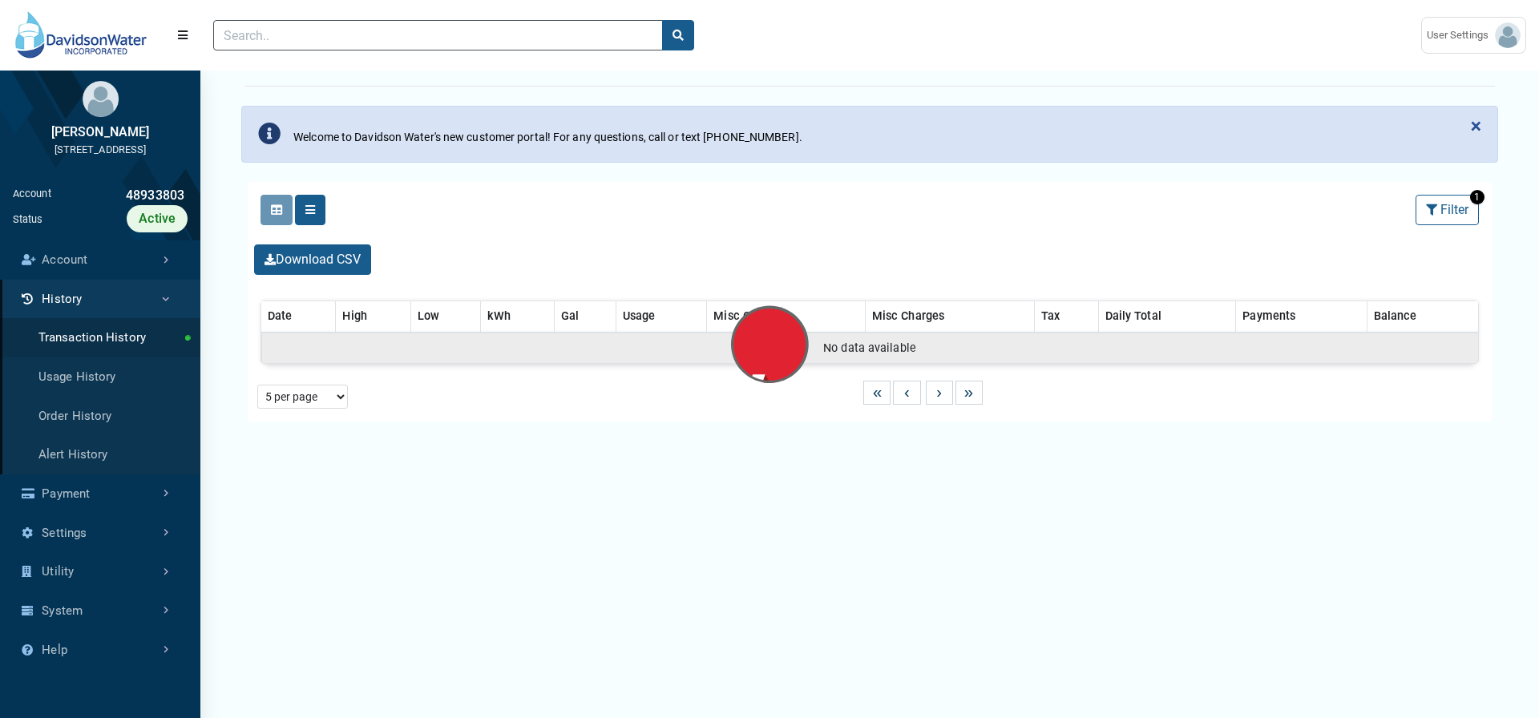
select select "25 per page"
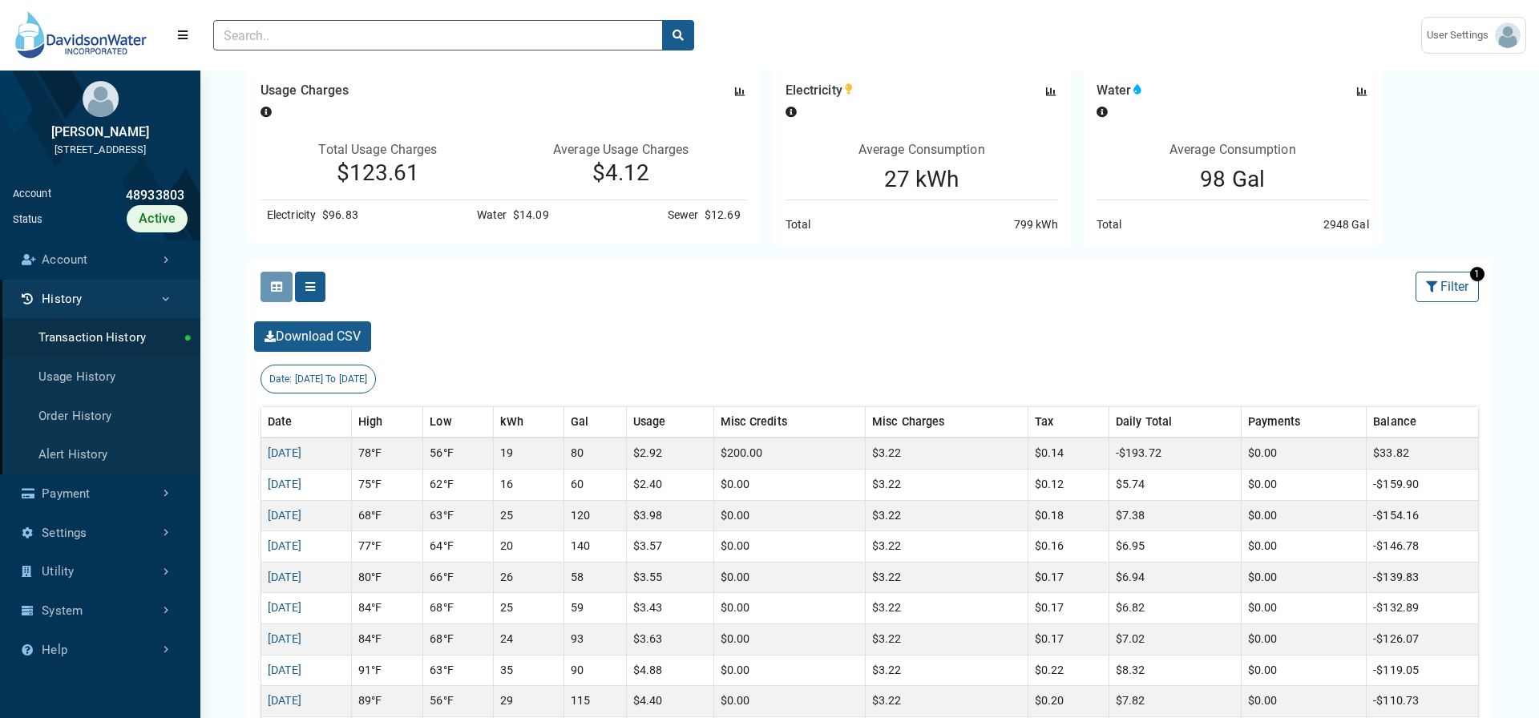
scroll to position [175, 0]
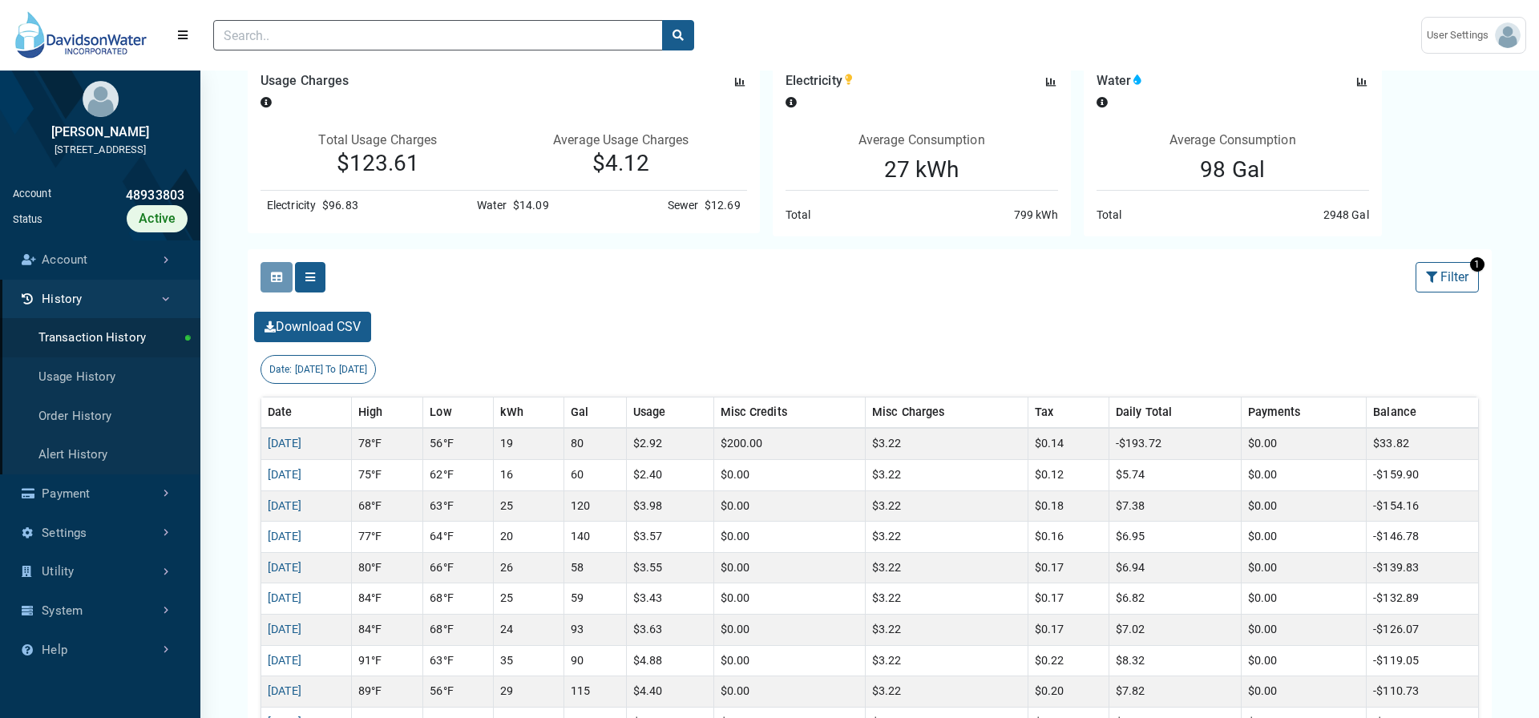
click at [332, 367] on span "09/03/2025 To 10/02/2025" at bounding box center [331, 369] width 73 height 11
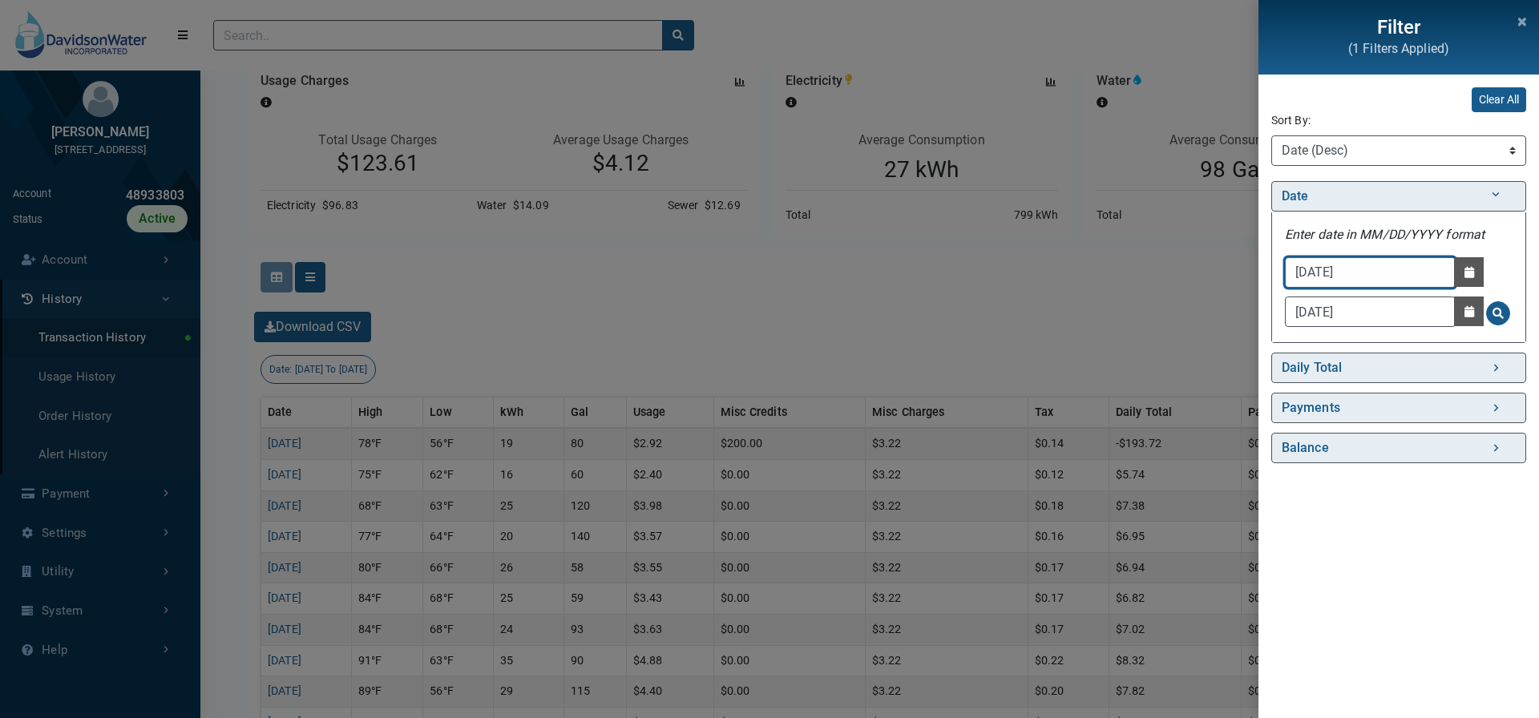
click at [1385, 262] on input "09/03/2025" at bounding box center [1370, 272] width 171 height 30
click at [1385, 269] on input "09/03/2025" at bounding box center [1370, 272] width 171 height 30
type input "09/03/2024"
click at [1385, 315] on input "10/02/2025" at bounding box center [1370, 312] width 171 height 30
type input "10/02/2024"
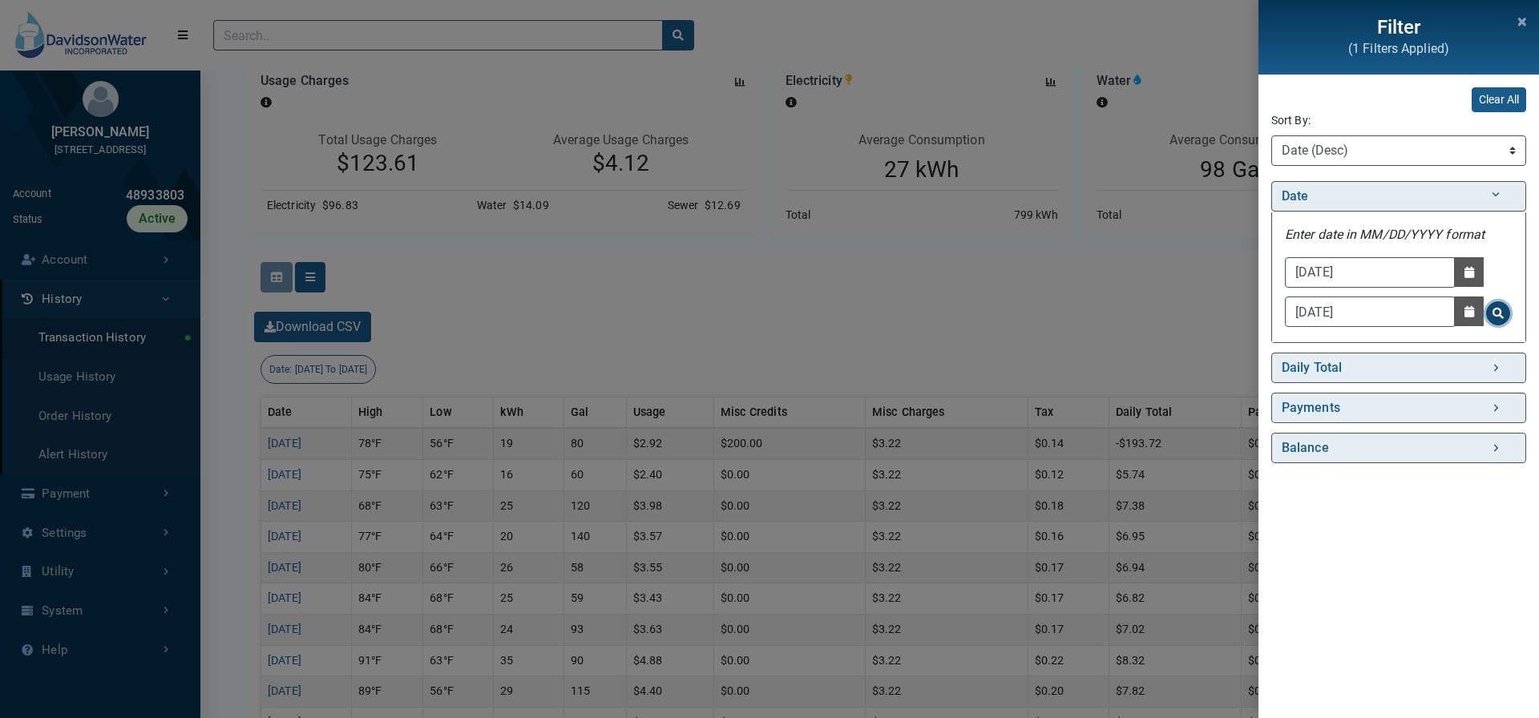
click at [1385, 318] on span "Search for Date - Clicking on this button will update the content on the page" at bounding box center [1498, 313] width 11 height 11
click at [1118, 276] on div "Filter (1 Filters Applied) Clear All Sort By: Sort By Date (Asc) Date (Desc) Da…" at bounding box center [769, 359] width 1539 height 718
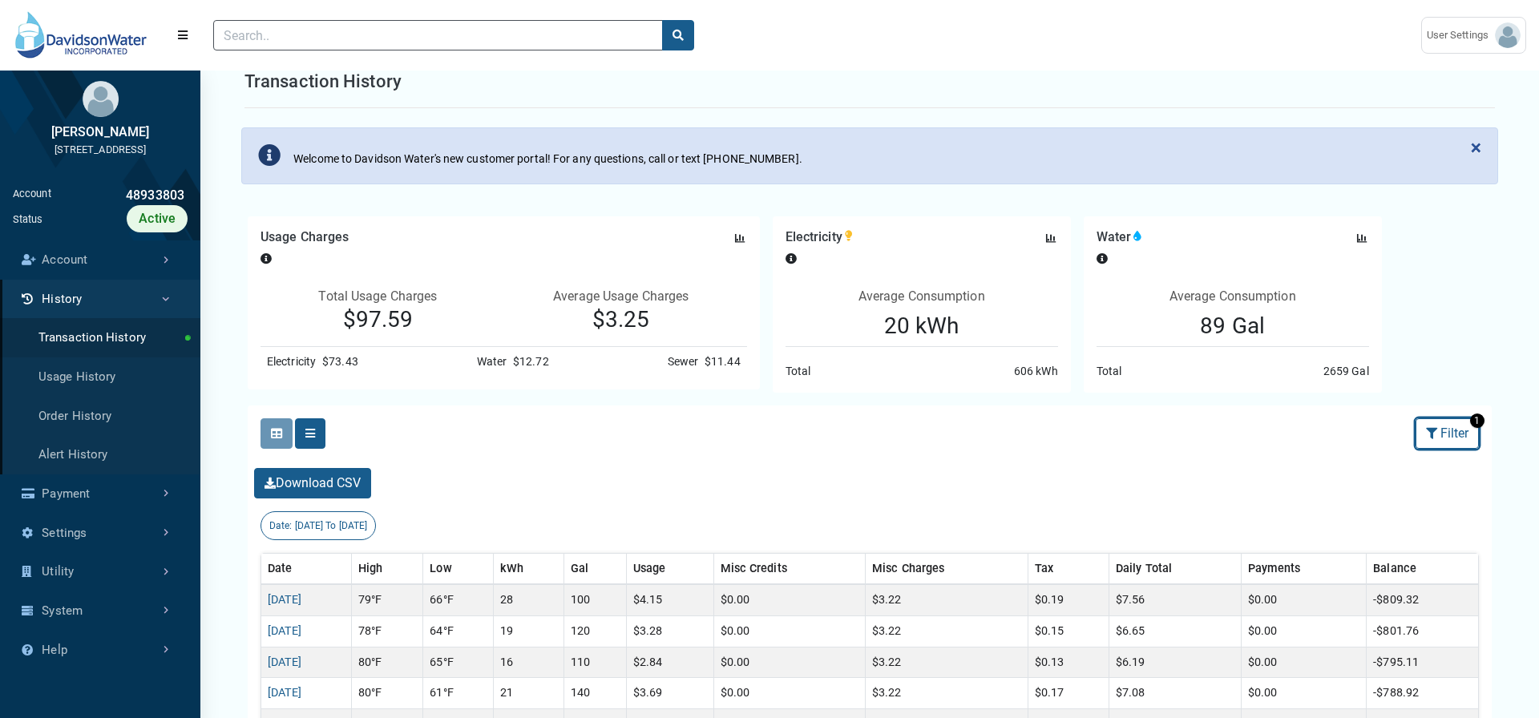
scroll to position [0, 0]
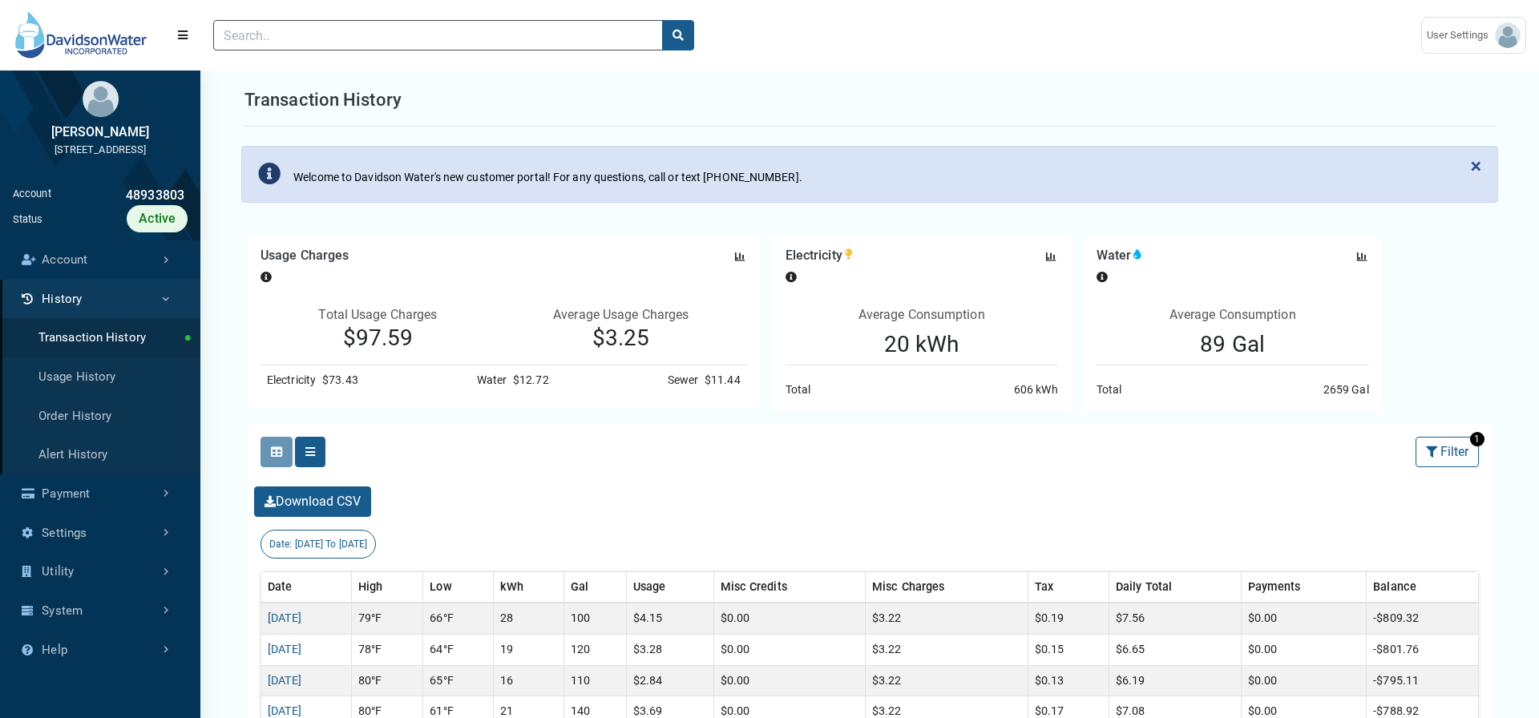
click at [450, 447] on div "Clicking on the following buttons will update the content below Selected Select…" at bounding box center [870, 452] width 1244 height 56
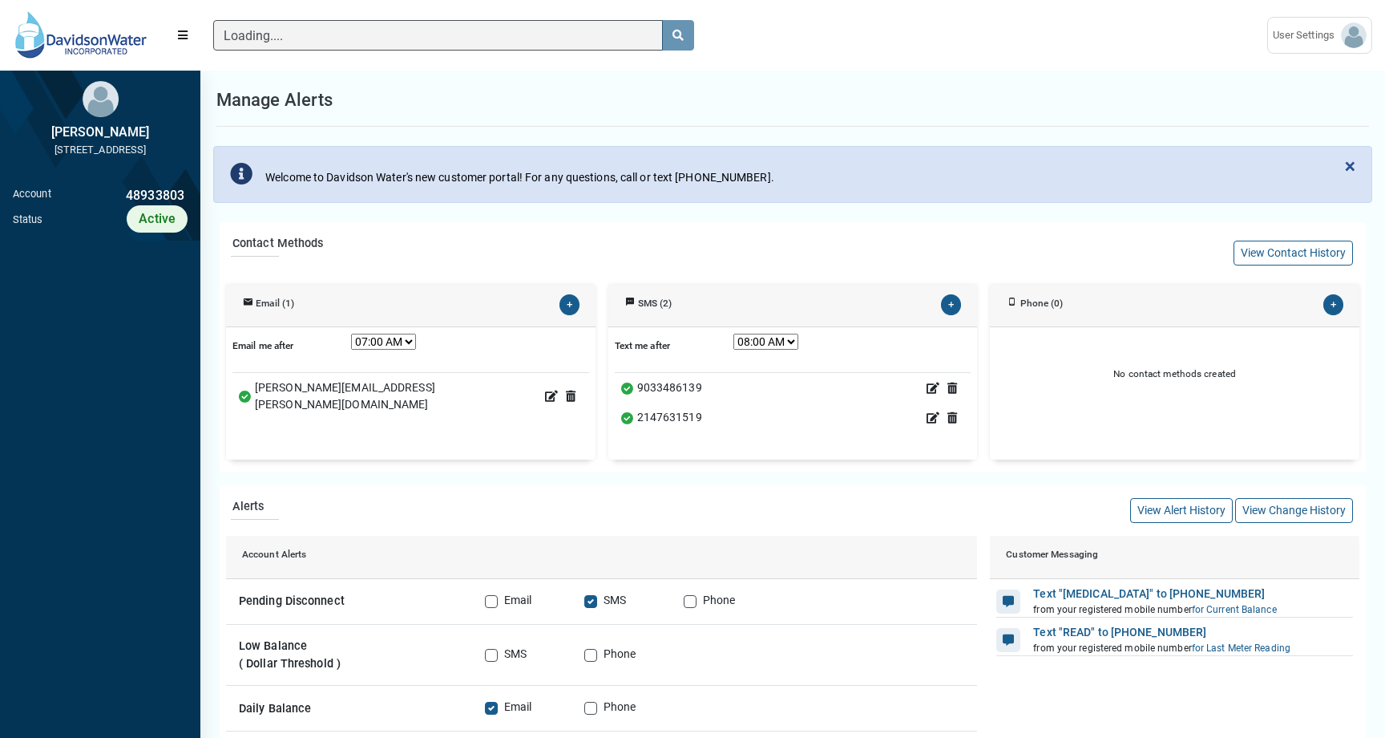
scroll to position [80, 357]
click at [1343, 157] on button "×" at bounding box center [1350, 166] width 42 height 38
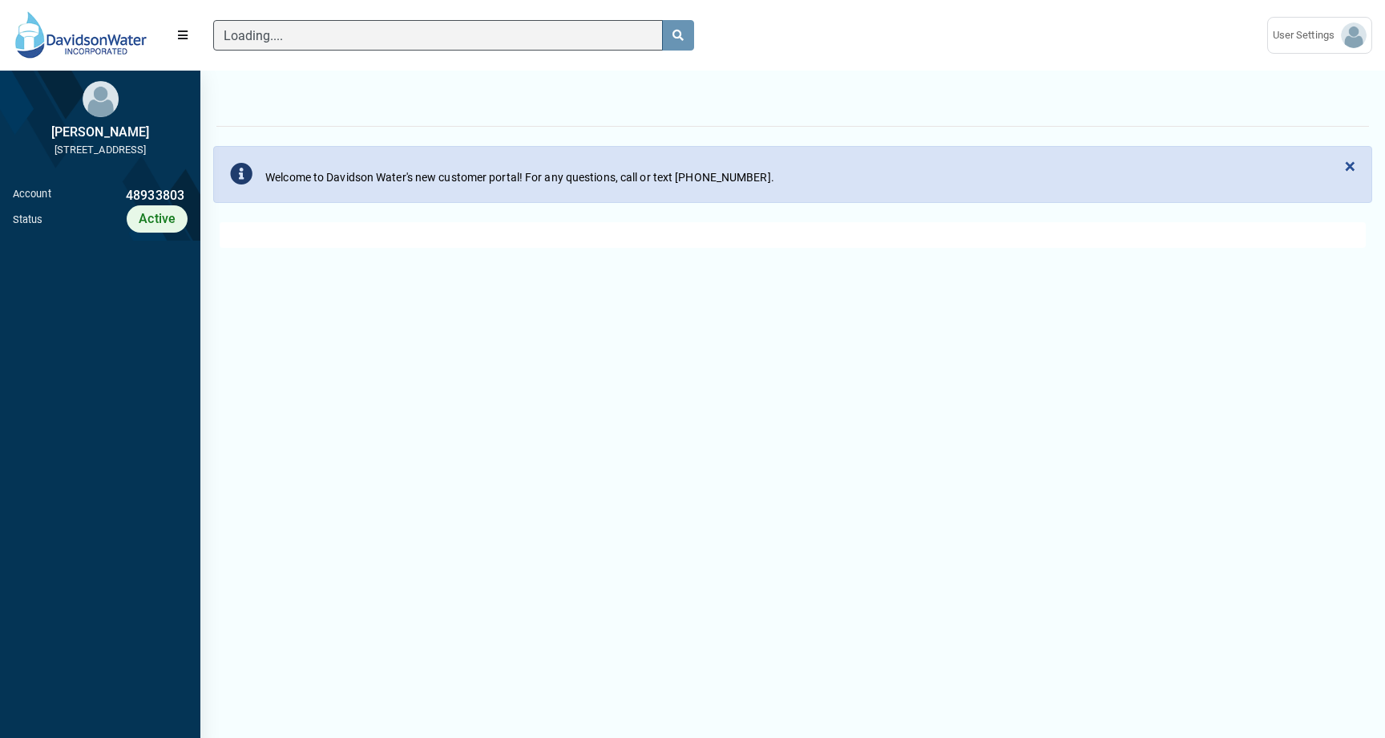
scroll to position [7, 1]
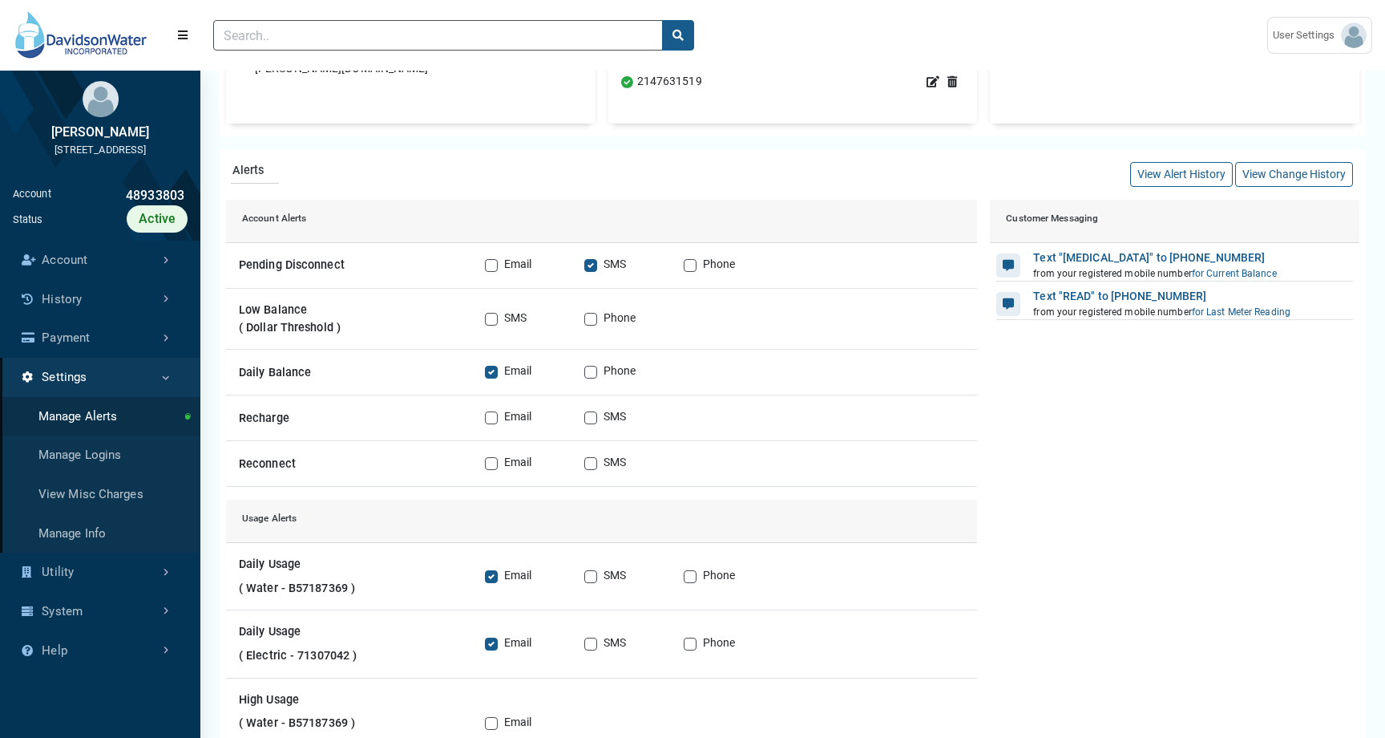
scroll to position [4, 1]
